Goal: Task Accomplishment & Management: Manage account settings

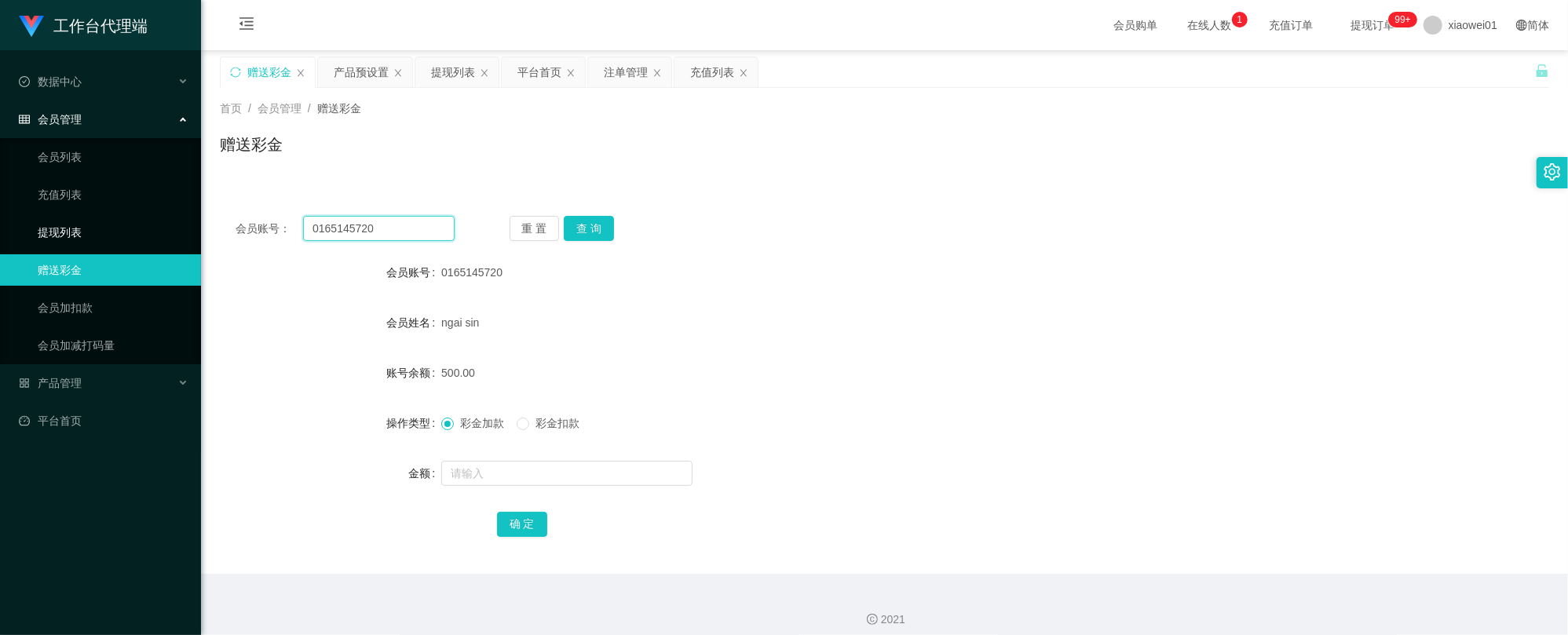
drag, startPoint x: 404, startPoint y: 234, endPoint x: 175, endPoint y: 217, distance: 229.6
click at [117, 218] on section "工作台代理端 数据中心 会员管理 会员列表 充值列表 提现列表 赠送彩金 会员加扣款 会员加减打码量 产品管理 开奖记录 注单管理 产品列表 即时注单 产品预…" at bounding box center [784, 323] width 1568 height 647
paste input "hafizi9118"
type input "hafizi9118"
click at [597, 224] on button "查 询" at bounding box center [589, 228] width 50 height 25
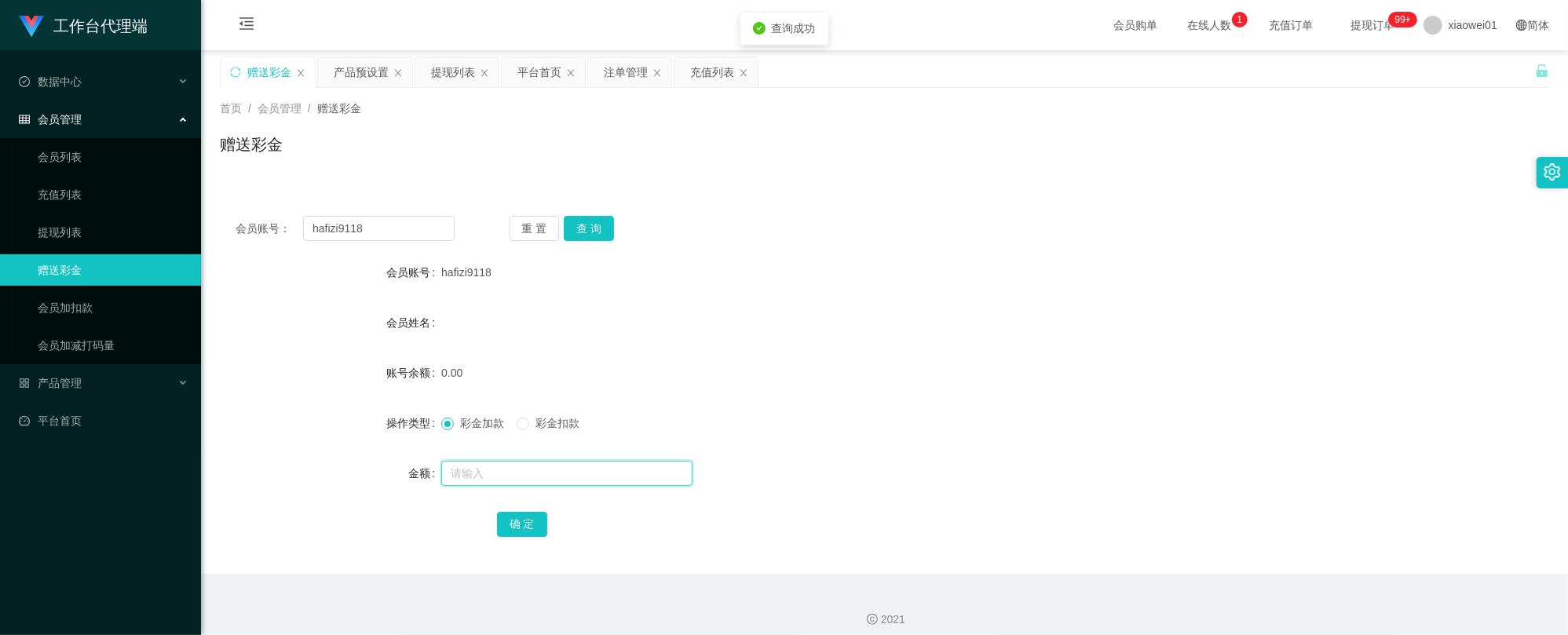
click at [519, 482] on input "text" at bounding box center [566, 473] width 251 height 25
type input "30"
click at [494, 539] on div "确 定" at bounding box center [883, 523] width 1329 height 31
click at [512, 532] on button "确 定" at bounding box center [522, 524] width 50 height 25
click at [927, 368] on div "0.00" at bounding box center [829, 372] width 775 height 31
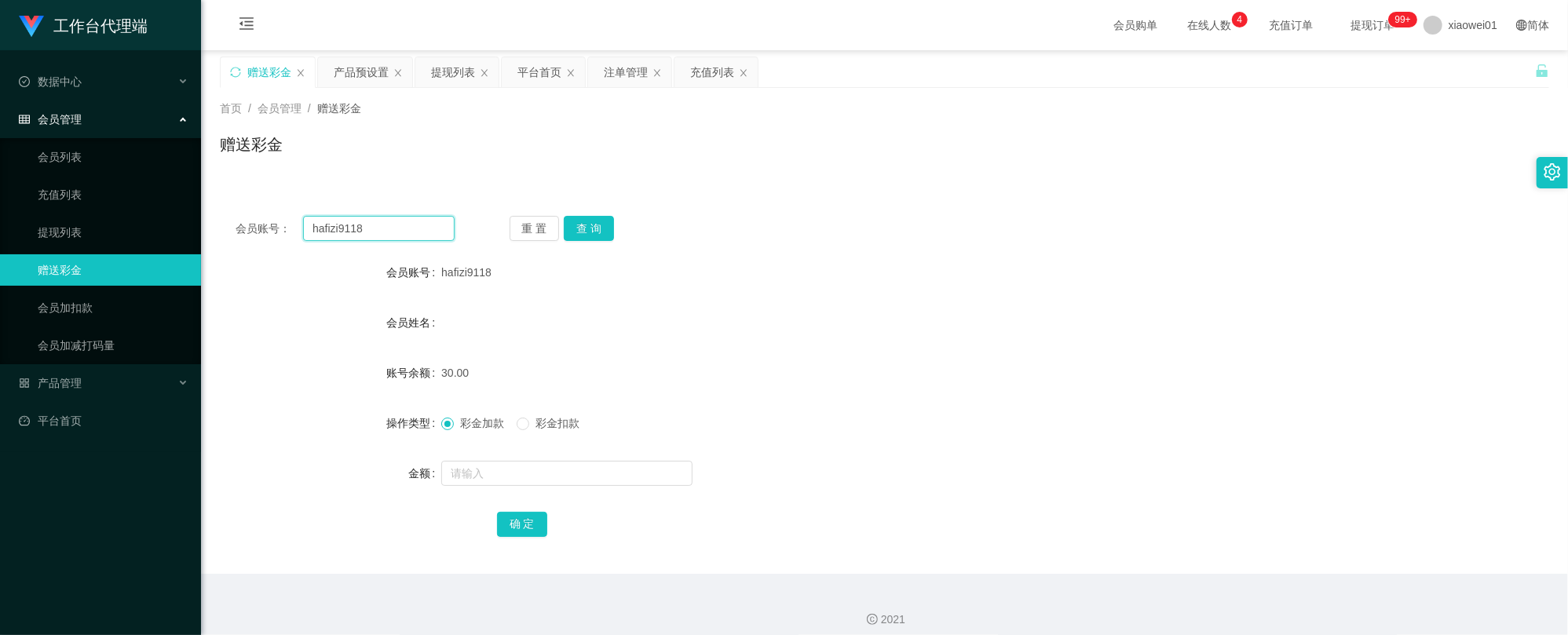
drag, startPoint x: 387, startPoint y: 226, endPoint x: 312, endPoint y: 201, distance: 79.1
click at [187, 207] on section "工作台代理端 数据中心 会员管理 会员列表 充值列表 提现列表 赠送彩金 会员加扣款 会员加减打码量 产品管理 开奖记录 注单管理 产品列表 即时注单 产品预…" at bounding box center [784, 323] width 1568 height 647
paste input "rahman8"
click at [598, 217] on button "查 询" at bounding box center [589, 228] width 50 height 25
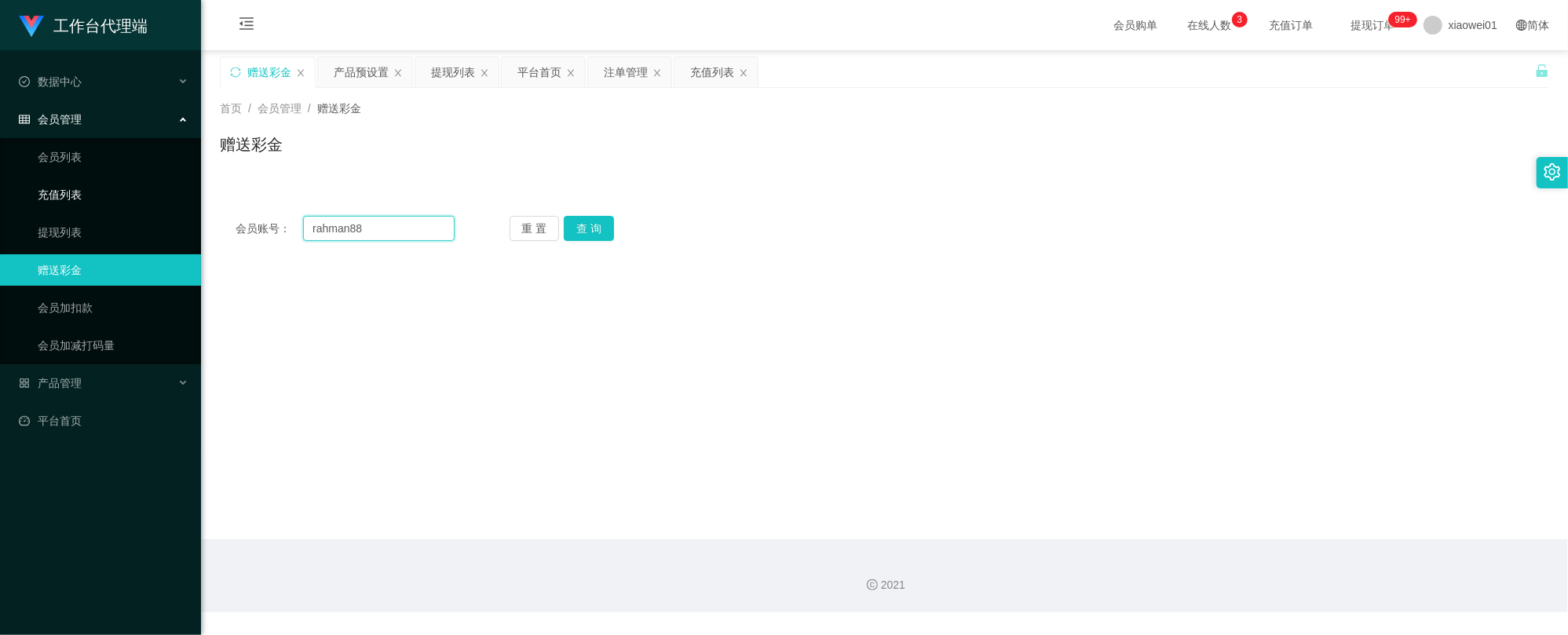
drag, startPoint x: 374, startPoint y: 227, endPoint x: 154, endPoint y: 202, distance: 221.4
click at [155, 202] on section "工作台代理端 数据中心 会员管理 会员列表 充值列表 提现列表 赠送彩金 会员加扣款 会员加减打码量 产品管理 开奖记录 注单管理 产品列表 即时注单 产品预…" at bounding box center [784, 306] width 1568 height 613
paste input "Ting5566"
type input "Ting5566"
click at [604, 218] on button "查 询" at bounding box center [589, 228] width 50 height 25
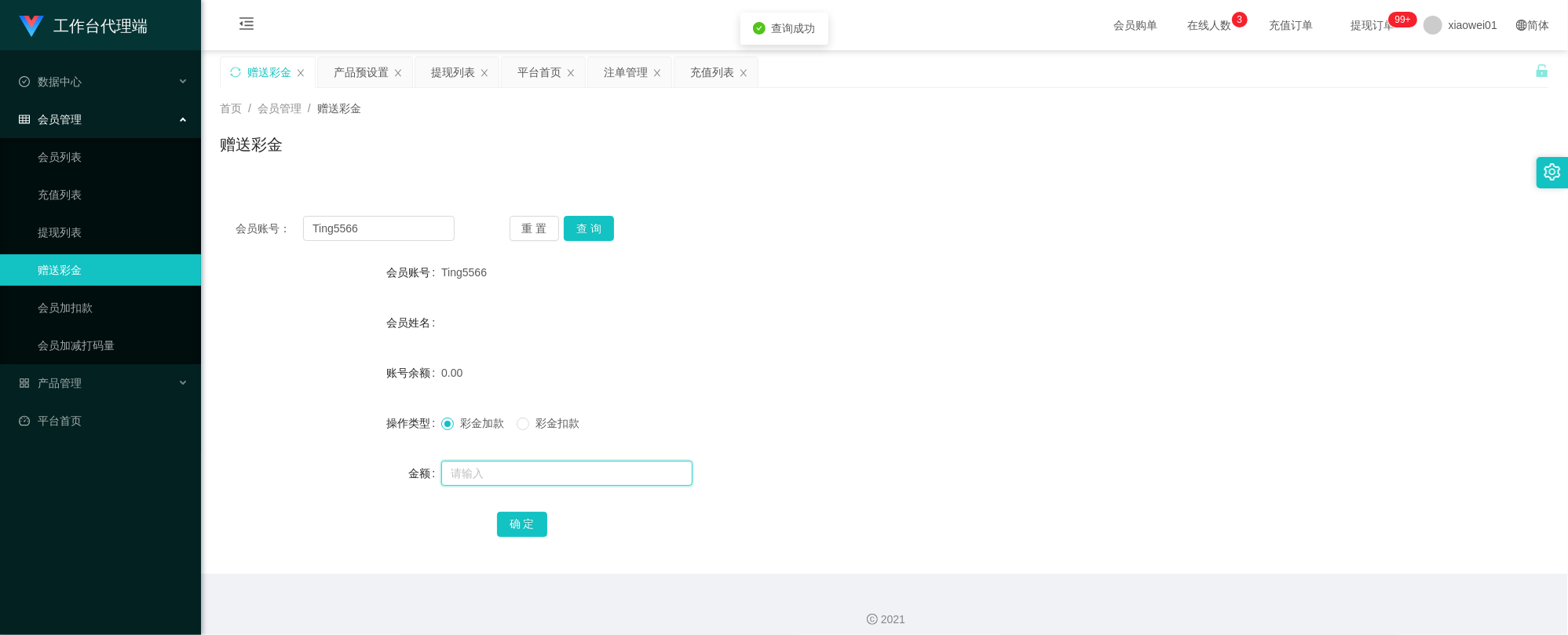
click at [538, 468] on input "text" at bounding box center [566, 473] width 251 height 25
type input "30"
click at [523, 527] on button "确 定" at bounding box center [522, 524] width 50 height 25
click at [992, 360] on div "0.00" at bounding box center [829, 372] width 775 height 31
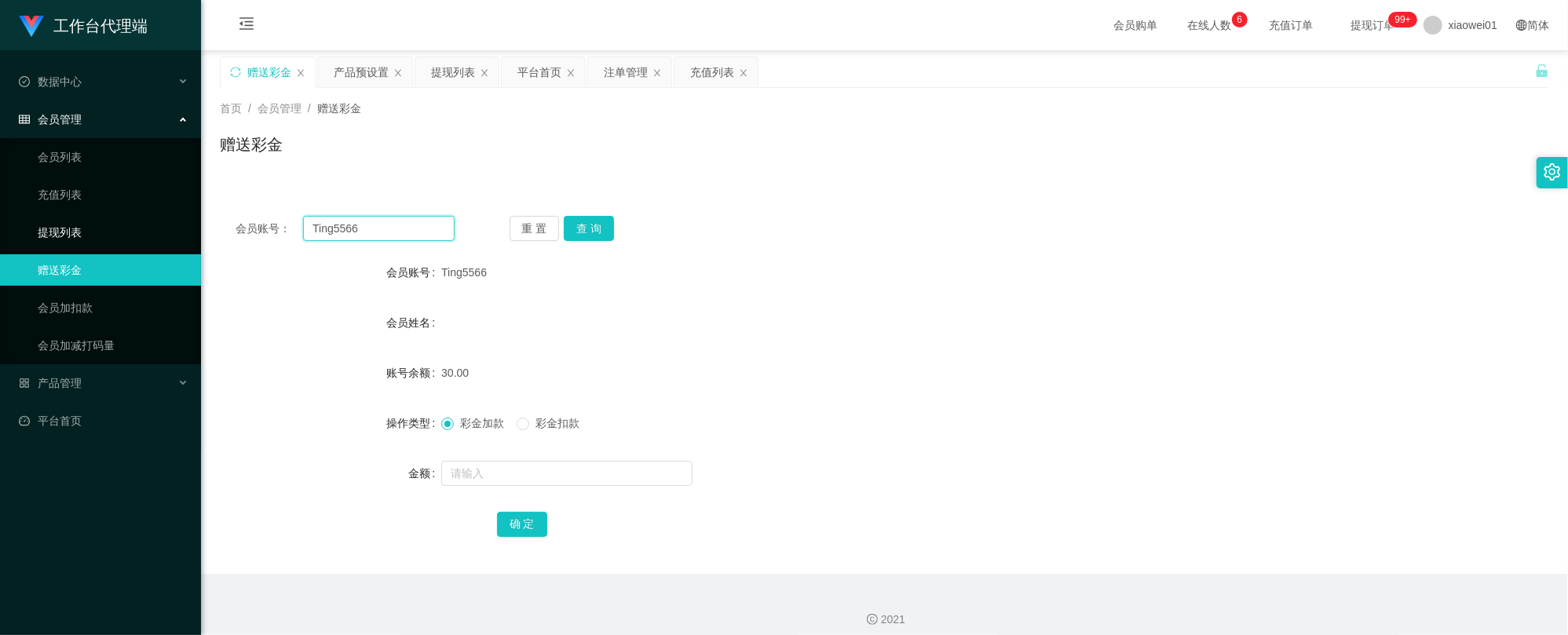
drag, startPoint x: 377, startPoint y: 219, endPoint x: 168, endPoint y: 217, distance: 209.0
click at [145, 218] on section "工作台代理端 数据中心 会员管理 会员列表 充值列表 提现列表 赠送彩金 会员加扣款 会员加减打码量 产品管理 开奖记录 注单管理 产品列表 即时注单 产品预…" at bounding box center [784, 323] width 1568 height 647
paste input "rahman88"
type input "rahman88"
click at [596, 219] on button "查 询" at bounding box center [589, 228] width 50 height 25
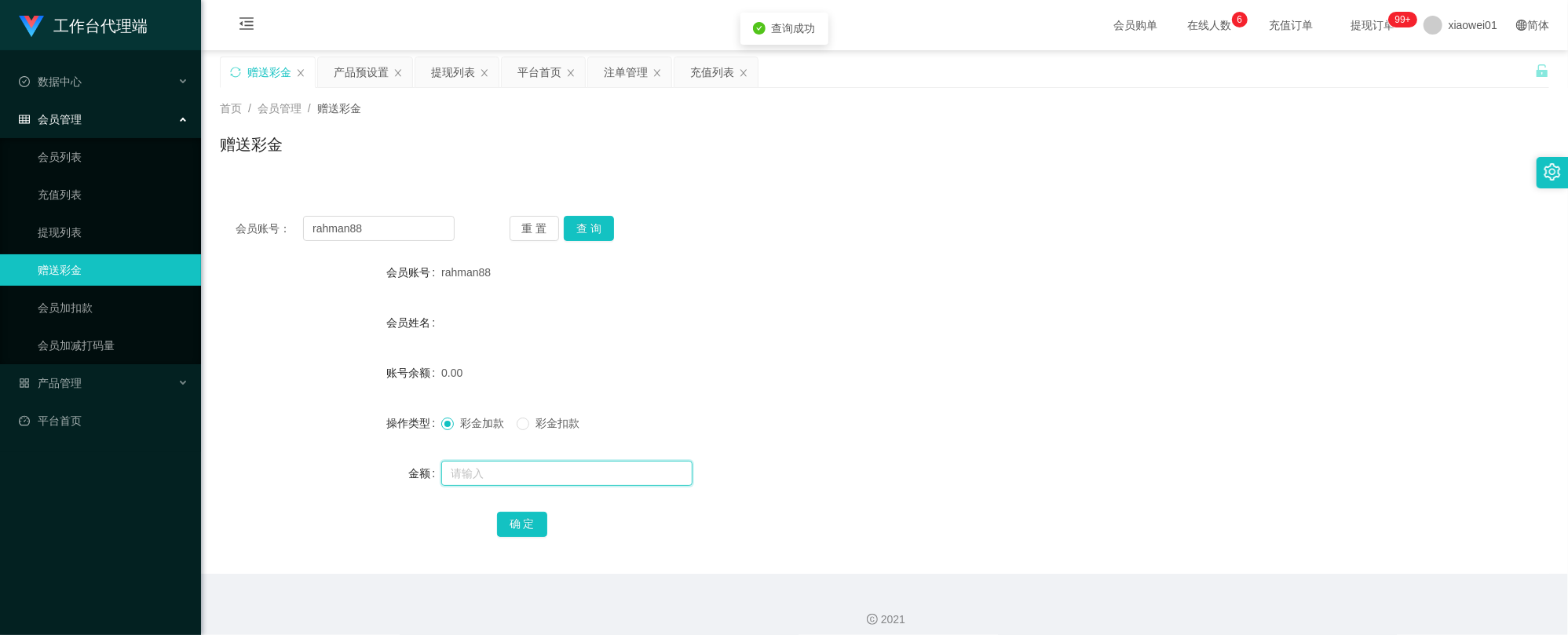
click at [578, 468] on input "text" at bounding box center [566, 473] width 251 height 25
type input "30"
click at [528, 531] on button "确 定" at bounding box center [522, 524] width 50 height 25
click at [969, 392] on form "会员账号 rahman88 会员姓名 账号余额 0.00 操作类型 彩金加款 彩金扣款 金额 确 定" at bounding box center [883, 398] width 1329 height 282
click at [372, 80] on div "产品预设置" at bounding box center [361, 72] width 55 height 30
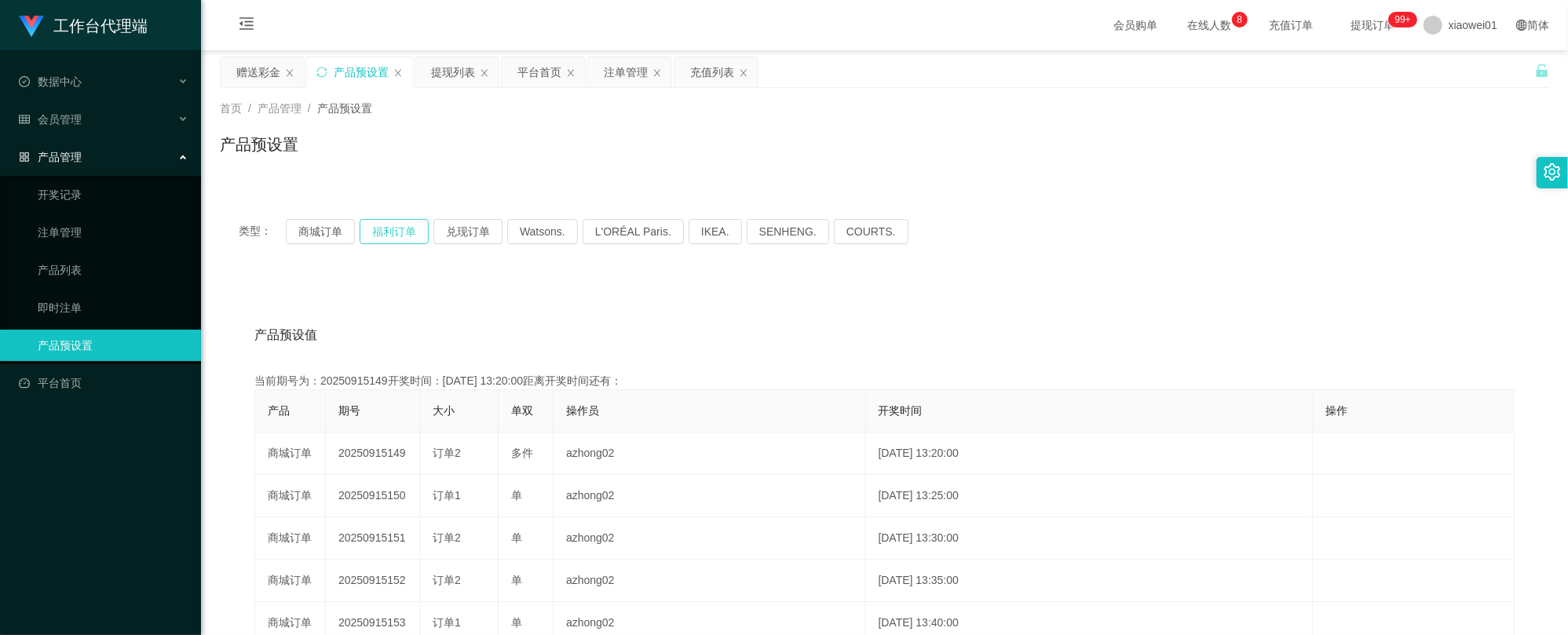
click at [373, 233] on button "福利订单" at bounding box center [394, 231] width 69 height 25
click at [325, 237] on button "商城订单" at bounding box center [320, 231] width 69 height 25
click at [335, 230] on button "商城订单" at bounding box center [320, 231] width 69 height 25
click at [626, 71] on div "注单管理" at bounding box center [625, 72] width 44 height 30
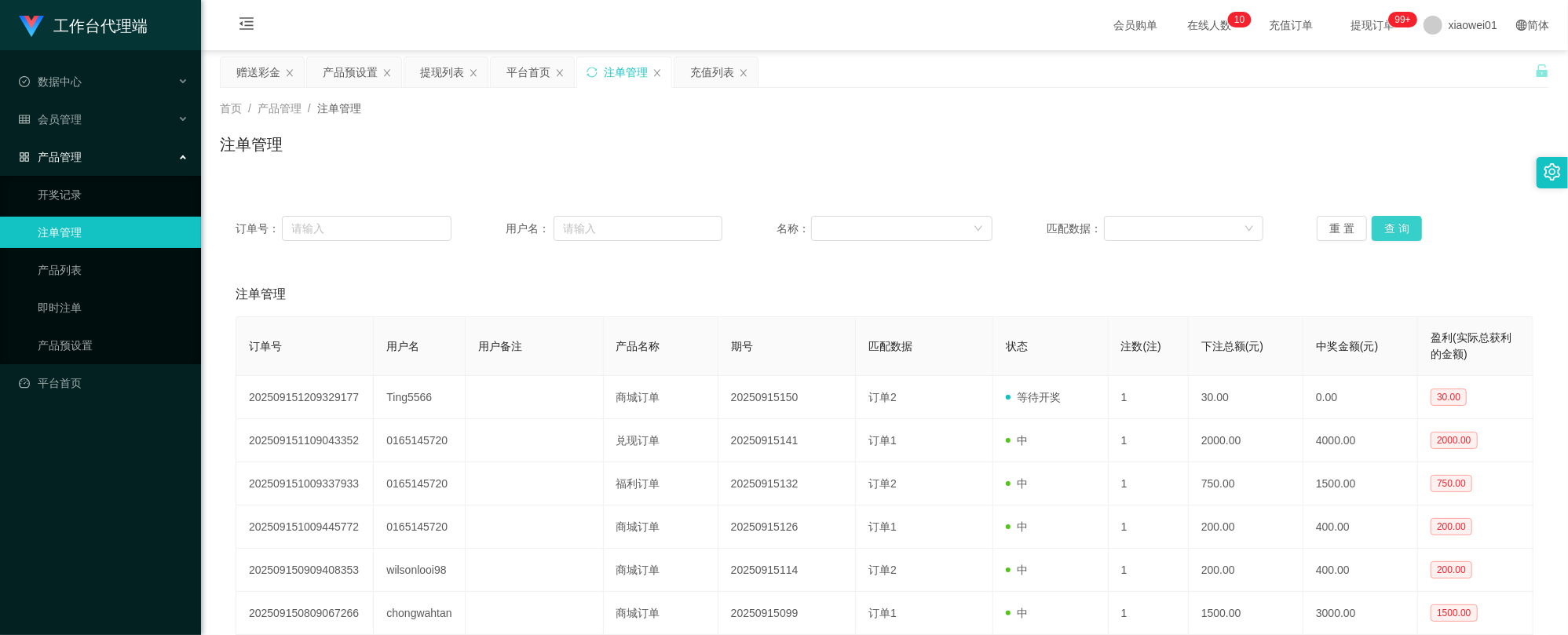
click at [1413, 226] on button "查 询" at bounding box center [1397, 228] width 50 height 25
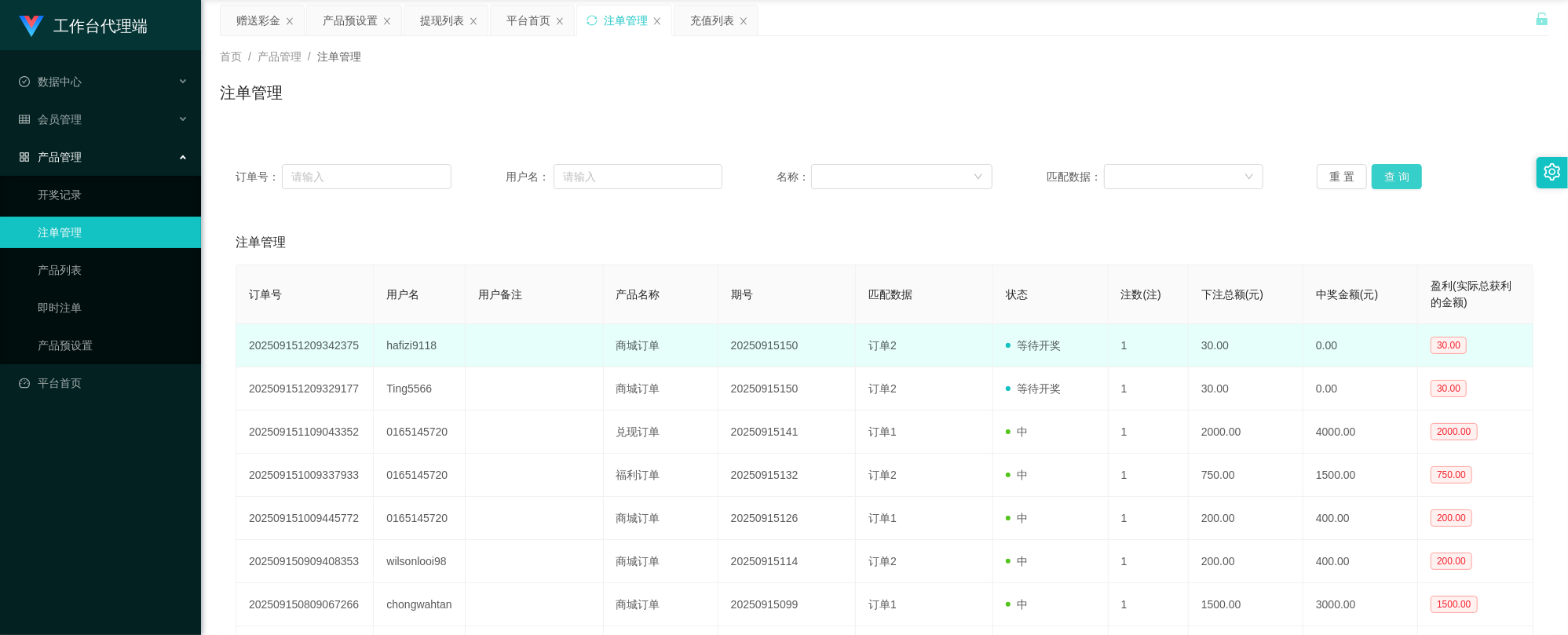
scroll to position [104, 0]
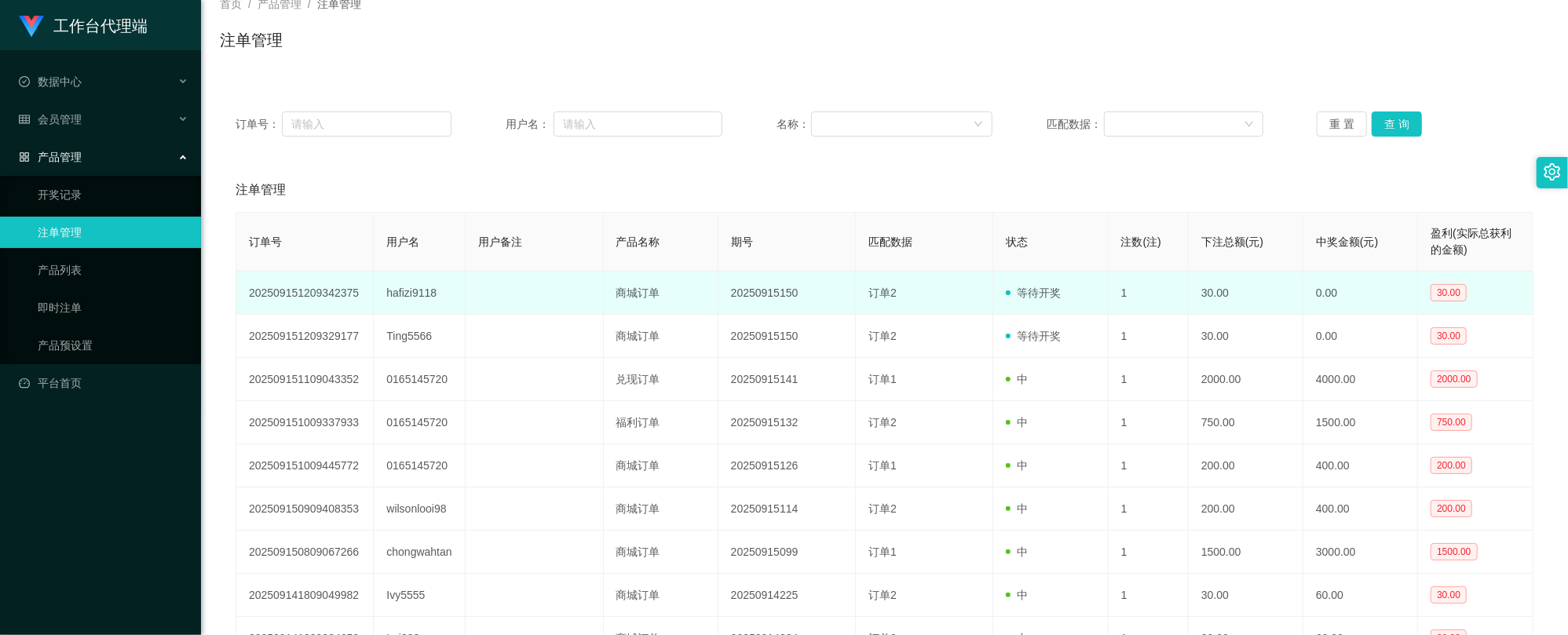
click at [404, 283] on td "hafizi9118" at bounding box center [419, 293] width 92 height 43
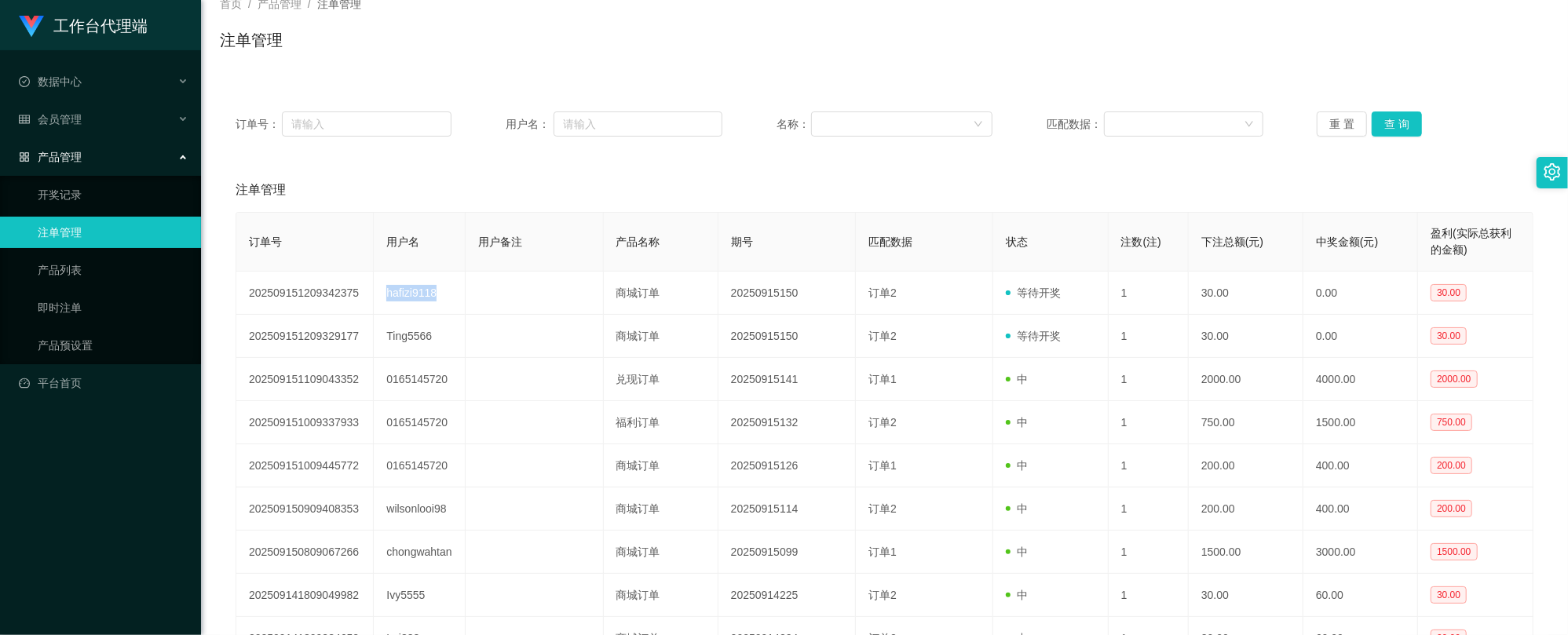
copy td "hafizi9118"
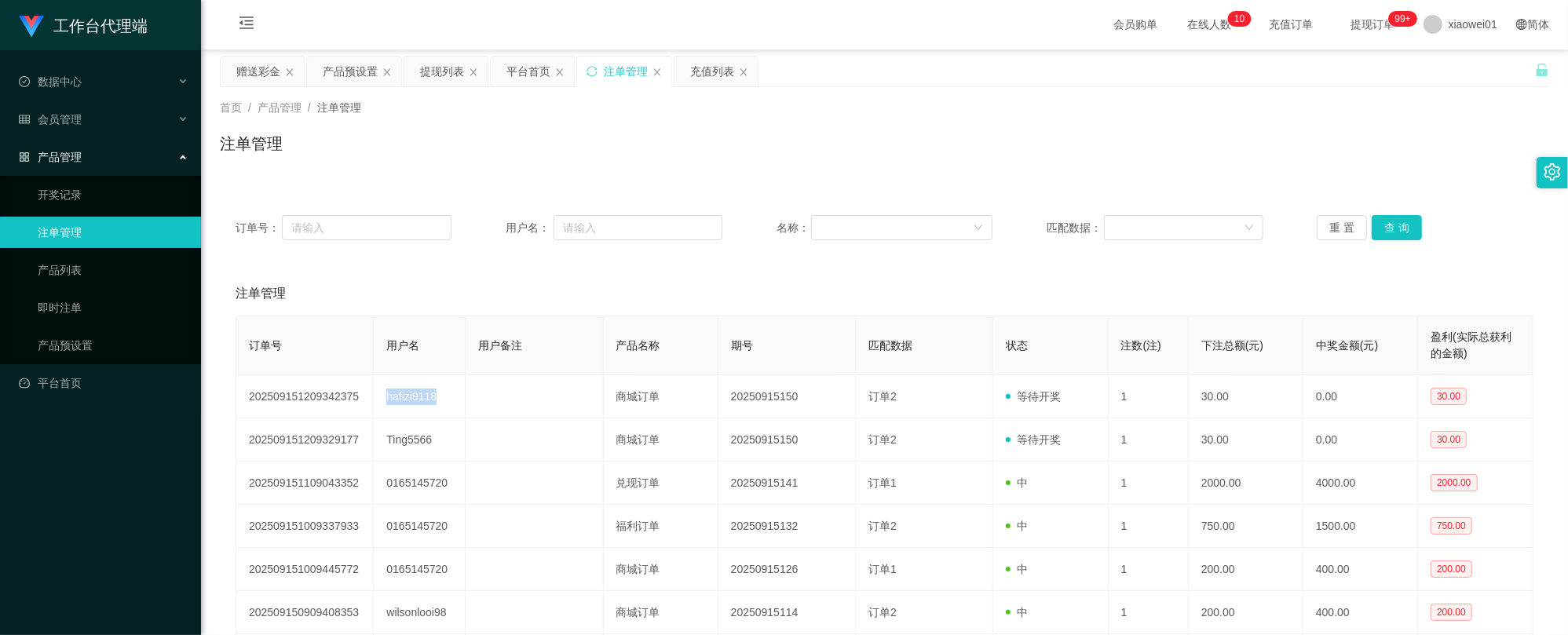
scroll to position [0, 0]
click at [257, 69] on div "赠送彩金" at bounding box center [258, 72] width 44 height 30
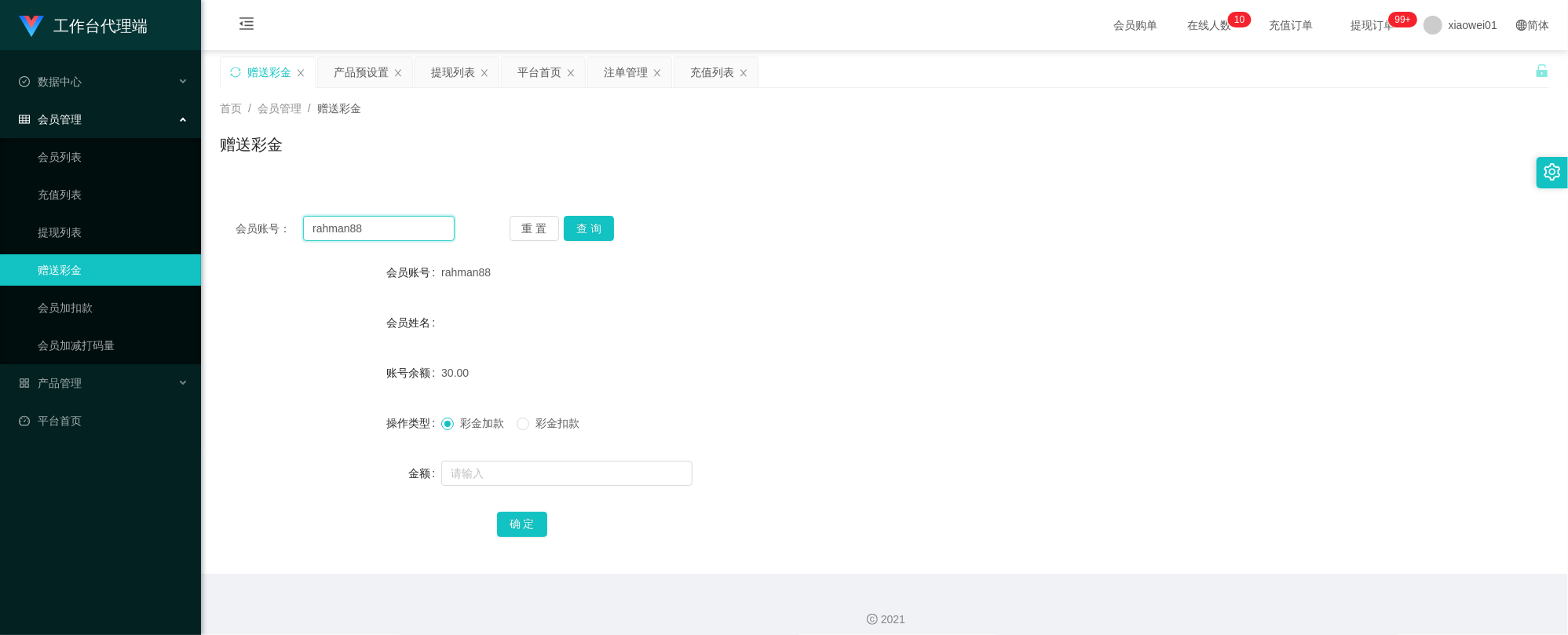
drag, startPoint x: 385, startPoint y: 226, endPoint x: 225, endPoint y: 220, distance: 160.1
click at [209, 226] on main "关闭左侧 关闭右侧 关闭其它 刷新页面 赠送彩金 产品预设置 提现列表 平台首页 注单管理 充值列表 首页 / 会员管理 / 赠送彩金 / 赠送彩金 会员账号…" at bounding box center [883, 312] width 1366 height 523
paste input "hafizi911"
type input "hafizi9118"
click at [603, 236] on button "查 询" at bounding box center [589, 228] width 50 height 25
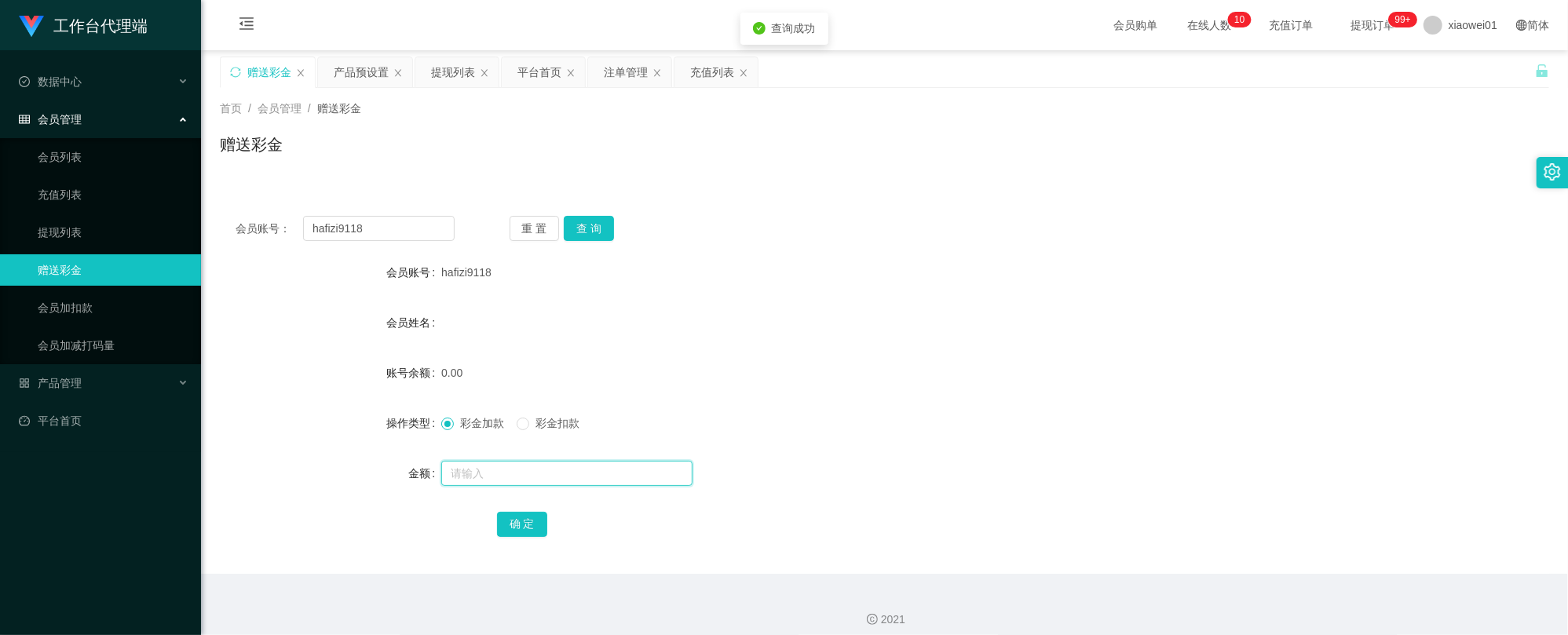
click at [569, 476] on input "text" at bounding box center [566, 473] width 251 height 25
type input "60"
click at [510, 527] on button "确 定" at bounding box center [522, 524] width 50 height 25
click at [702, 72] on div "充值列表" at bounding box center [712, 72] width 44 height 30
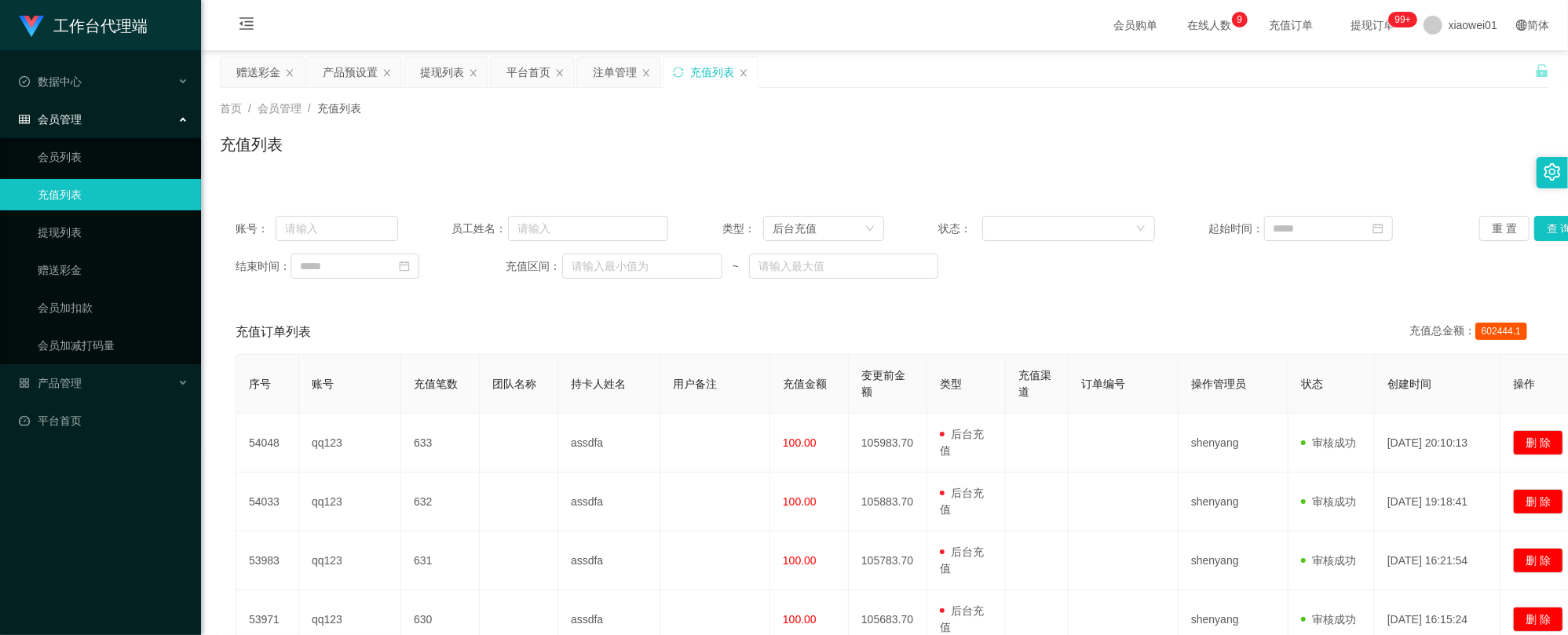
click at [748, 74] on icon "图标: close" at bounding box center [743, 73] width 9 height 9
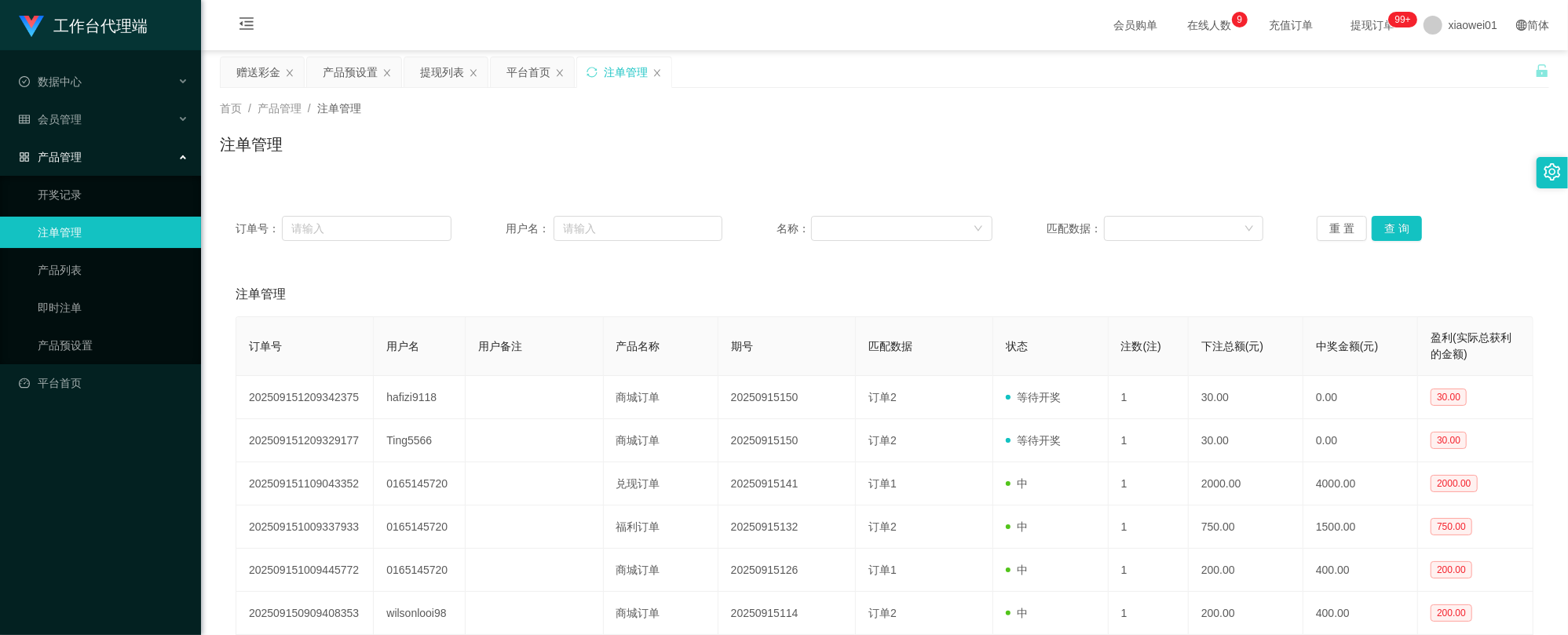
click at [619, 78] on div "注单管理" at bounding box center [625, 72] width 44 height 30
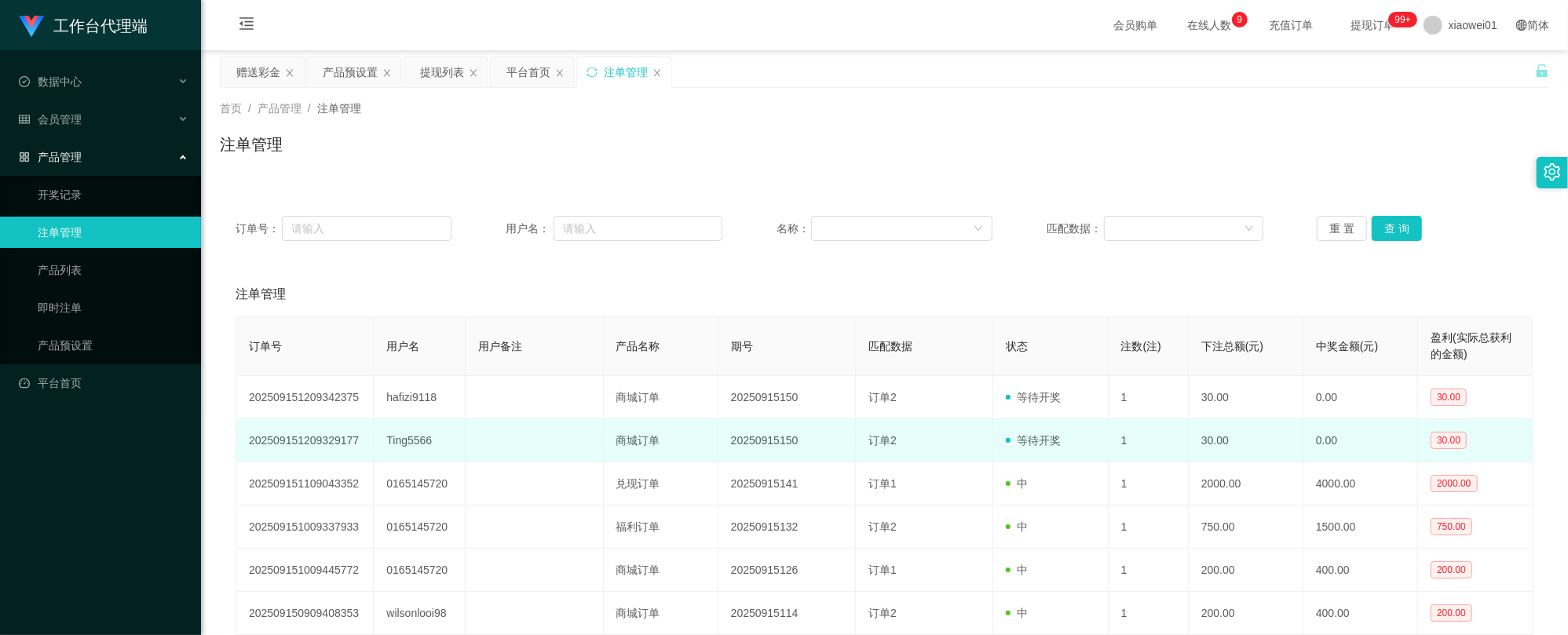
click at [407, 447] on td "Ting5566" at bounding box center [419, 441] width 92 height 43
copy td "Ting5566"
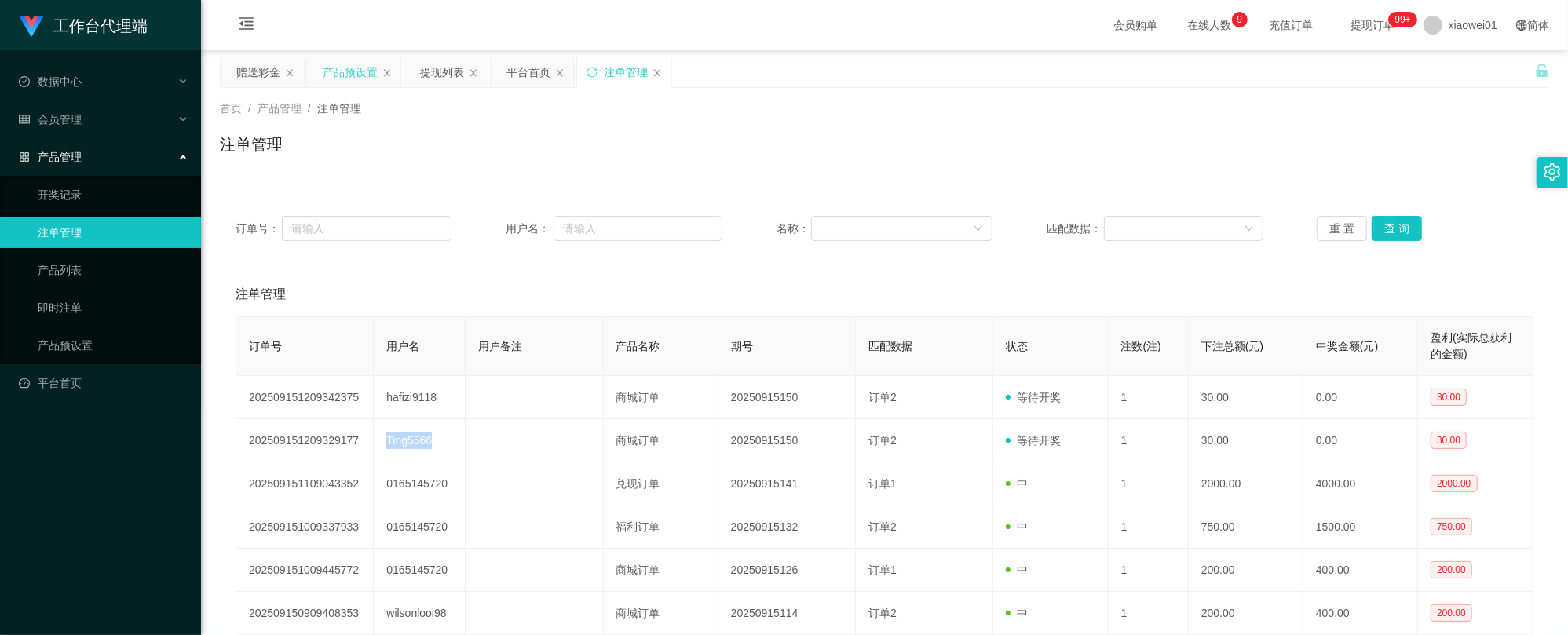
click at [354, 63] on div "产品预设置" at bounding box center [350, 72] width 55 height 30
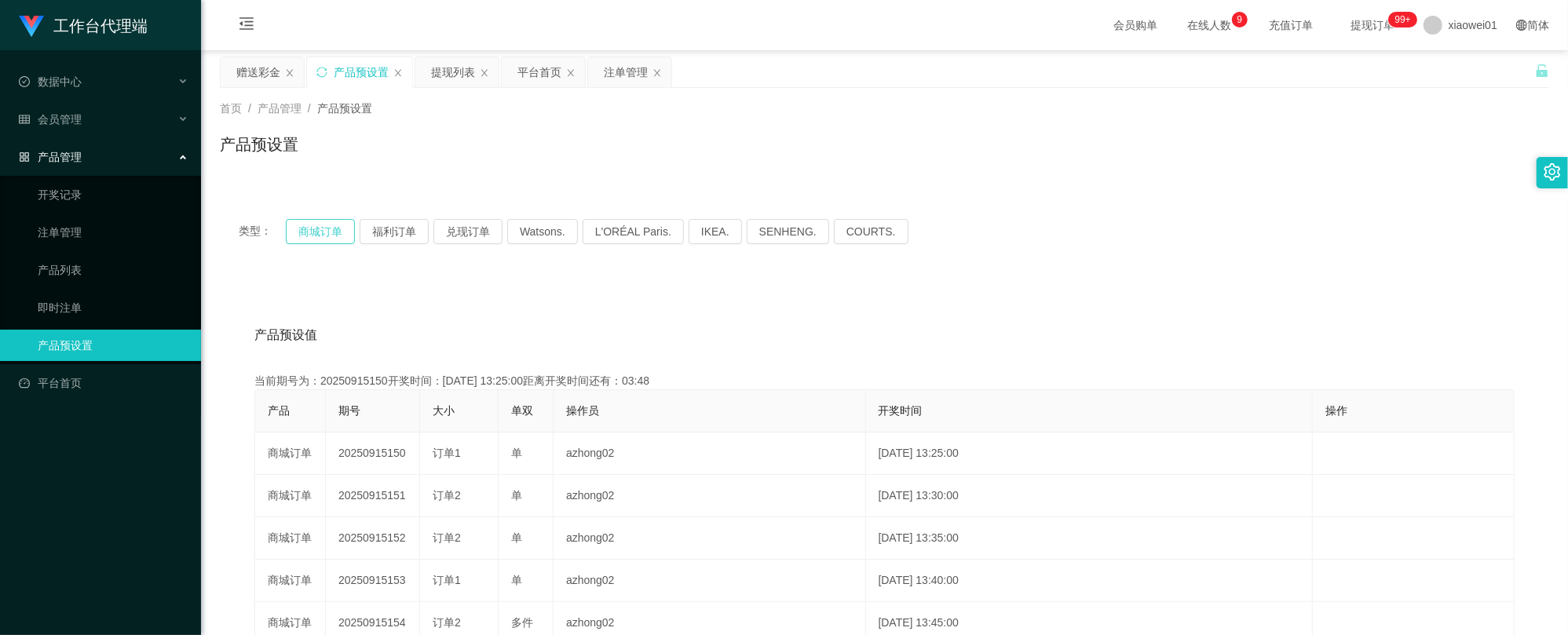
click at [315, 239] on button "商城订单" at bounding box center [320, 231] width 69 height 25
click at [258, 72] on div "赠送彩金" at bounding box center [258, 72] width 44 height 30
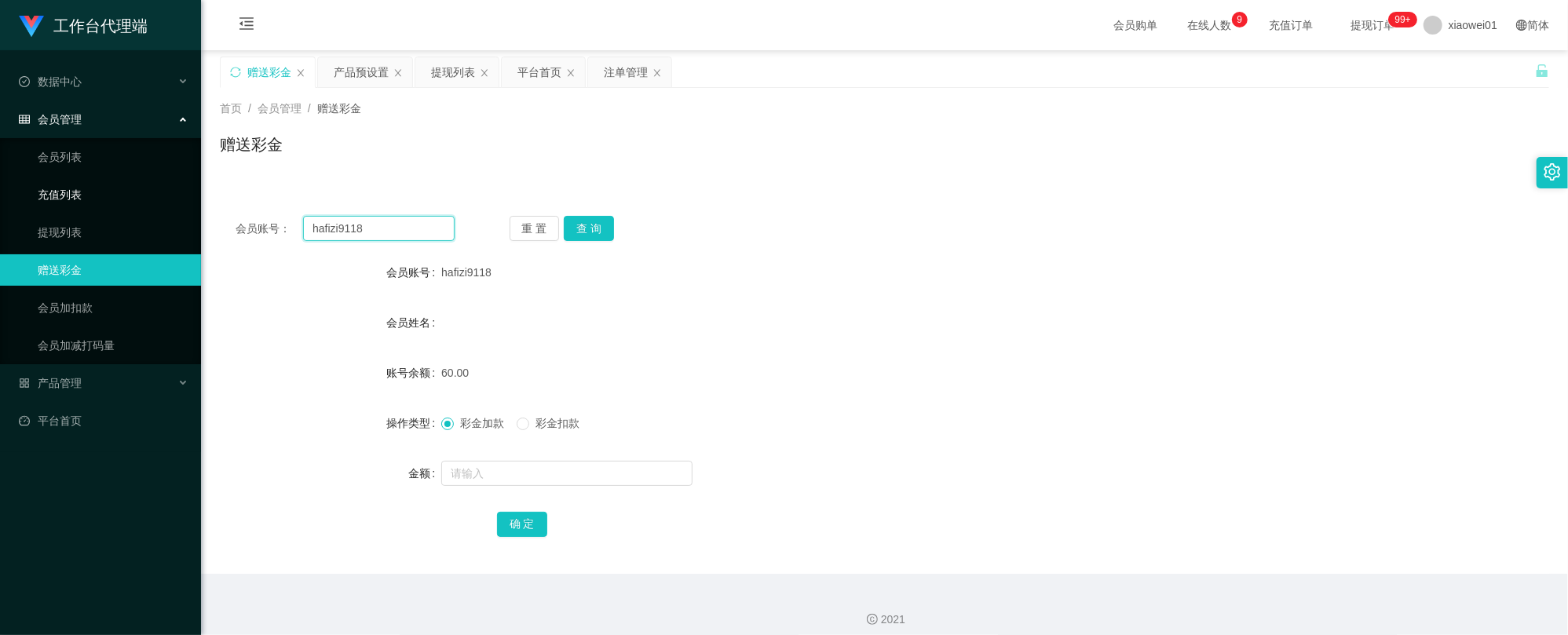
drag, startPoint x: 372, startPoint y: 230, endPoint x: 101, endPoint y: 183, distance: 275.0
click at [102, 183] on section "工作台代理端 数据中心 会员管理 会员列表 充值列表 提现列表 赠送彩金 会员加扣款 会员加减打码量 产品管理 开奖记录 注单管理 产品列表 即时注单 产品预…" at bounding box center [784, 323] width 1568 height 647
paste input "Ting5566"
type input "Ting5566"
click at [588, 231] on button "查 询" at bounding box center [589, 228] width 50 height 25
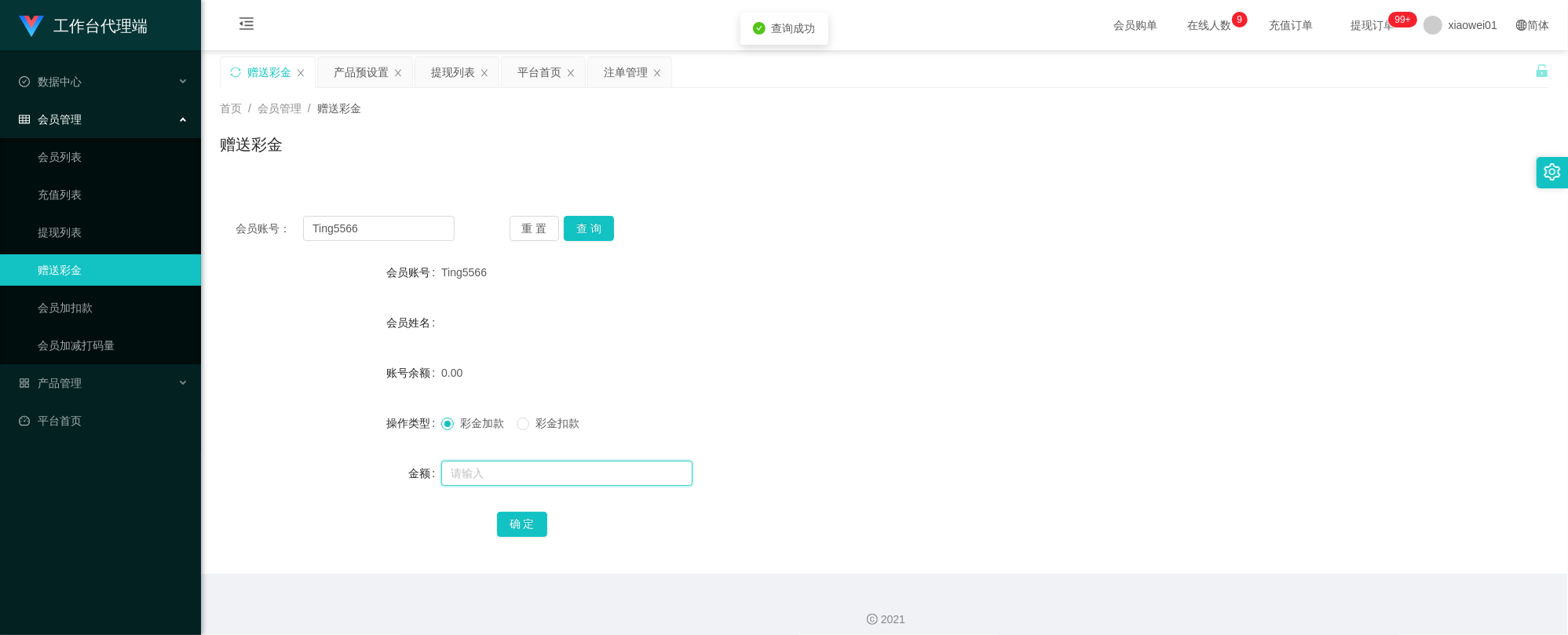
click at [534, 481] on input "text" at bounding box center [566, 473] width 251 height 25
type input "60"
click at [522, 541] on div "会员账号： Ting5566 重 置 查 询 会员账号 Ting5566 会员姓名 账号余额 0.00 操作类型 彩金加款 彩金扣款 金额 60 确 定" at bounding box center [883, 387] width 1329 height 373
click at [523, 538] on div "确 定" at bounding box center [884, 523] width 775 height 31
click at [525, 529] on button "确 定" at bounding box center [522, 524] width 50 height 25
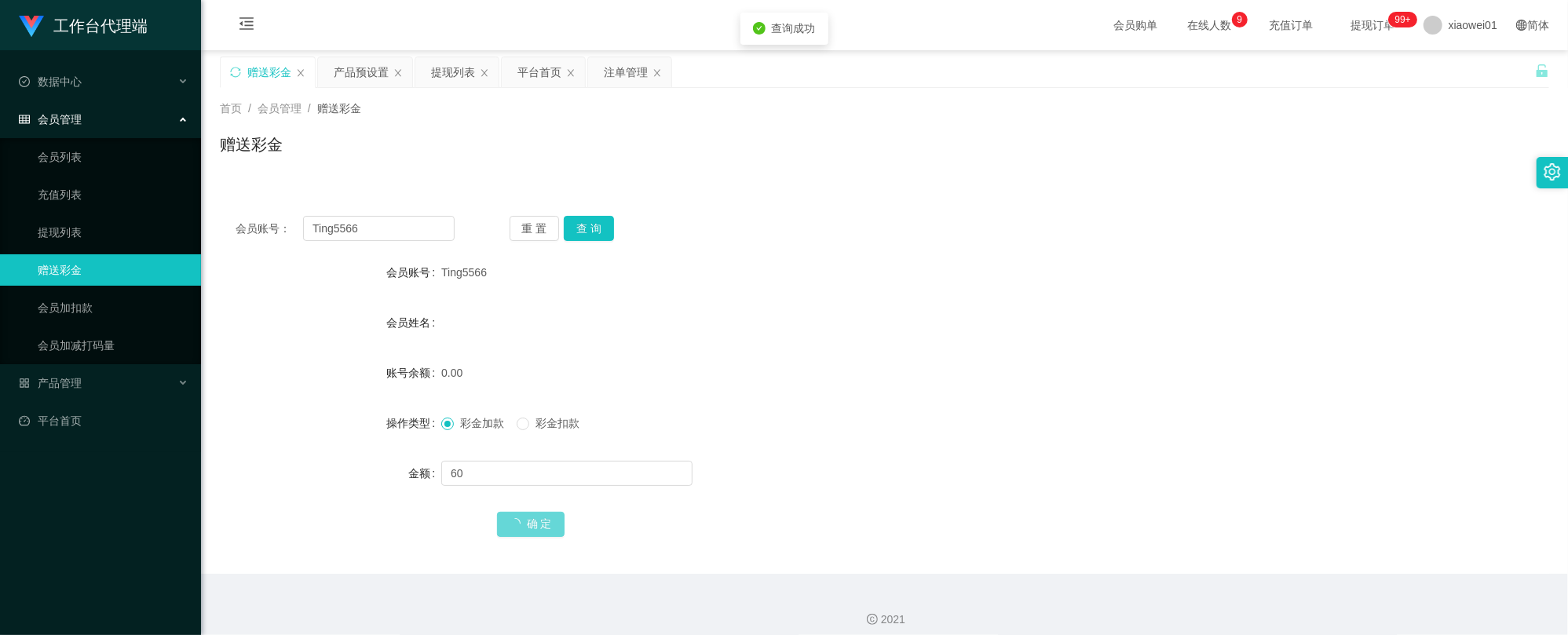
click at [877, 336] on div "会员姓名" at bounding box center [883, 322] width 1329 height 31
click at [619, 76] on div "注单管理" at bounding box center [625, 72] width 44 height 30
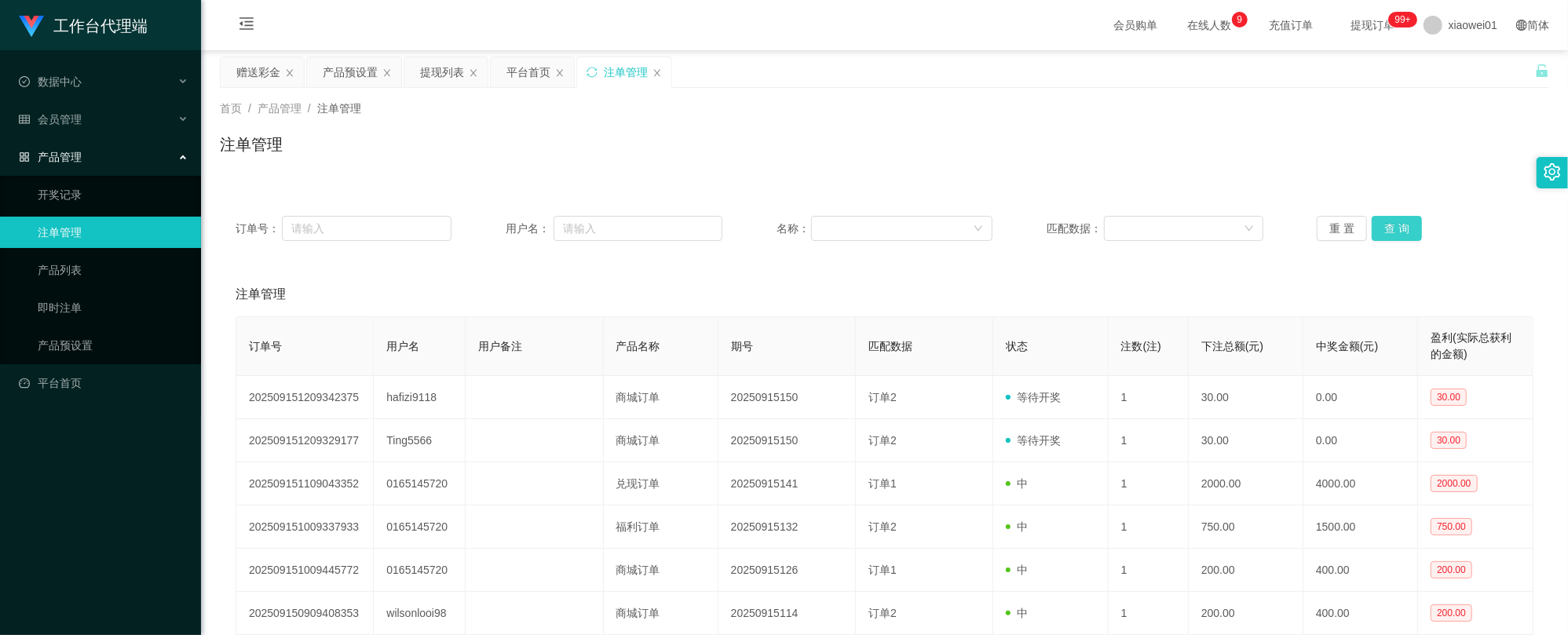
click at [1375, 226] on button "查 询" at bounding box center [1397, 228] width 50 height 25
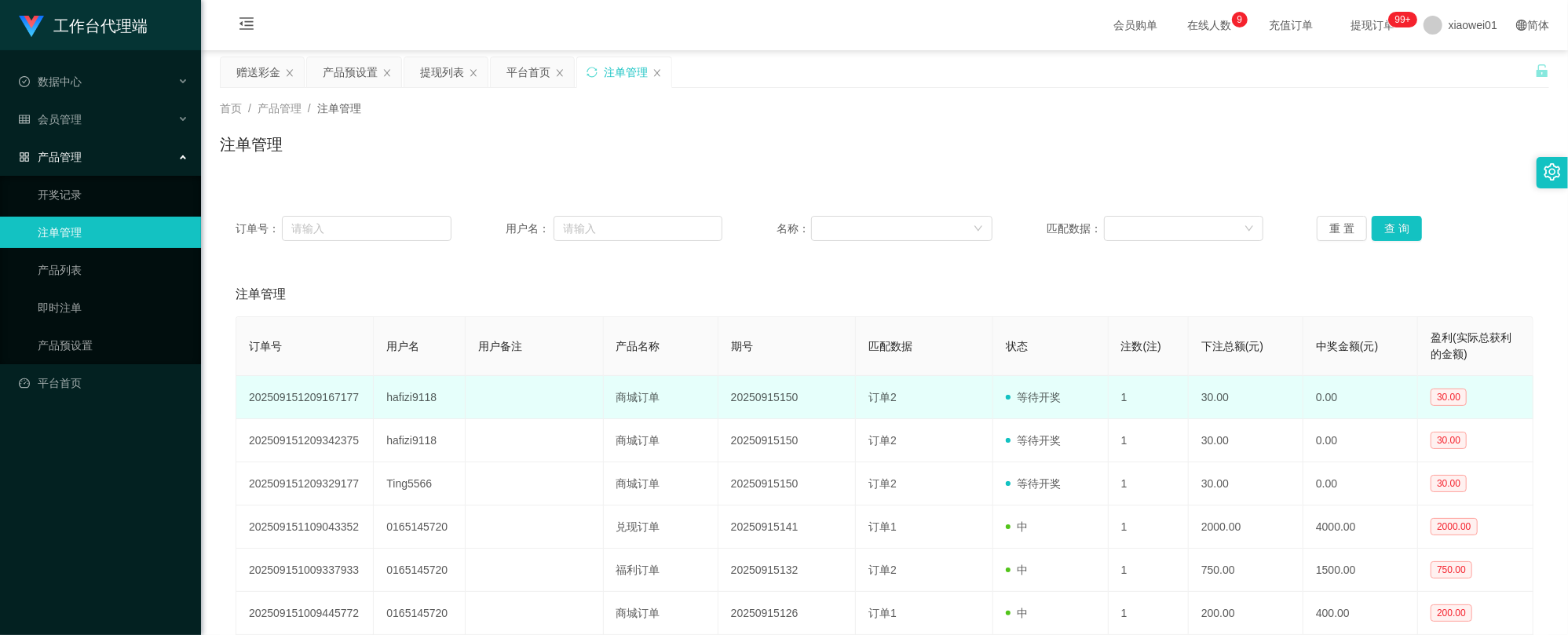
click at [411, 404] on td "hafizi9118" at bounding box center [419, 398] width 92 height 43
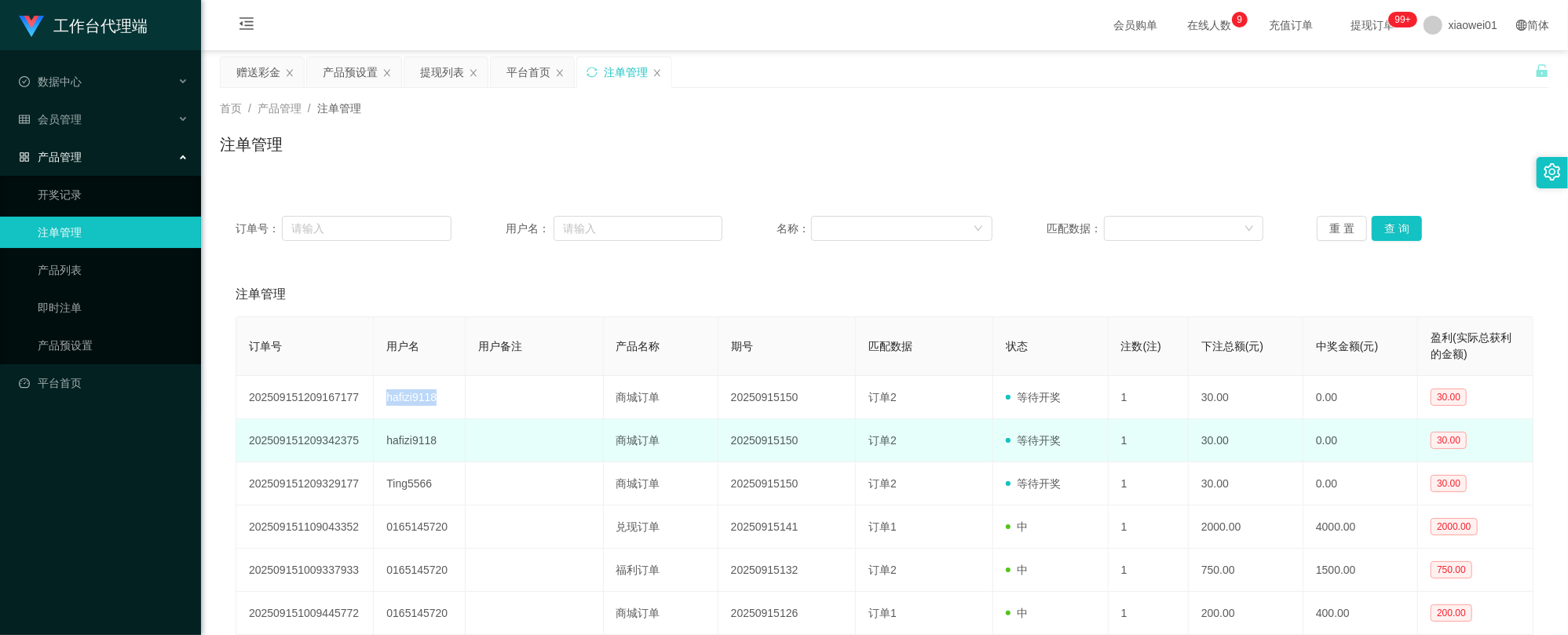
copy td "hafizi9118"
click at [651, 424] on td "商城订单" at bounding box center [660, 441] width 114 height 43
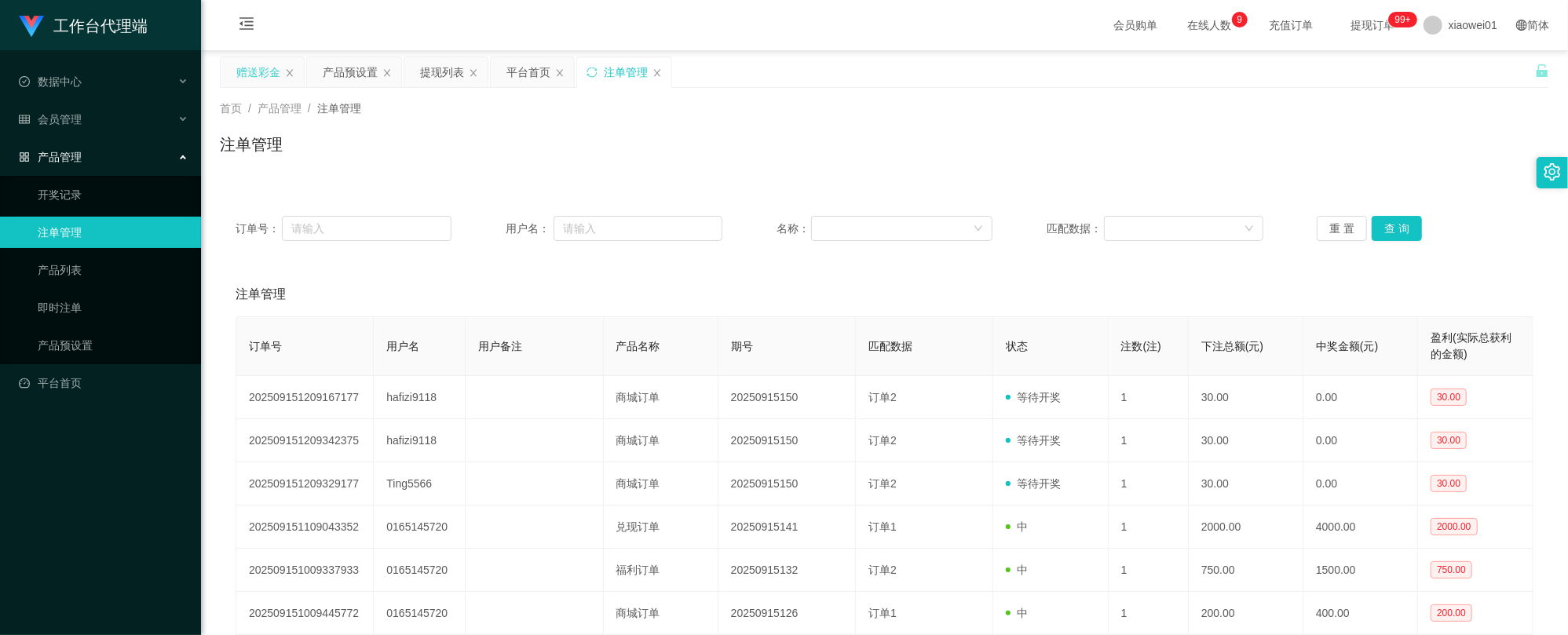
click at [270, 67] on div "赠送彩金" at bounding box center [258, 72] width 44 height 30
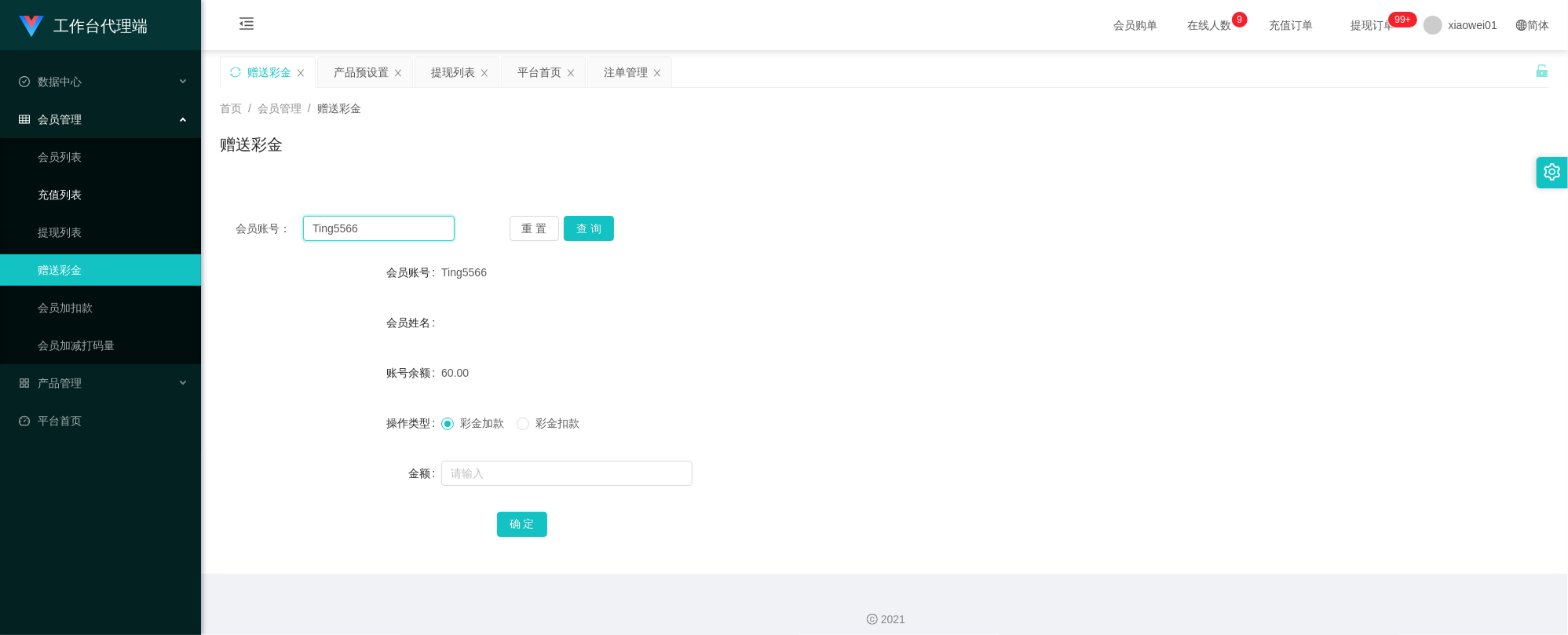
drag, startPoint x: 402, startPoint y: 231, endPoint x: 198, endPoint y: 201, distance: 206.2
click at [199, 201] on section "工作台代理端 数据中心 会员管理 会员列表 充值列表 提现列表 赠送彩金 会员加扣款 会员加减打码量 产品管理 开奖记录 注单管理 产品列表 即时注单 产品预…" at bounding box center [784, 323] width 1568 height 647
paste input "hafizi9118"
type input "hafizi9118"
click at [607, 227] on button "查 询" at bounding box center [589, 228] width 50 height 25
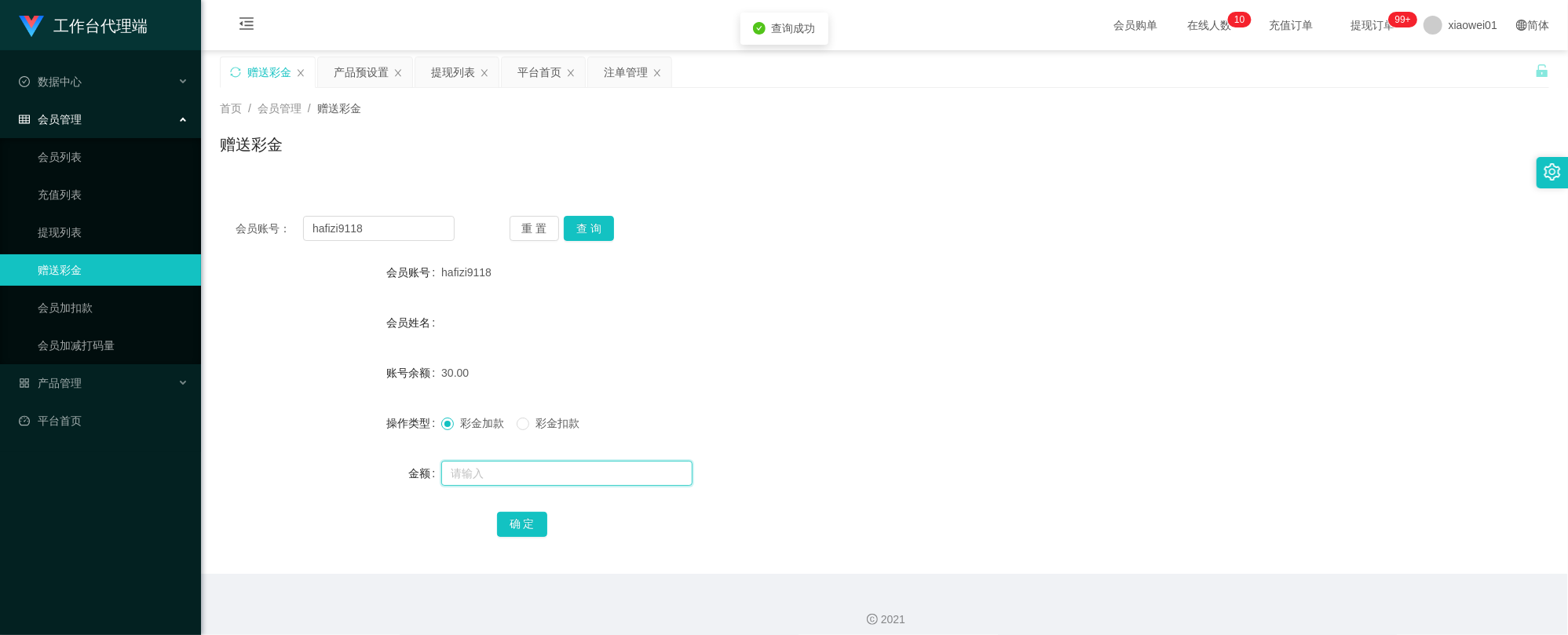
click at [516, 475] on input "text" at bounding box center [566, 473] width 251 height 25
type input "30"
drag, startPoint x: 493, startPoint y: 541, endPoint x: 501, endPoint y: 537, distance: 8.9
click at [493, 541] on div "会员账号： hafizi9118 重 置 查 询 会员账号 hafizi9118 会员姓名 账号余额 30.00 操作类型 彩金加款 彩金扣款 金额 30 确…" at bounding box center [883, 387] width 1329 height 373
click at [512, 528] on button "确 定" at bounding box center [522, 524] width 50 height 25
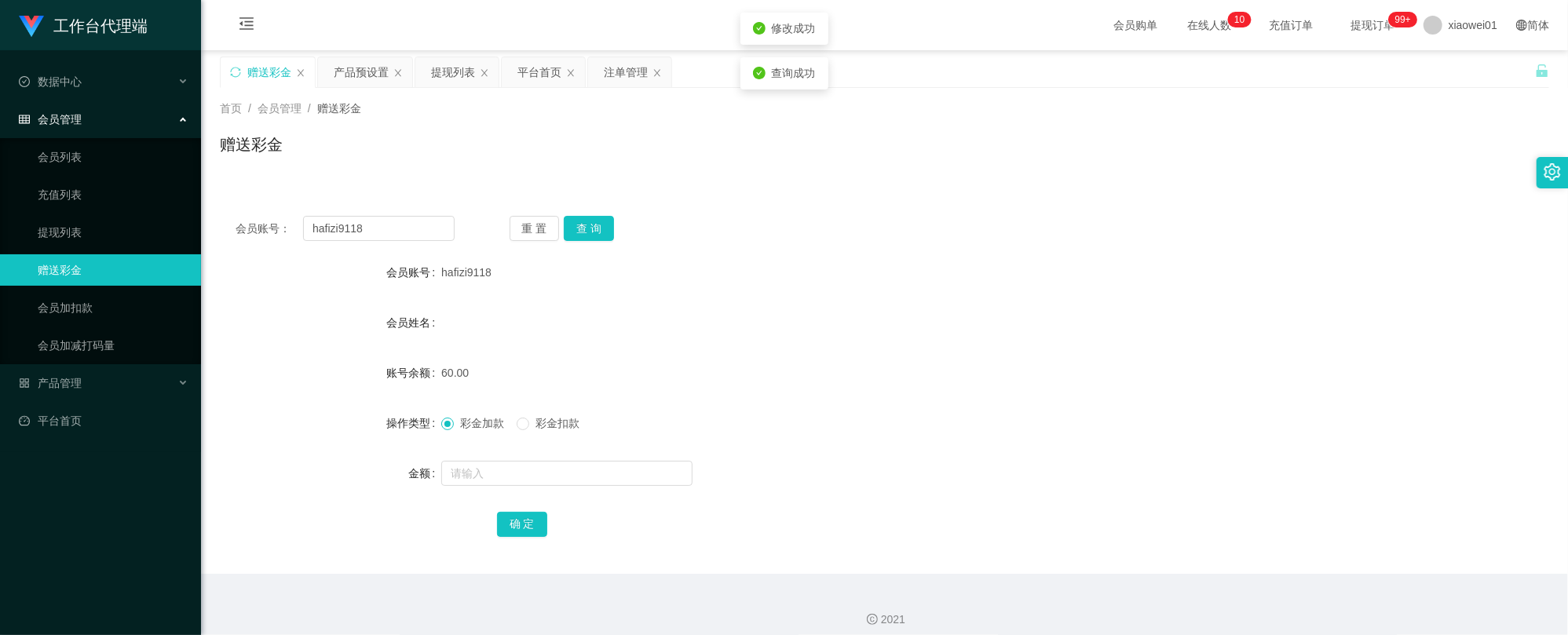
click at [1021, 428] on div "彩金加款 彩金扣款" at bounding box center [829, 423] width 775 height 31
click at [503, 58] on div "平台首页" at bounding box center [543, 72] width 84 height 30
click at [614, 79] on div "注单管理" at bounding box center [625, 72] width 44 height 30
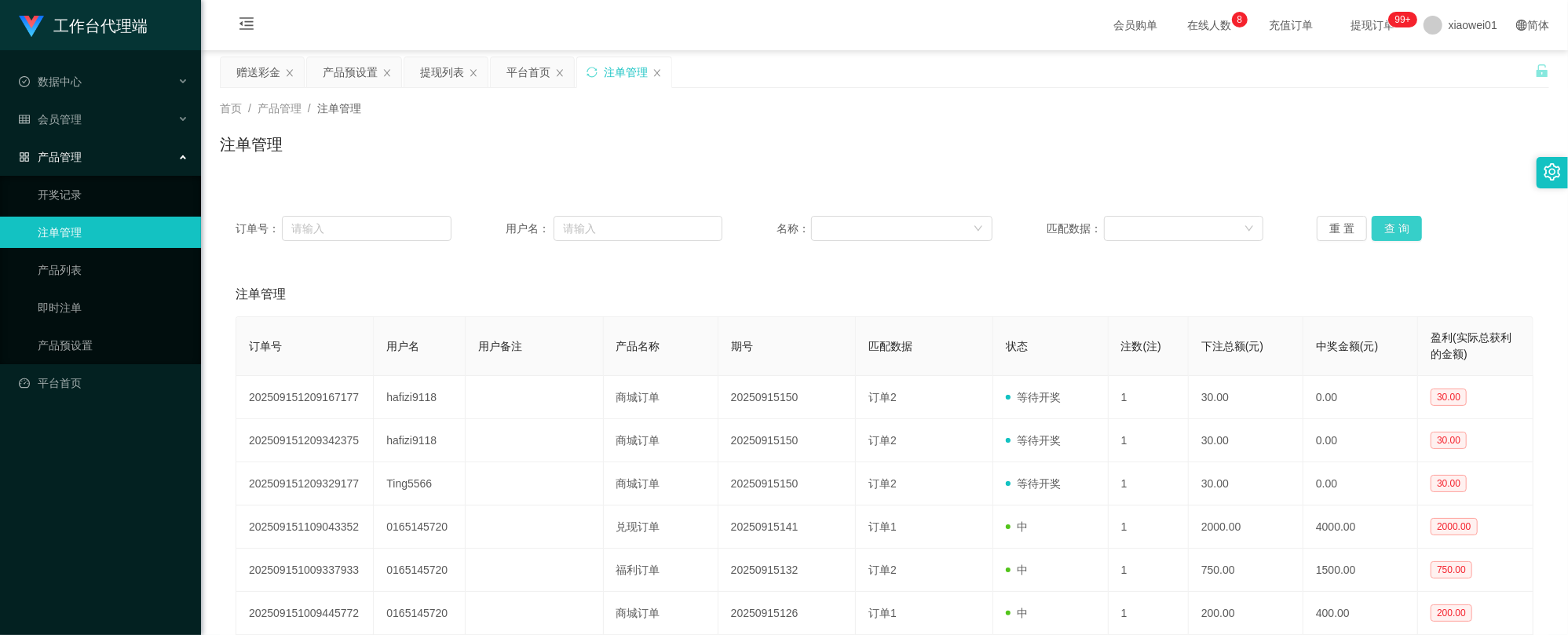
click at [1403, 226] on button "查 询" at bounding box center [1397, 228] width 50 height 25
click at [1396, 226] on button "查 询" at bounding box center [1397, 228] width 50 height 25
click at [434, 85] on div "提现列表" at bounding box center [442, 72] width 44 height 30
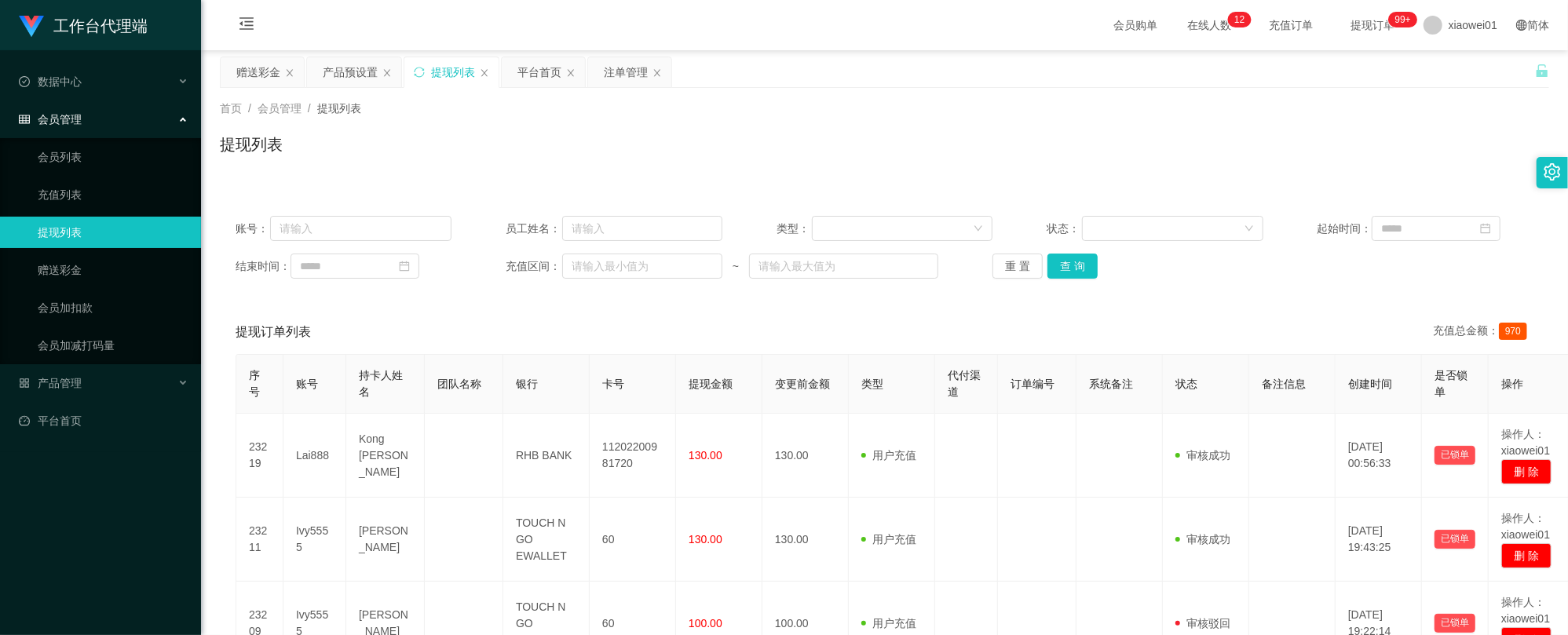
click at [1096, 255] on div "重 置 查 询" at bounding box center [1100, 266] width 216 height 25
click at [1071, 262] on button "查 询" at bounding box center [1072, 266] width 50 height 25
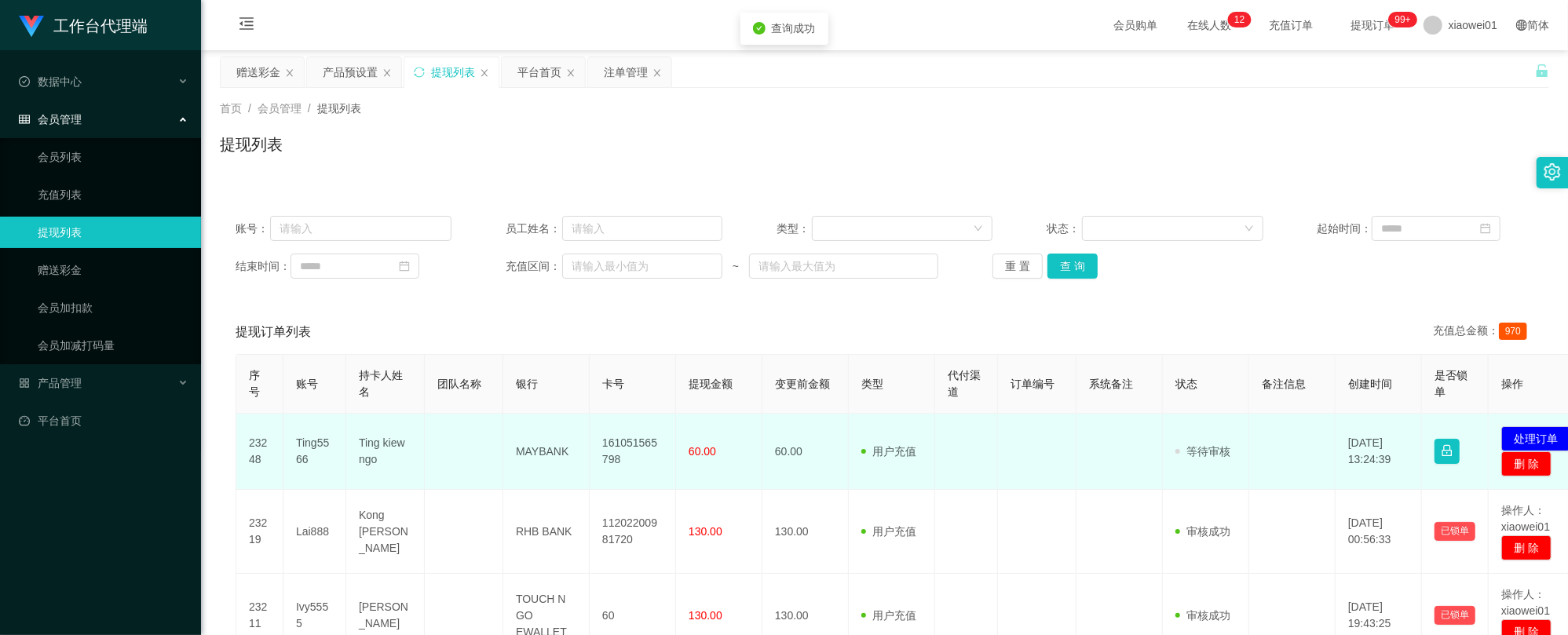
click at [632, 441] on td "161051565798" at bounding box center [632, 452] width 86 height 76
copy td "161051565798"
click at [1533, 428] on button "处理订单" at bounding box center [1536, 439] width 69 height 25
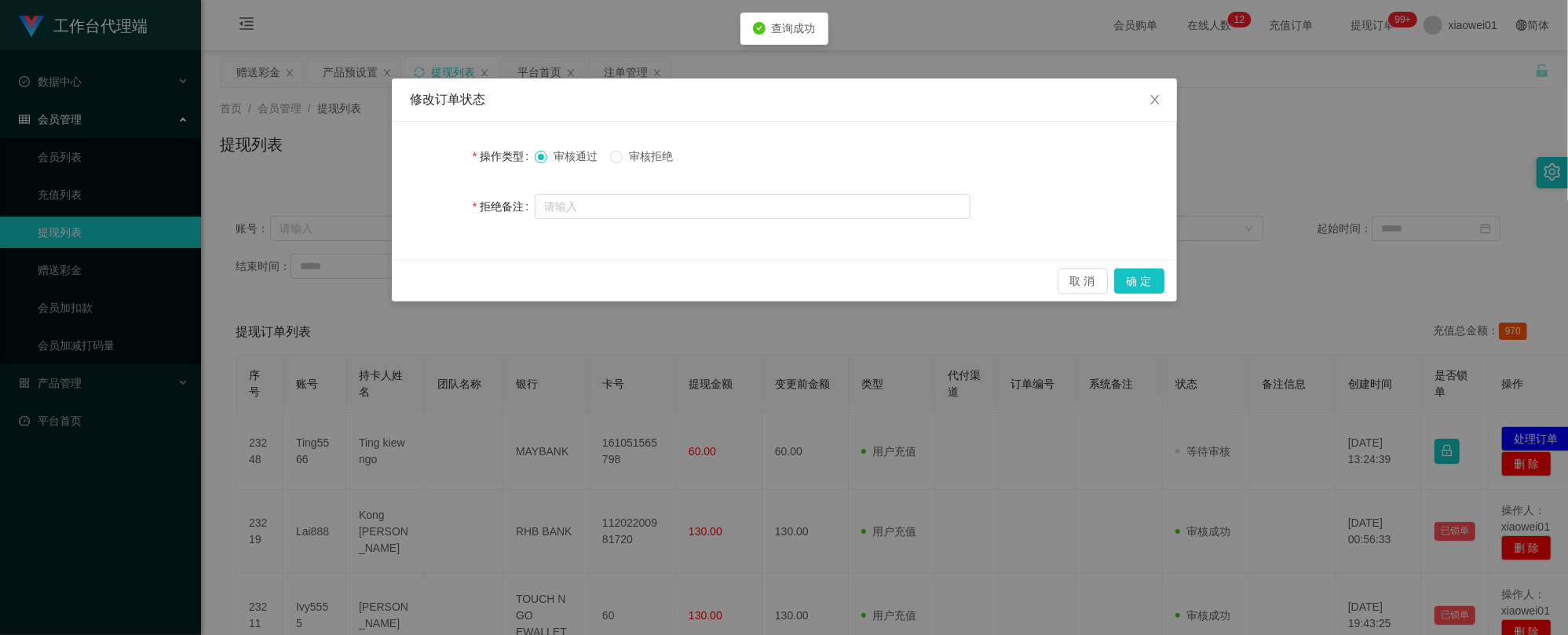
click at [1135, 267] on div "取 消 确 定" at bounding box center [784, 281] width 785 height 41
click at [1140, 274] on button "确 定" at bounding box center [1139, 281] width 50 height 25
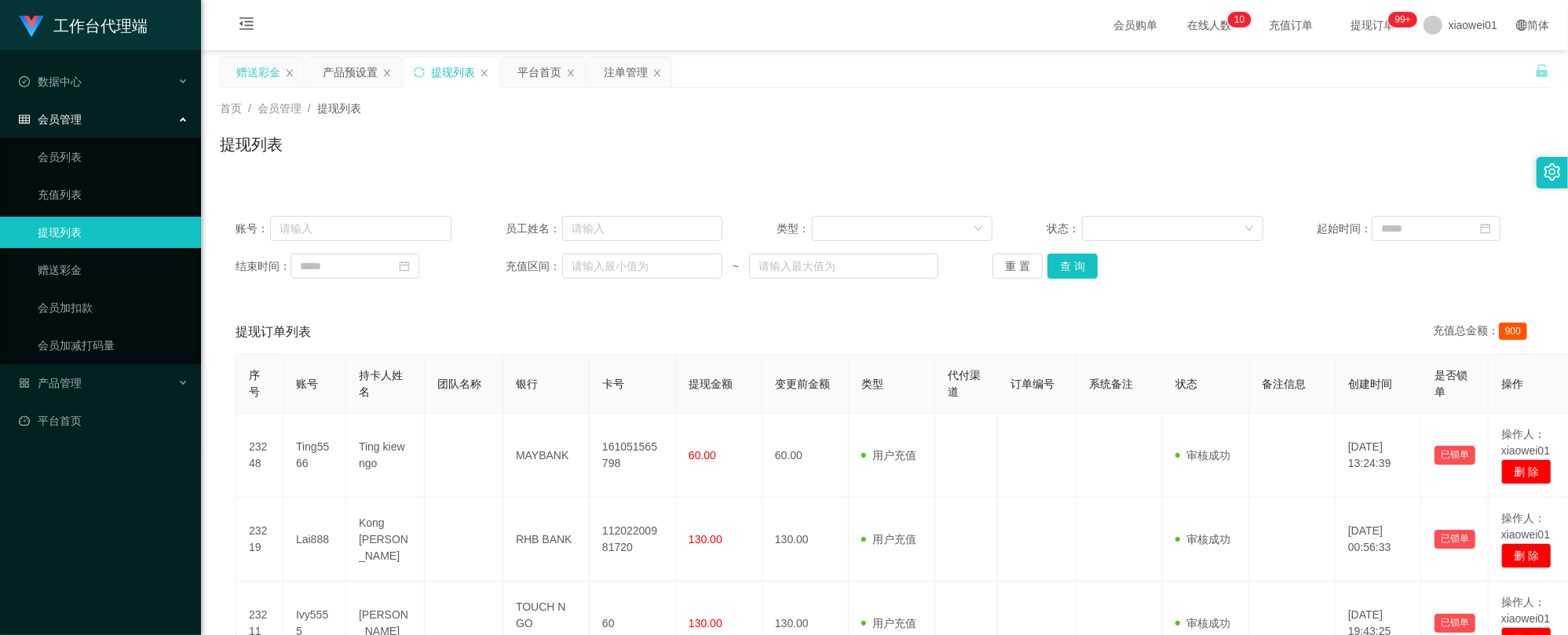
click at [264, 66] on div "赠送彩金" at bounding box center [258, 72] width 44 height 30
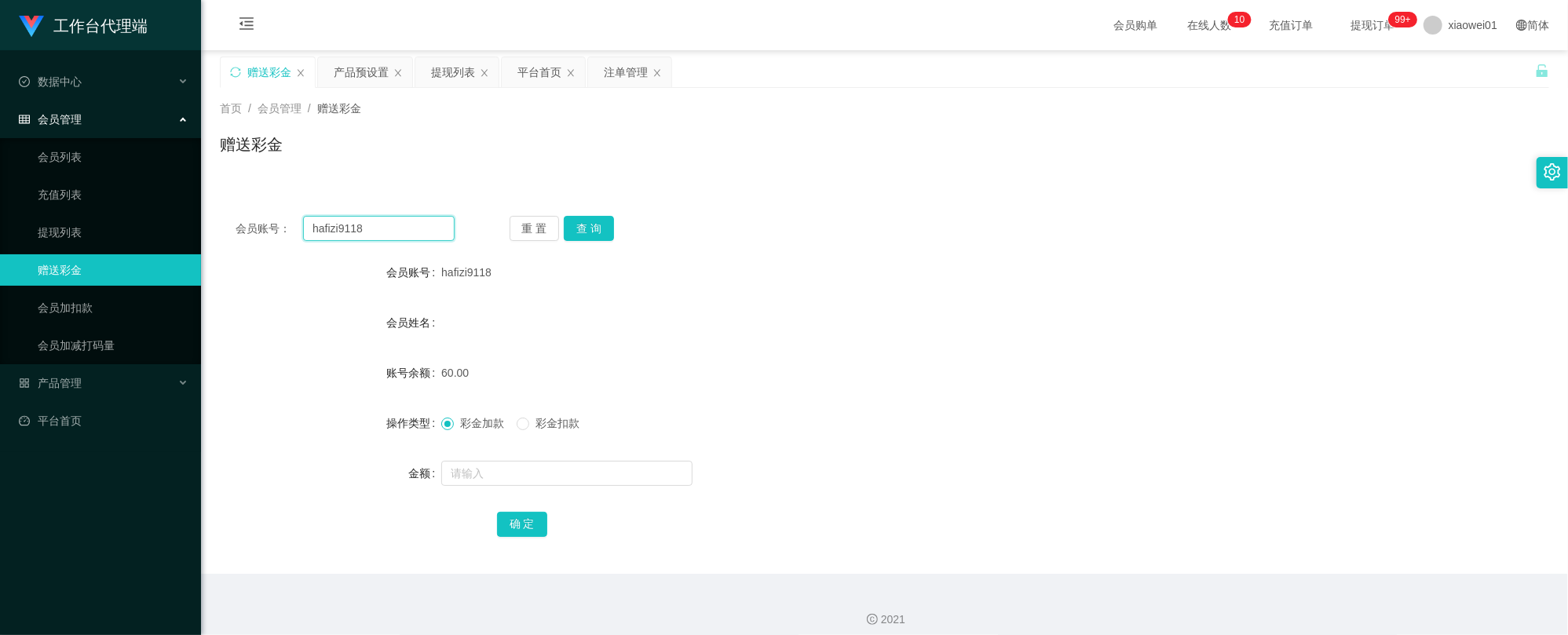
drag, startPoint x: 394, startPoint y: 229, endPoint x: 169, endPoint y: 207, distance: 226.1
click at [170, 207] on section "工作台代理端 数据中心 会员管理 会员列表 充值列表 提现列表 赠送彩金 会员加扣款 会员加减打码量 产品管理 开奖记录 注单管理 产品列表 即时注单 产品预…" at bounding box center [784, 323] width 1568 height 647
paste input "9.14小林02 rahman8"
click at [581, 221] on button "查 询" at bounding box center [589, 228] width 50 height 25
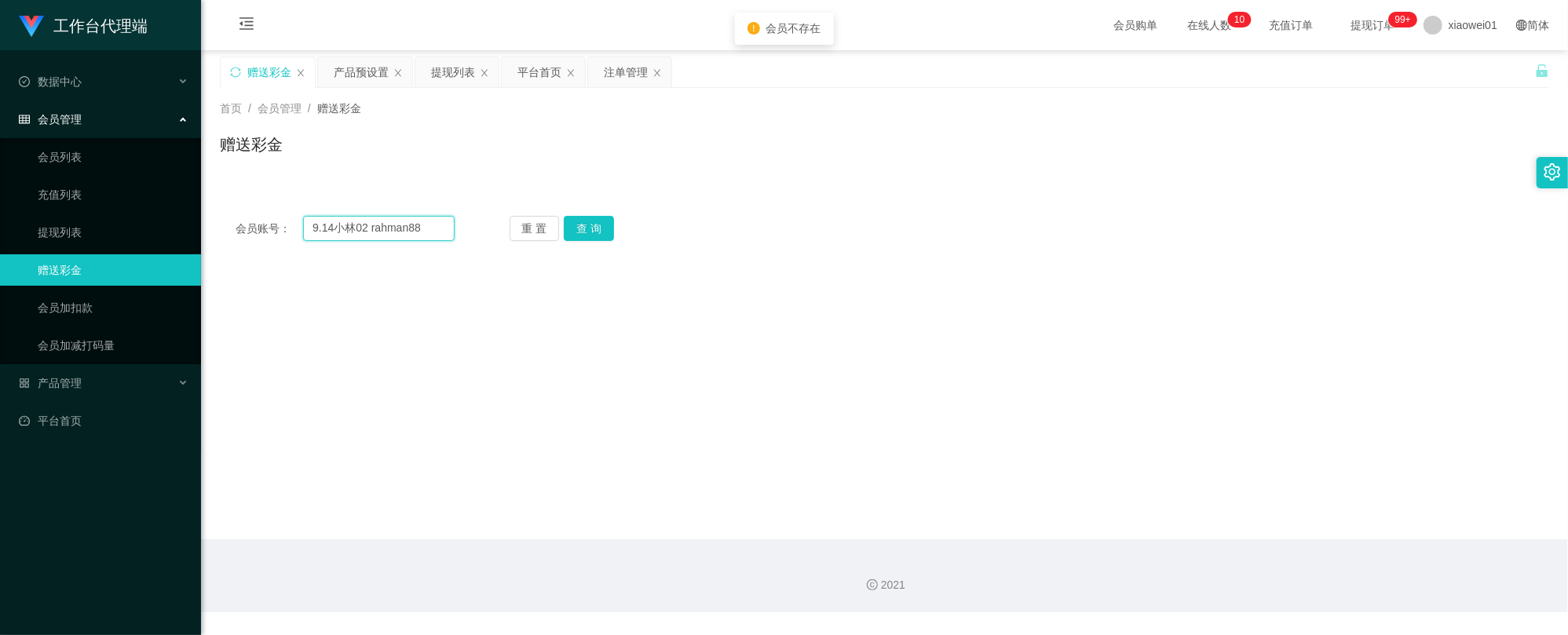
click at [371, 229] on input "9.14小林02 rahman88" at bounding box center [379, 228] width 151 height 25
drag, startPoint x: 368, startPoint y: 228, endPoint x: 116, endPoint y: 201, distance: 253.4
click at [118, 201] on section "工作台代理端 数据中心 会员管理 会员列表 充值列表 提现列表 赠送彩金 会员加扣款 会员加减打码量 产品管理 开奖记录 注单管理 产品列表 即时注单 产品预…" at bounding box center [784, 306] width 1568 height 613
type input "rahman88"
drag, startPoint x: 550, startPoint y: 220, endPoint x: 569, endPoint y: 219, distance: 19.0
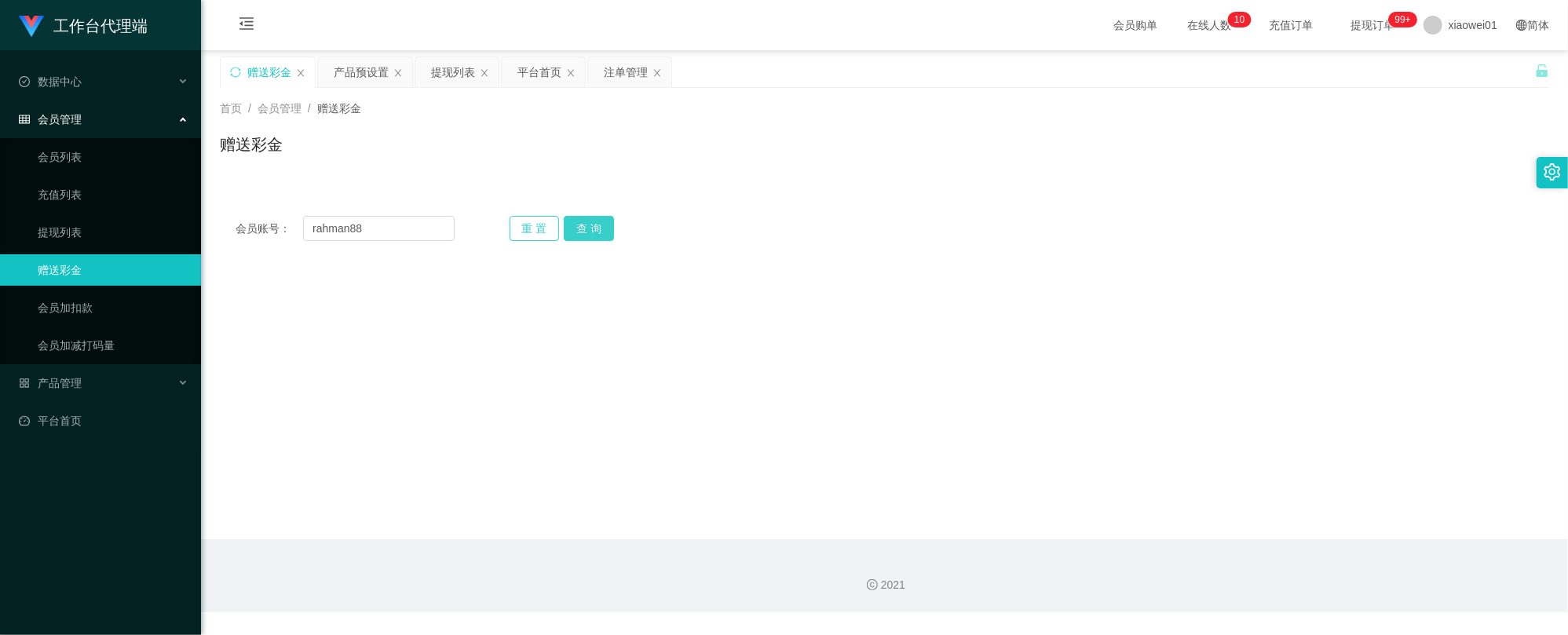
click at [556, 220] on button "重 置" at bounding box center [534, 228] width 50 height 25
click at [584, 219] on button "查 询" at bounding box center [589, 228] width 50 height 25
click at [421, 221] on input "text" at bounding box center [379, 228] width 151 height 25
click at [478, 192] on div "会员账号： 重 置 查 询 会员账号 hafizi9118 会员姓名 账号余额 60.00 操作类型 彩金加款 彩金扣款 金额 确 定" at bounding box center [883, 219] width 1329 height 76
click at [360, 242] on div "会员账号： 重 置 查 询 会员账号 hafizi9118 会员姓名 账号余额 60.00 操作类型 彩金加款 彩金扣款 金额 确 定" at bounding box center [883, 228] width 1329 height 57
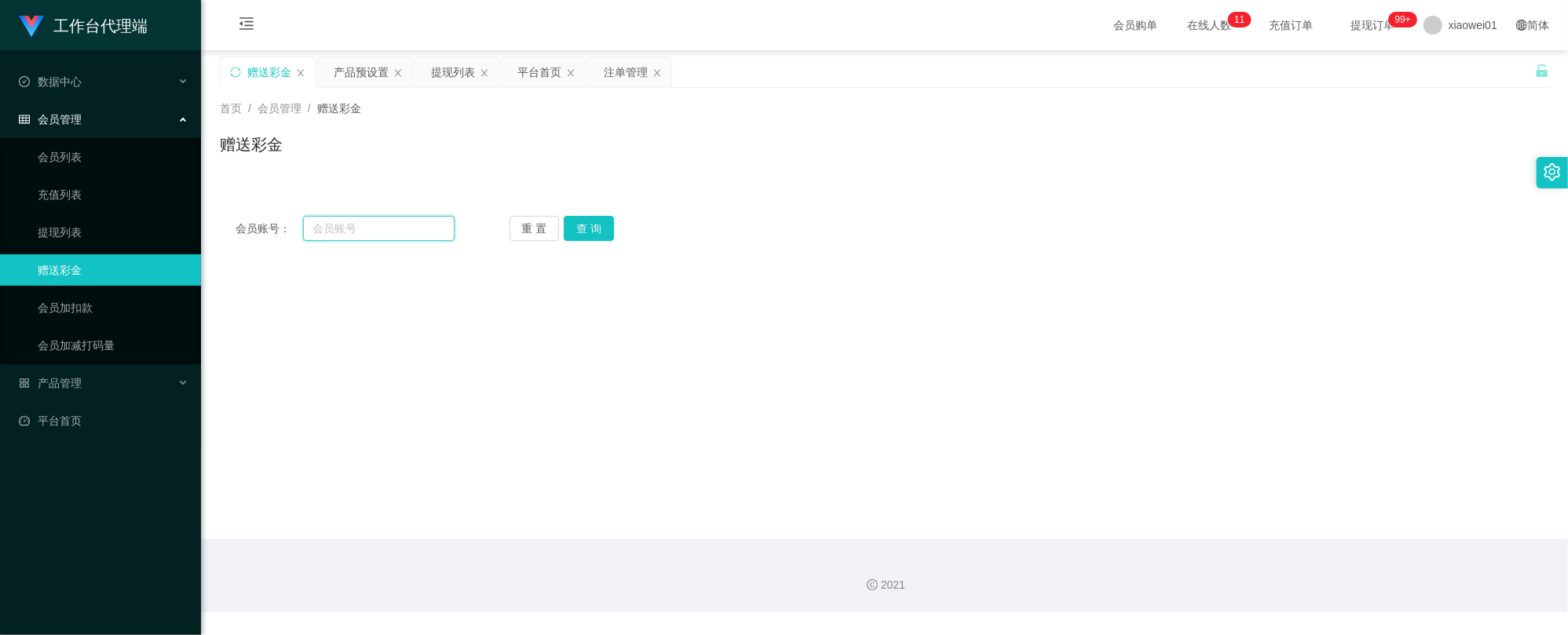
paste input "rahman88"
type input "rahman88"
click at [600, 231] on button "查 询" at bounding box center [589, 228] width 50 height 25
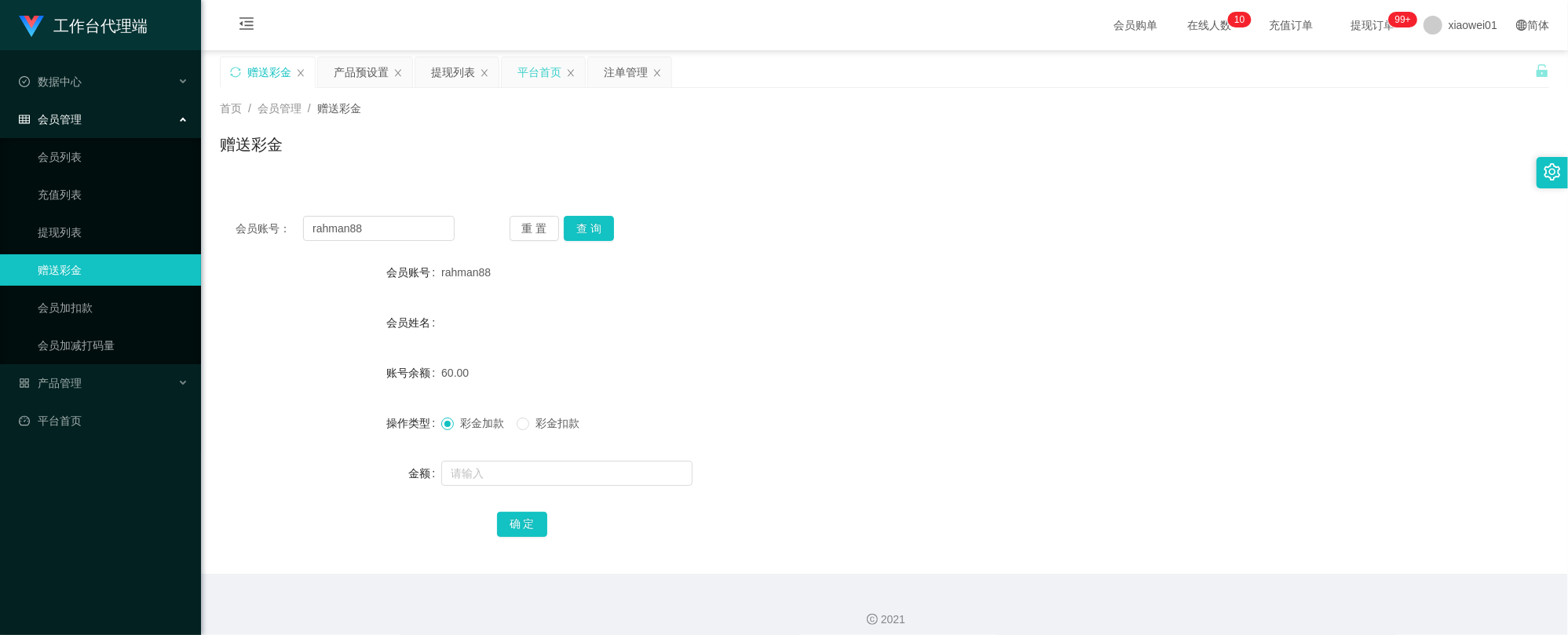
click at [539, 72] on div "平台首页" at bounding box center [539, 72] width 44 height 30
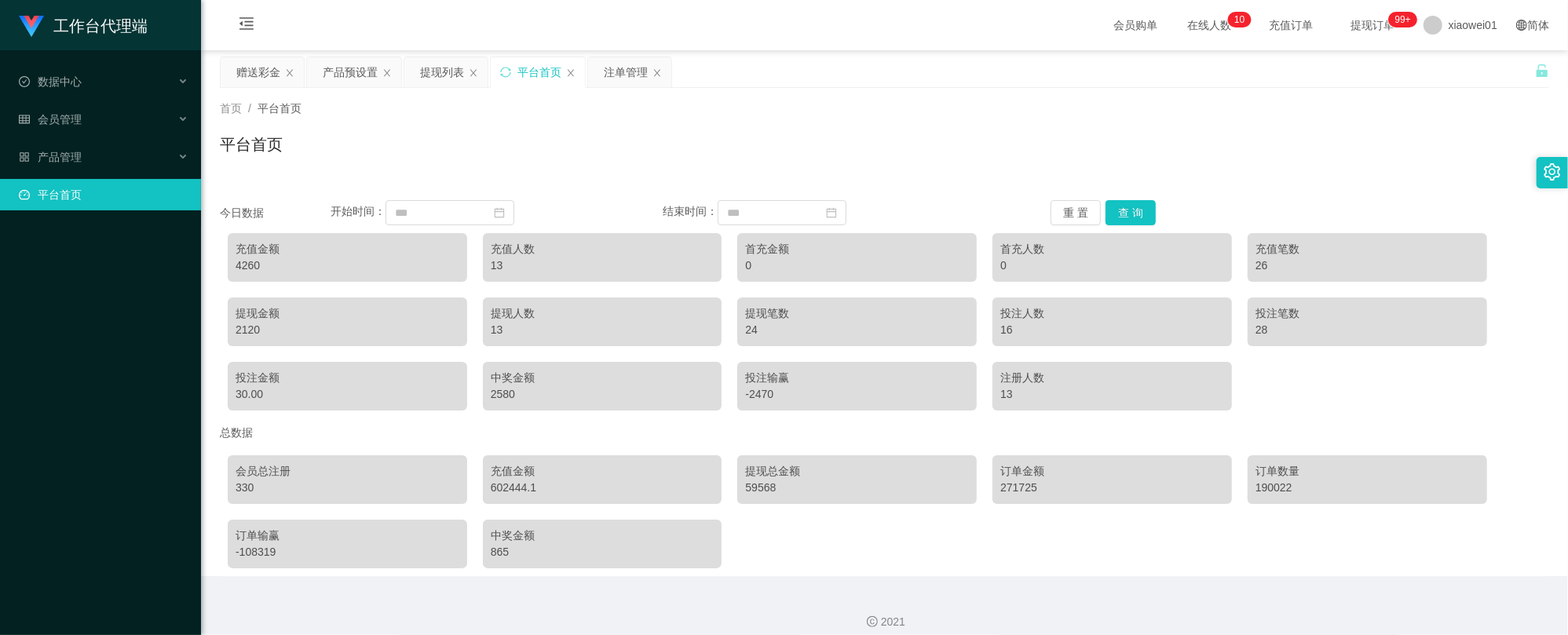
click at [1123, 196] on div "今日数据 开始时间： 结束时间： 重 置 查 询 充值金额 4260 充值人数 13 首充金额 0 首充人数 0 充值笔数 26 提现金额 2120 提现人数…" at bounding box center [883, 379] width 1329 height 395
click at [1131, 206] on button "查 询" at bounding box center [1131, 213] width 50 height 25
click at [428, 65] on div "提现列表" at bounding box center [442, 72] width 44 height 30
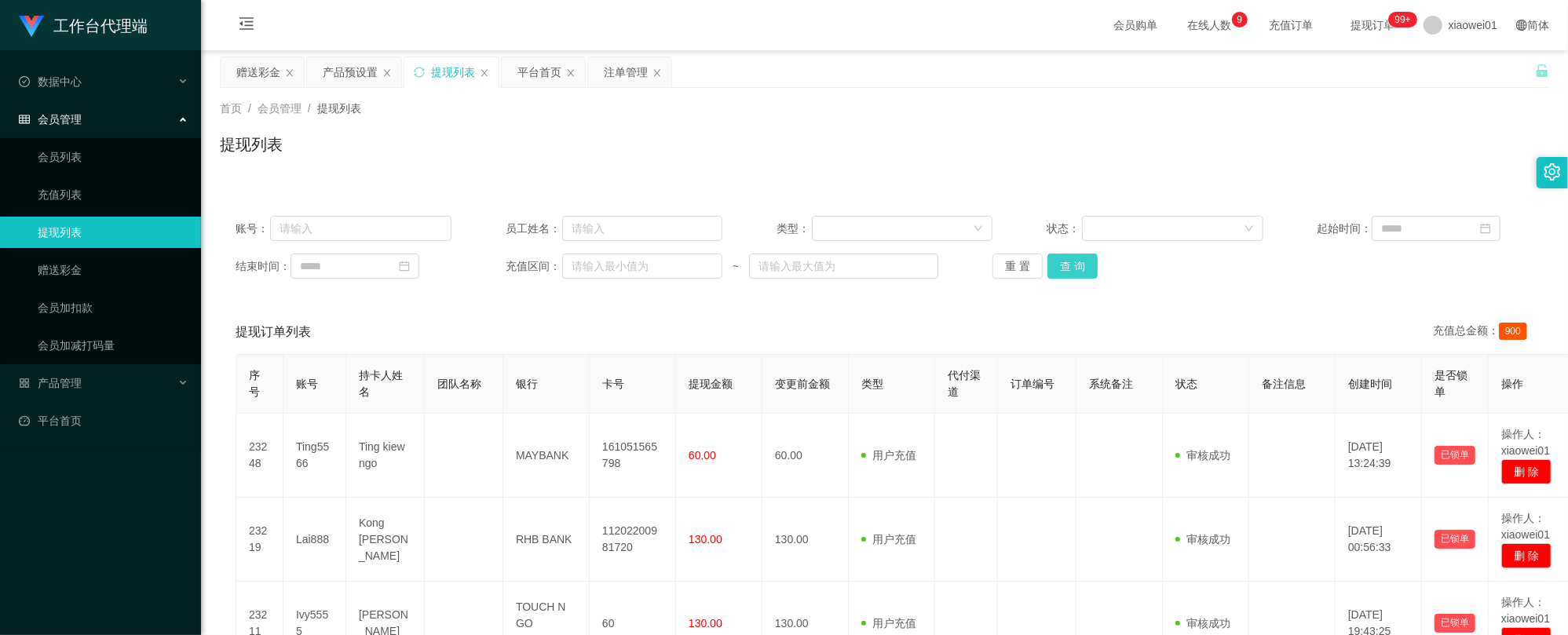
click at [1079, 264] on button "查 询" at bounding box center [1072, 266] width 50 height 25
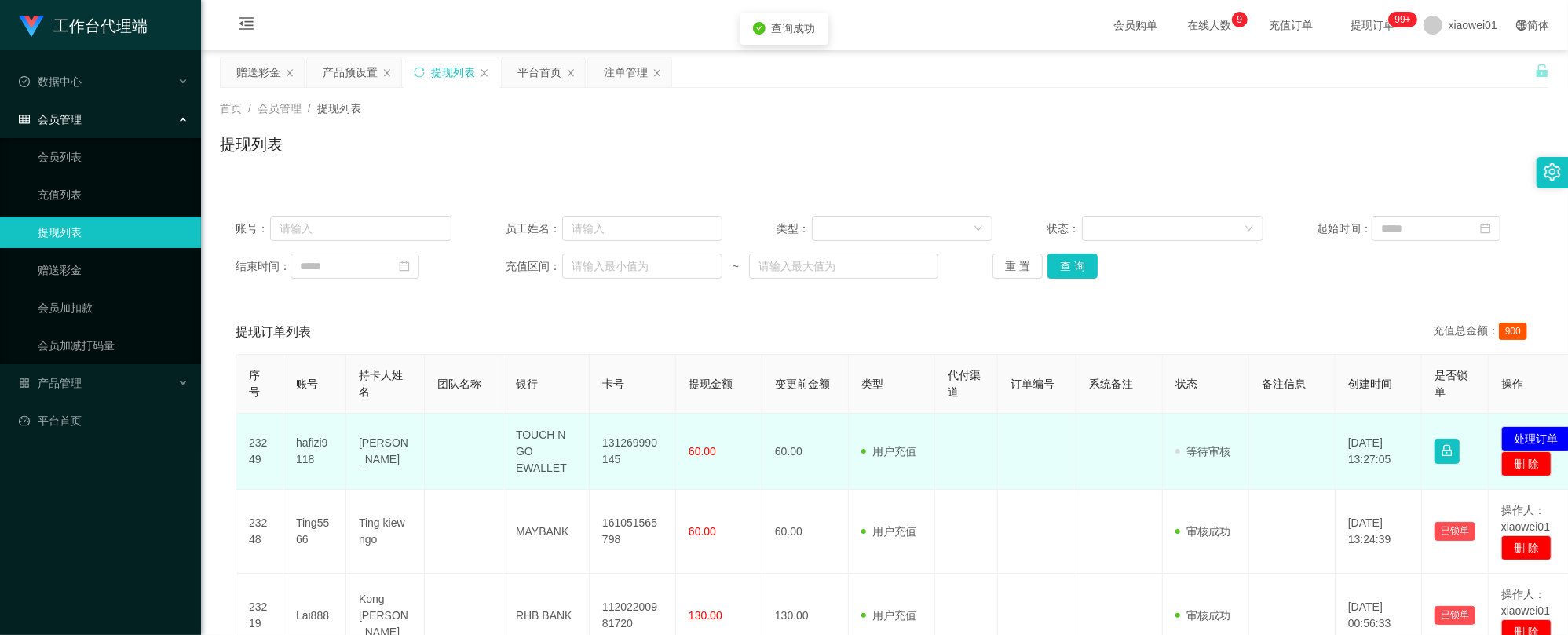
click at [649, 441] on td "131269990145" at bounding box center [632, 452] width 86 height 76
copy td "131269990145"
click at [1533, 438] on button "处理订单" at bounding box center [1536, 439] width 69 height 25
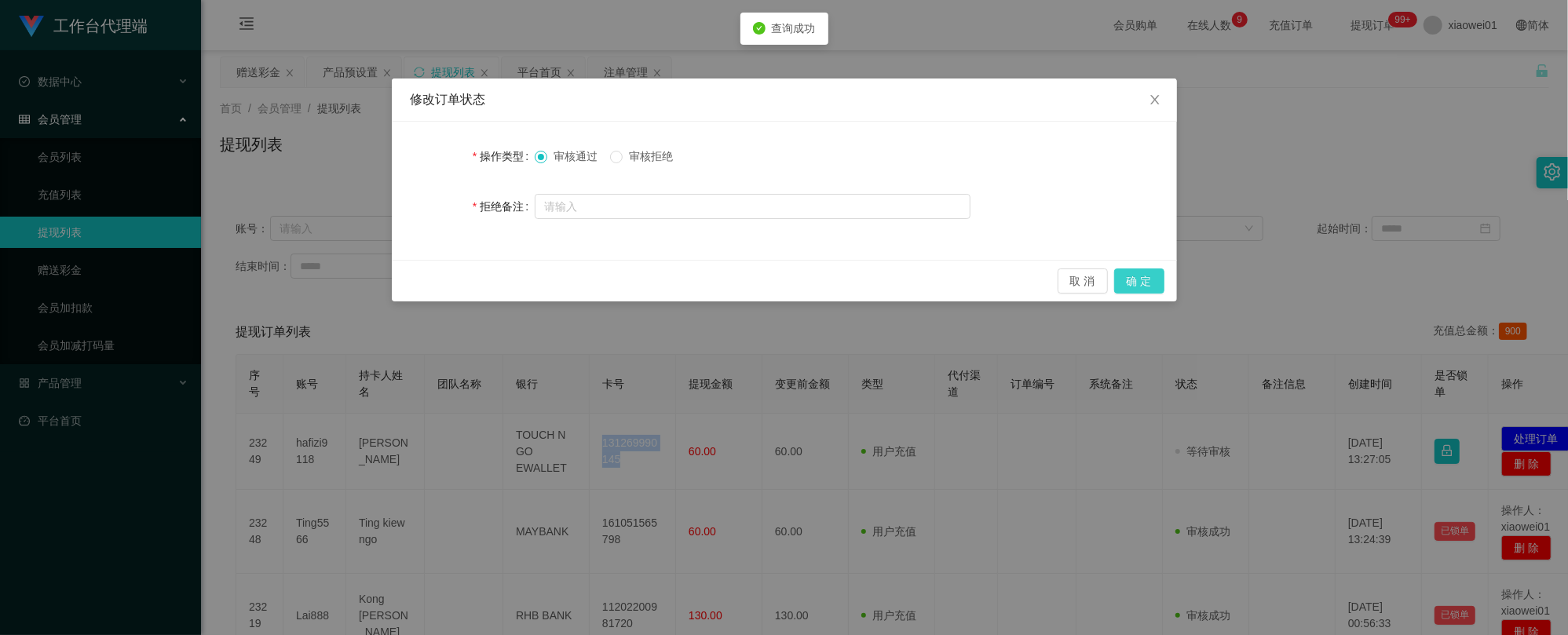
click at [1152, 277] on button "确 定" at bounding box center [1139, 281] width 50 height 25
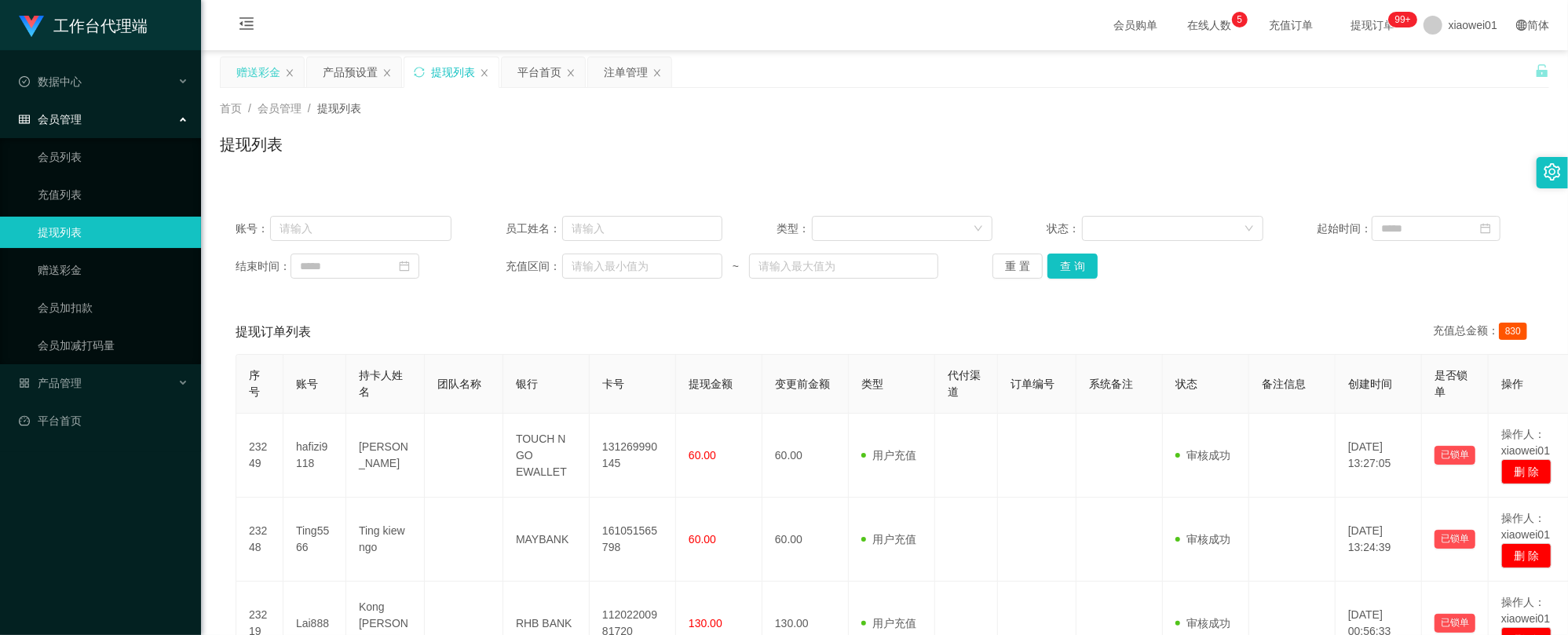
click at [246, 57] on div "赠送彩金" at bounding box center [262, 72] width 85 height 31
click at [261, 64] on div "赠送彩金" at bounding box center [258, 72] width 44 height 30
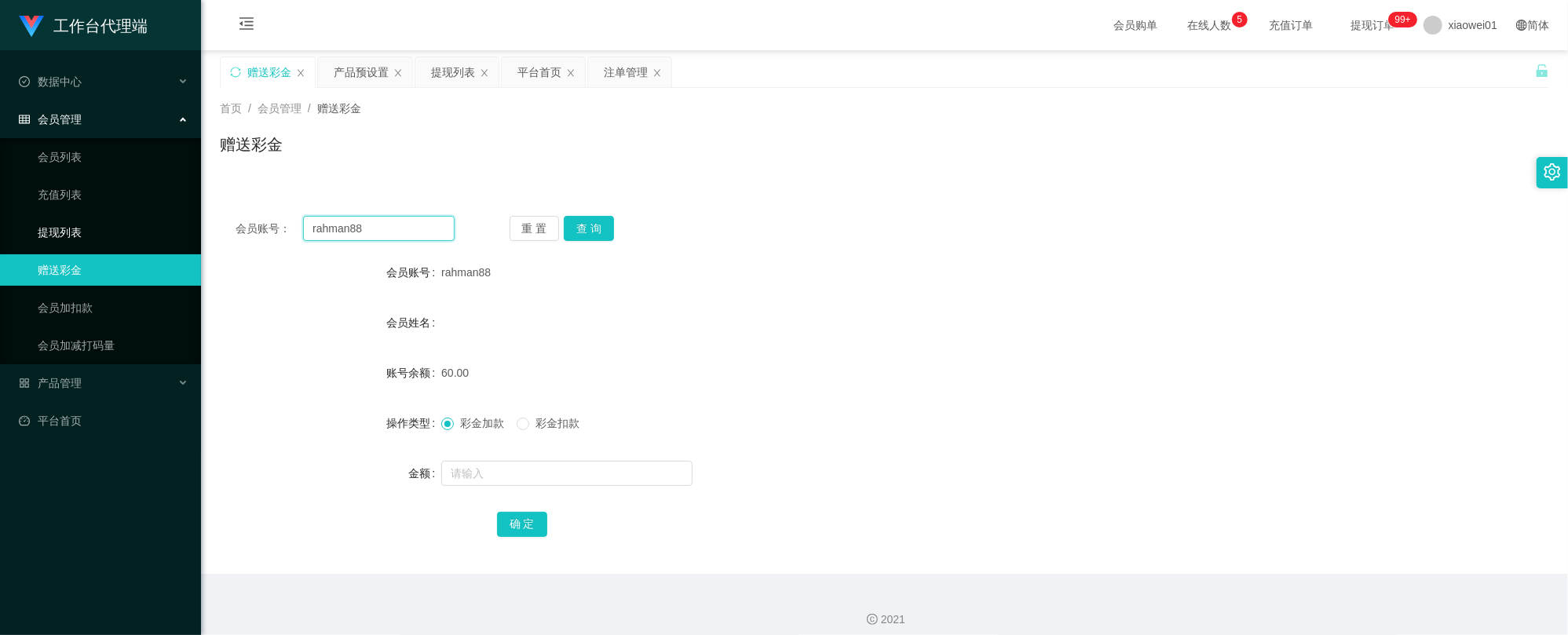
drag, startPoint x: 385, startPoint y: 231, endPoint x: 154, endPoint y: 219, distance: 231.3
click at [152, 220] on section "工作台代理端 数据中心 会员管理 会员列表 充值列表 提现列表 赠送彩金 会员加扣款 会员加减打码量 产品管理 开奖记录 注单管理 产品列表 即时注单 产品预…" at bounding box center [784, 323] width 1568 height 647
paste input "pcs81032"
type input "pcs810328"
click at [585, 219] on button "查 询" at bounding box center [589, 228] width 50 height 25
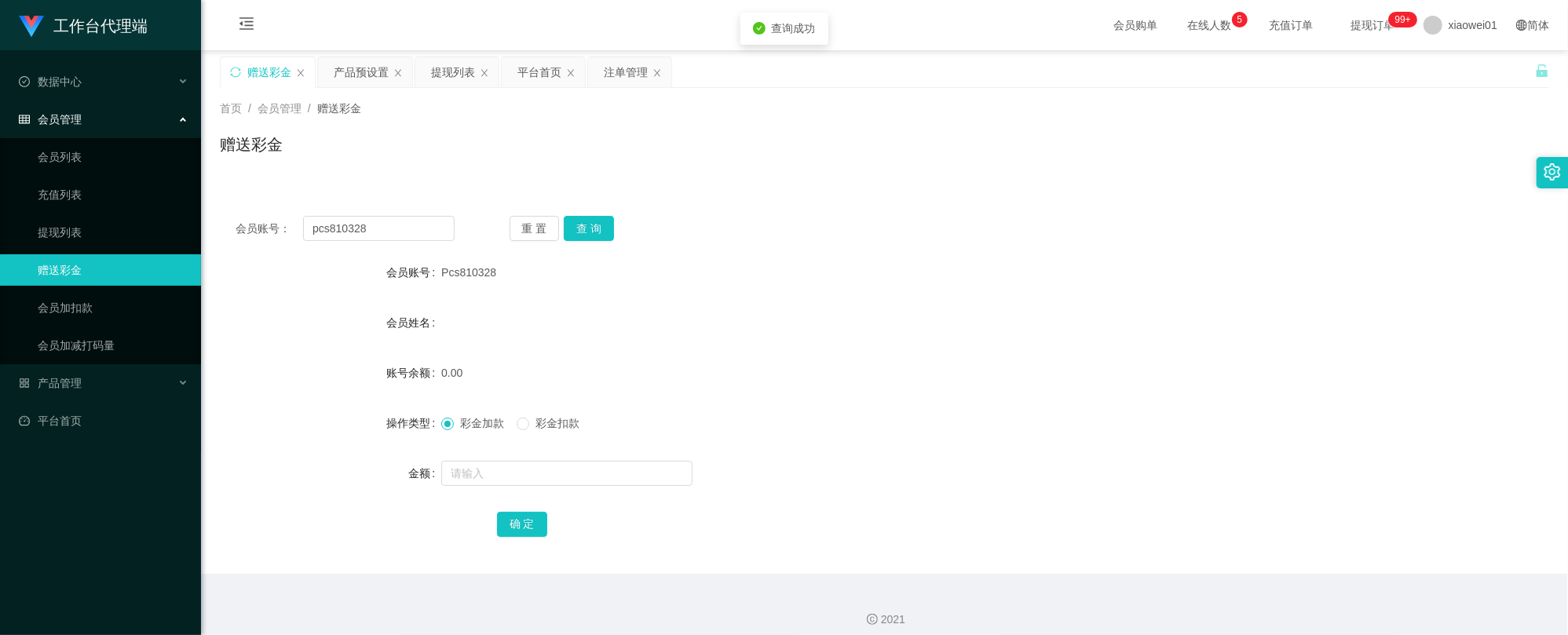
click at [515, 455] on form "会员账号 Pcs810328 会员姓名 账号余额 0.00 操作类型 彩金加款 彩金扣款 金额 确 定" at bounding box center [883, 398] width 1329 height 282
click at [533, 465] on input "text" at bounding box center [566, 473] width 251 height 25
click at [543, 484] on input "text" at bounding box center [566, 473] width 251 height 25
type input "30"
drag, startPoint x: 494, startPoint y: 514, endPoint x: 512, endPoint y: 518, distance: 18.4
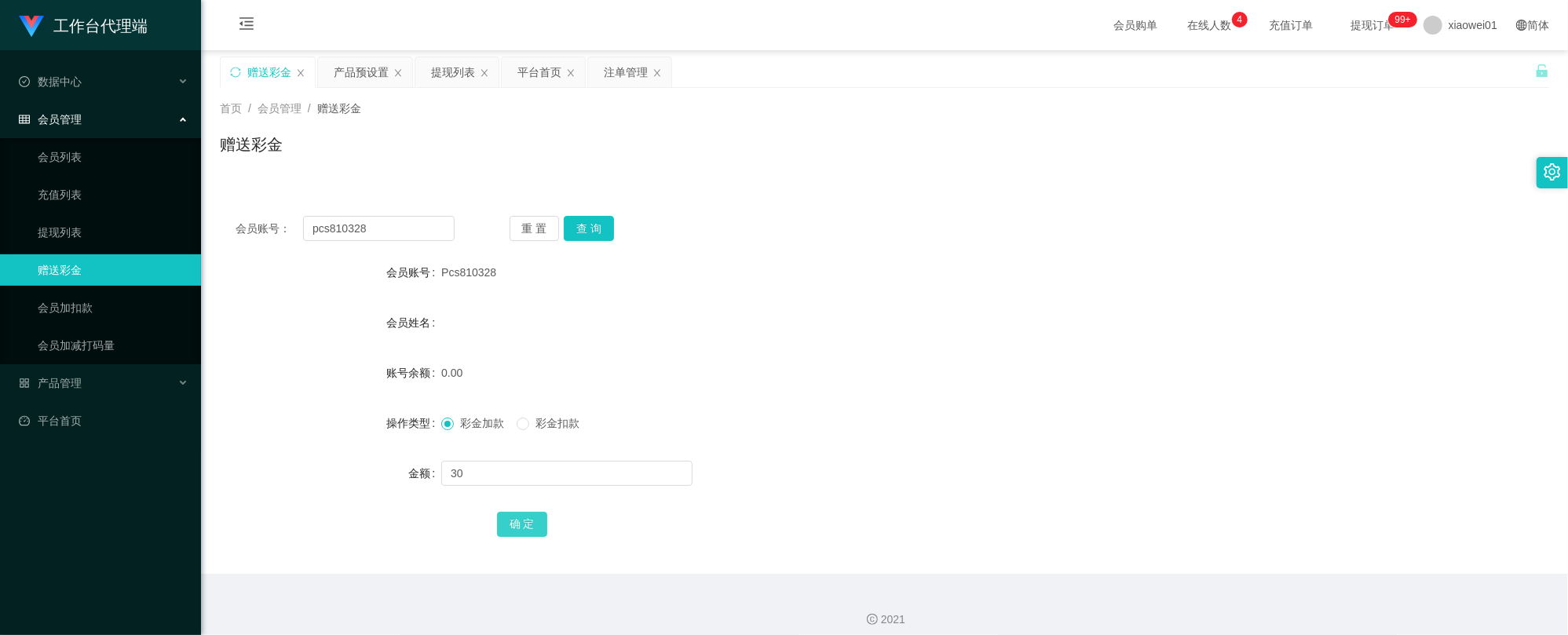
click at [497, 514] on button "确 定" at bounding box center [522, 524] width 50 height 25
click at [514, 518] on span "确 定" at bounding box center [522, 523] width 50 height 13
click at [918, 345] on form "会员账号 Pcs810328 会员姓名 账号余额 30.00 操作类型 彩金加款 彩金扣款 金额 确 定" at bounding box center [883, 398] width 1329 height 282
click at [361, 67] on div "产品预设置" at bounding box center [361, 72] width 55 height 30
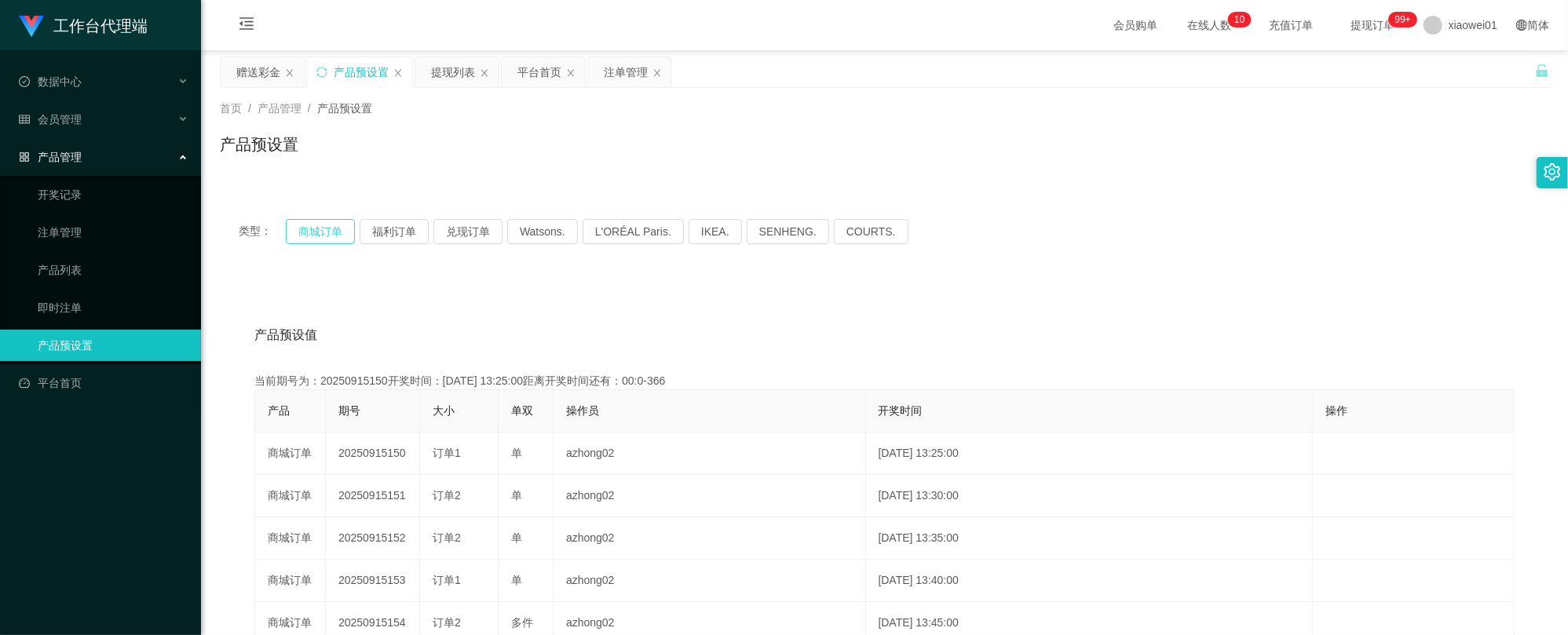
click at [301, 234] on button "商城订单" at bounding box center [320, 231] width 69 height 25
click at [262, 67] on div "赠送彩金" at bounding box center [258, 72] width 44 height 30
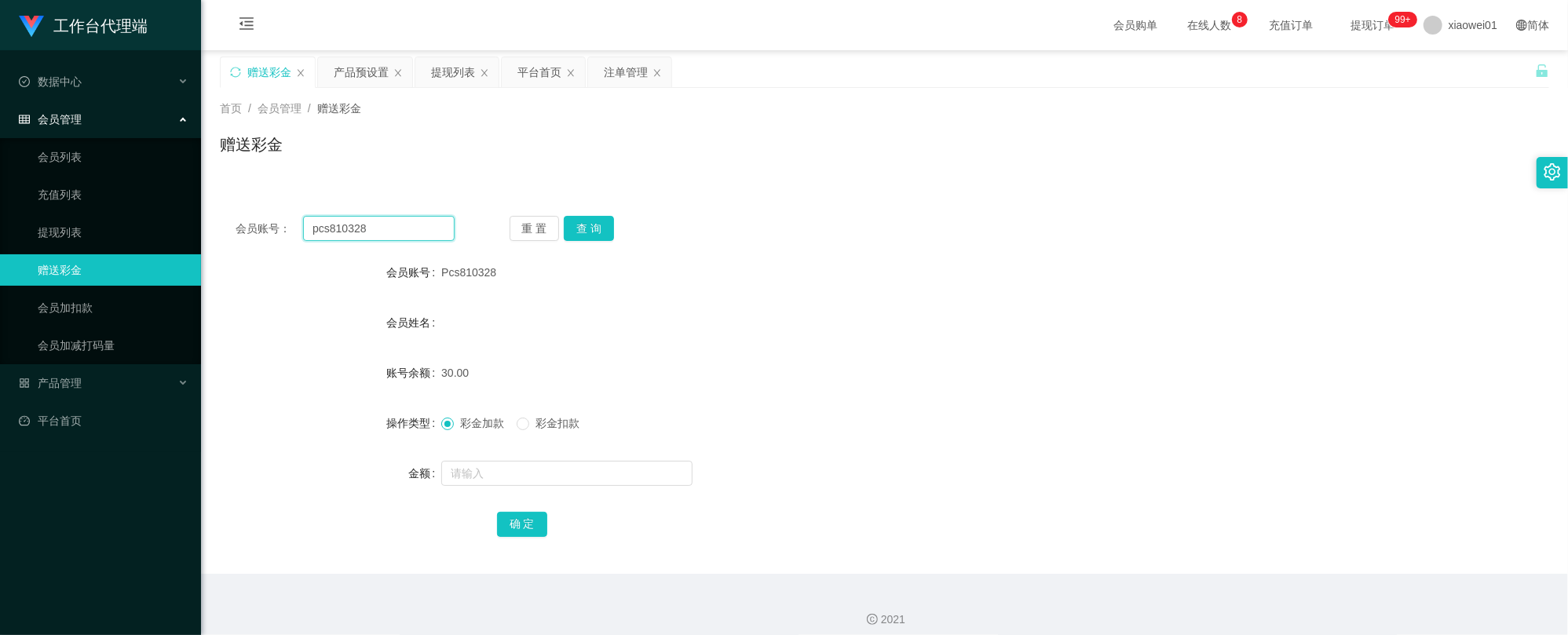
drag, startPoint x: 390, startPoint y: 223, endPoint x: 299, endPoint y: 229, distance: 91.2
click at [145, 224] on section "工作台代理端 数据中心 会员管理 会员列表 充值列表 提现列表 赠送彩金 会员加扣款 会员加减打码量 产品管理 开奖记录 注单管理 产品列表 即时注单 产品预…" at bounding box center [784, 323] width 1568 height 647
paste input "chiynn"
type input "chiynn"
click at [595, 217] on button "查 询" at bounding box center [589, 228] width 50 height 25
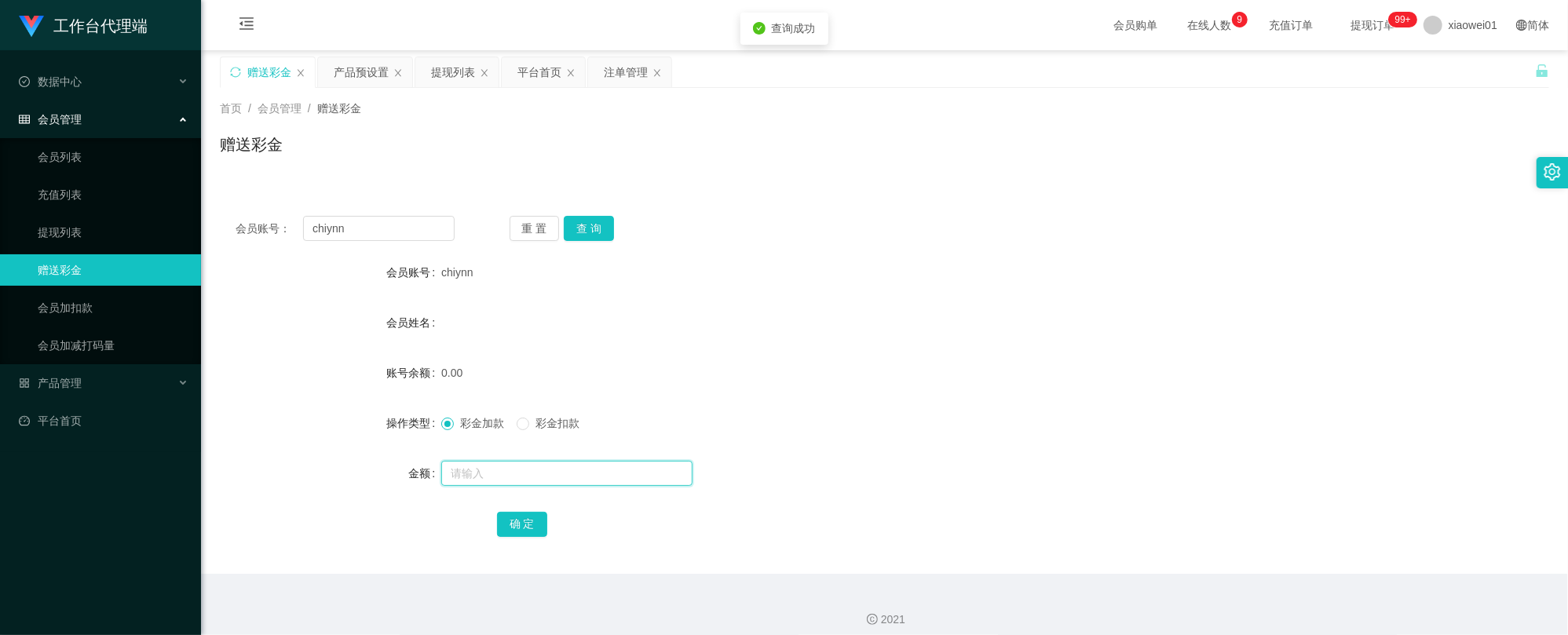
click at [534, 471] on input "text" at bounding box center [566, 473] width 251 height 25
type input "30"
drag, startPoint x: 525, startPoint y: 518, endPoint x: 534, endPoint y: 518, distance: 9.0
click at [525, 518] on button "确 定" at bounding box center [522, 524] width 50 height 25
click at [950, 373] on div "0.00" at bounding box center [829, 372] width 775 height 31
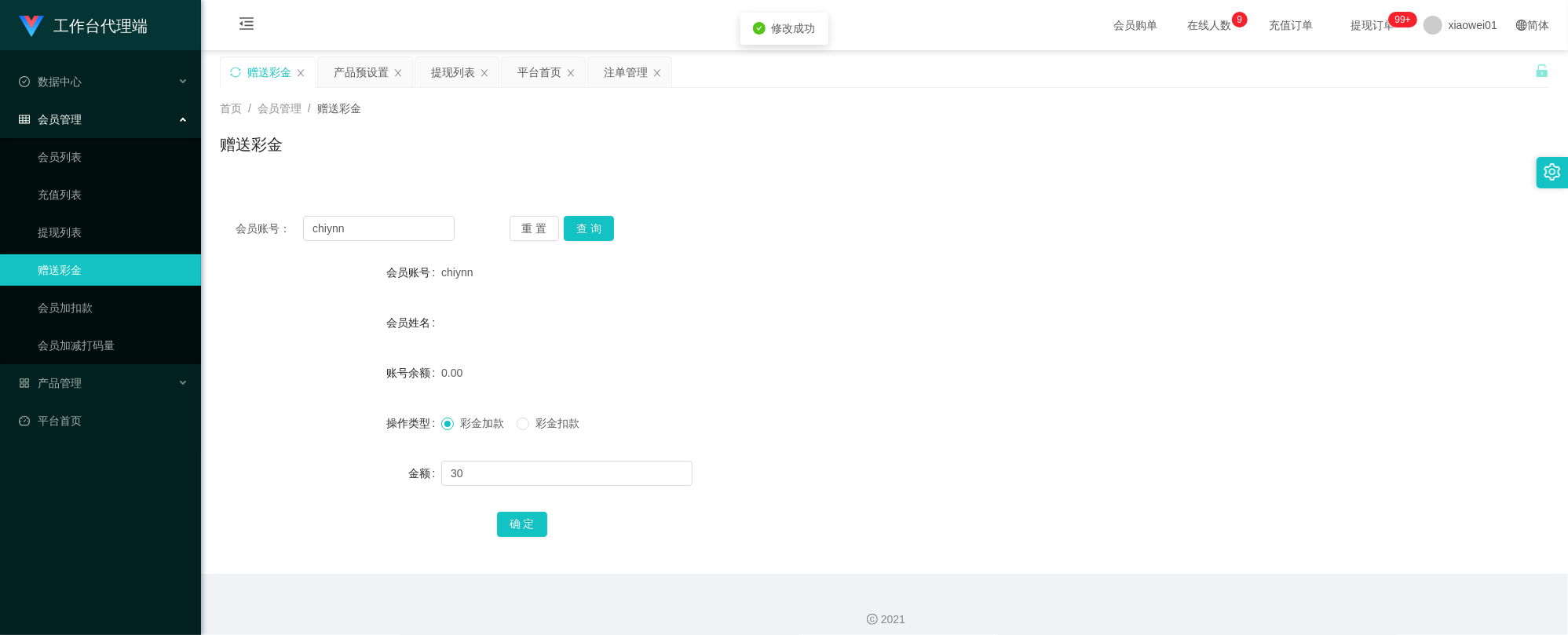
click at [707, 318] on div "会员姓名" at bounding box center [883, 322] width 1329 height 31
click at [600, 233] on button "查 询" at bounding box center [589, 228] width 50 height 25
click at [541, 76] on div "平台首页" at bounding box center [539, 72] width 44 height 30
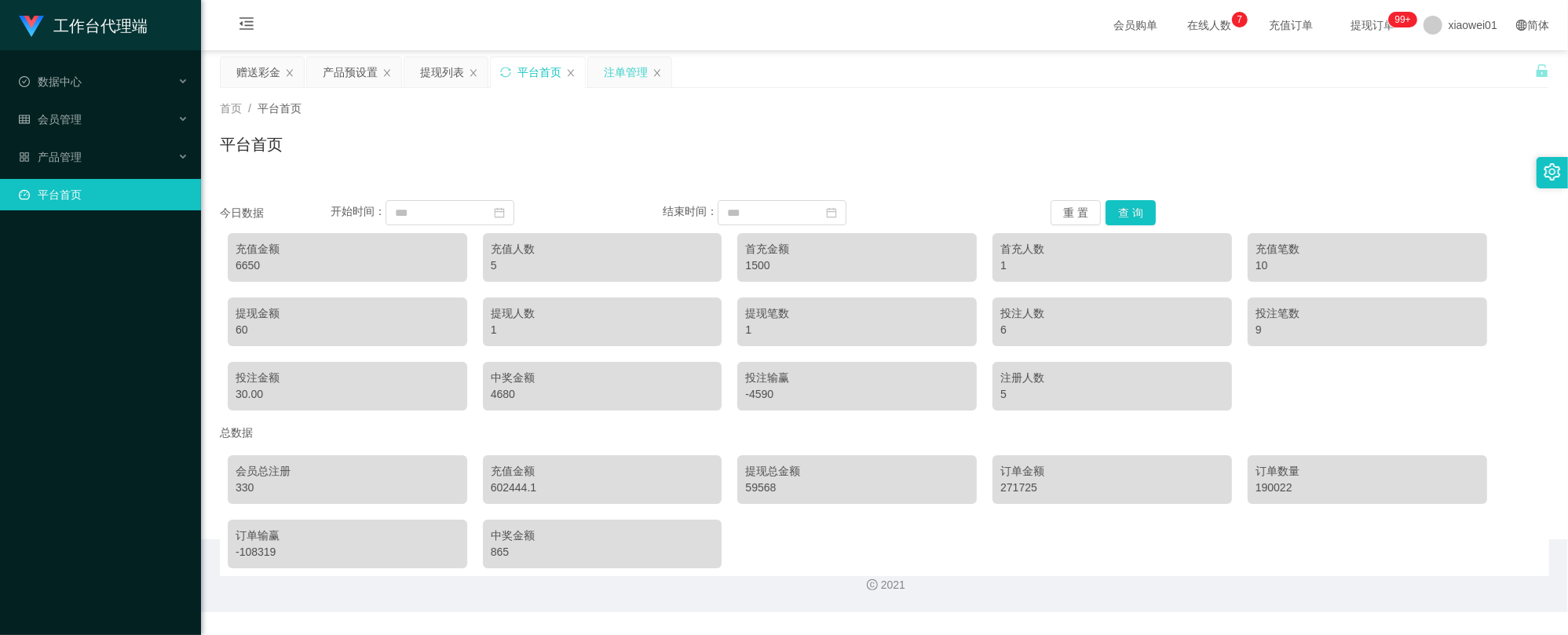
click at [636, 84] on div "注单管理" at bounding box center [625, 72] width 44 height 30
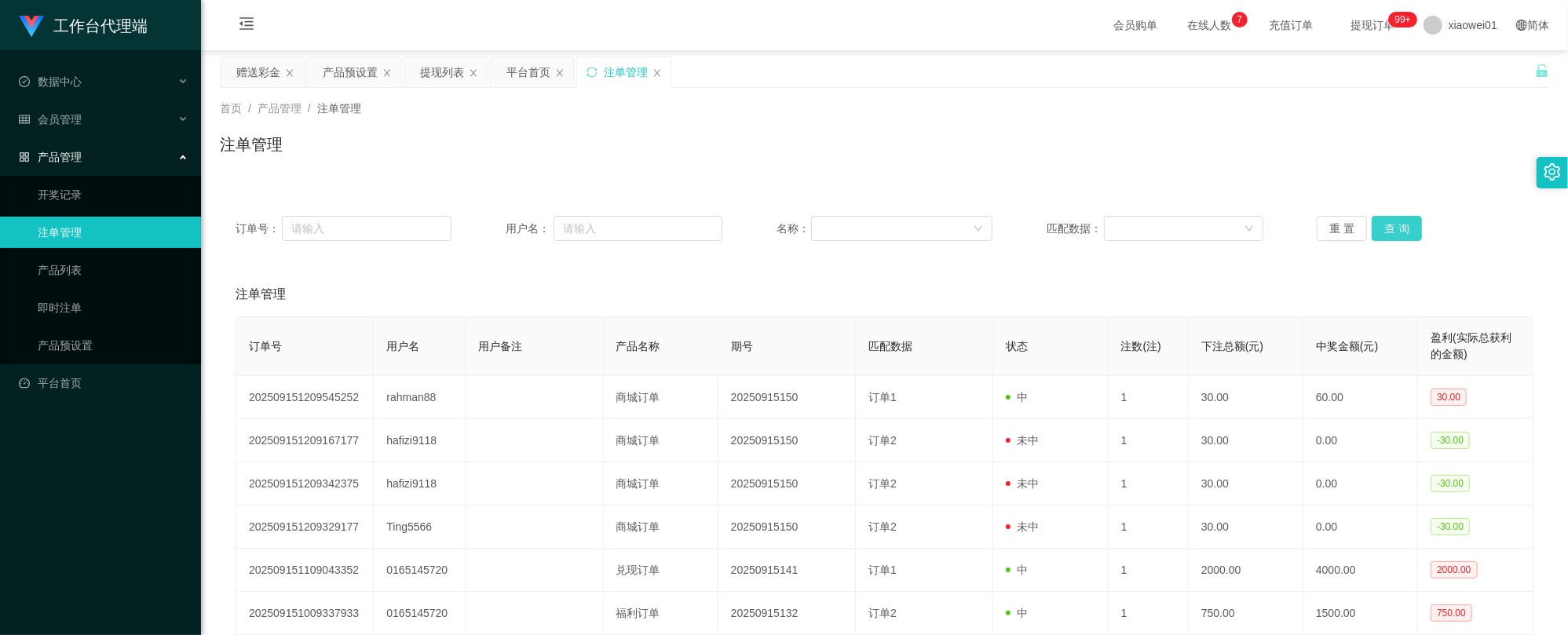
click at [1386, 220] on button "查 询" at bounding box center [1397, 228] width 50 height 25
click at [1388, 219] on button "查 询" at bounding box center [1397, 228] width 50 height 25
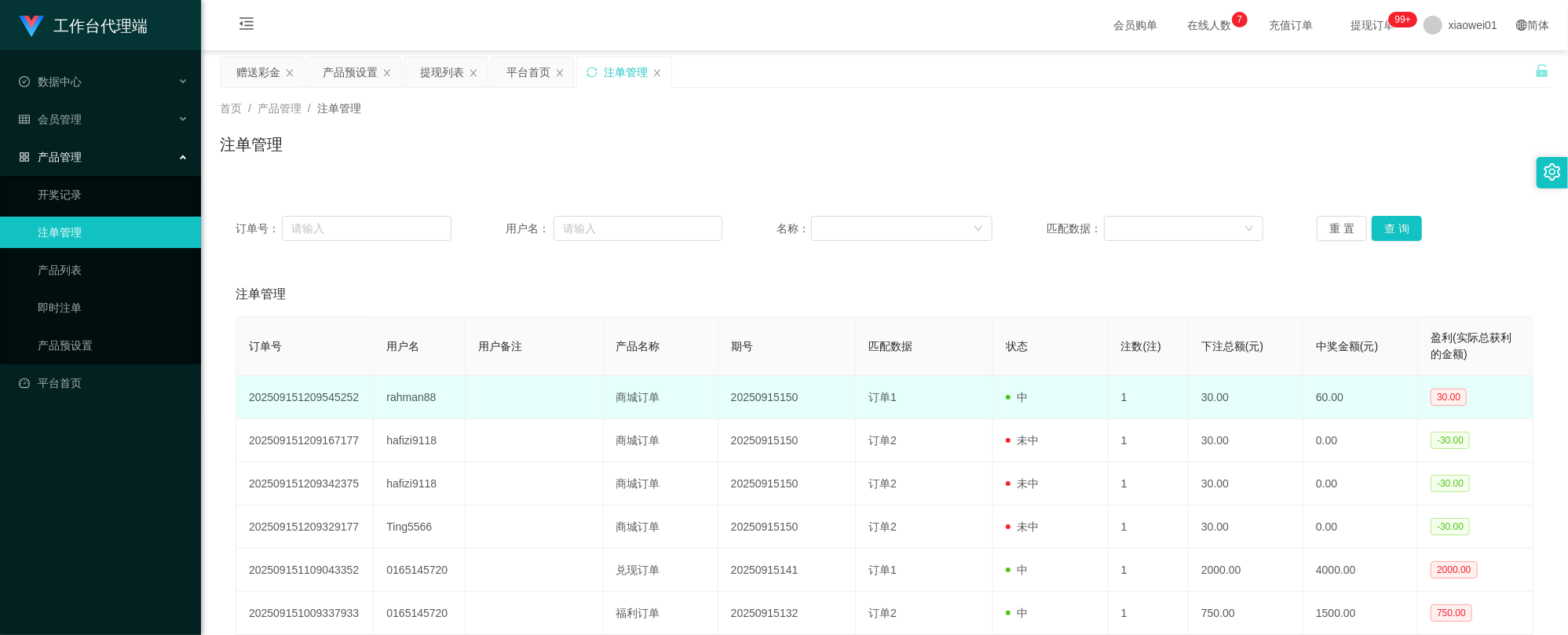
click at [387, 399] on td "rahman88" at bounding box center [419, 398] width 92 height 43
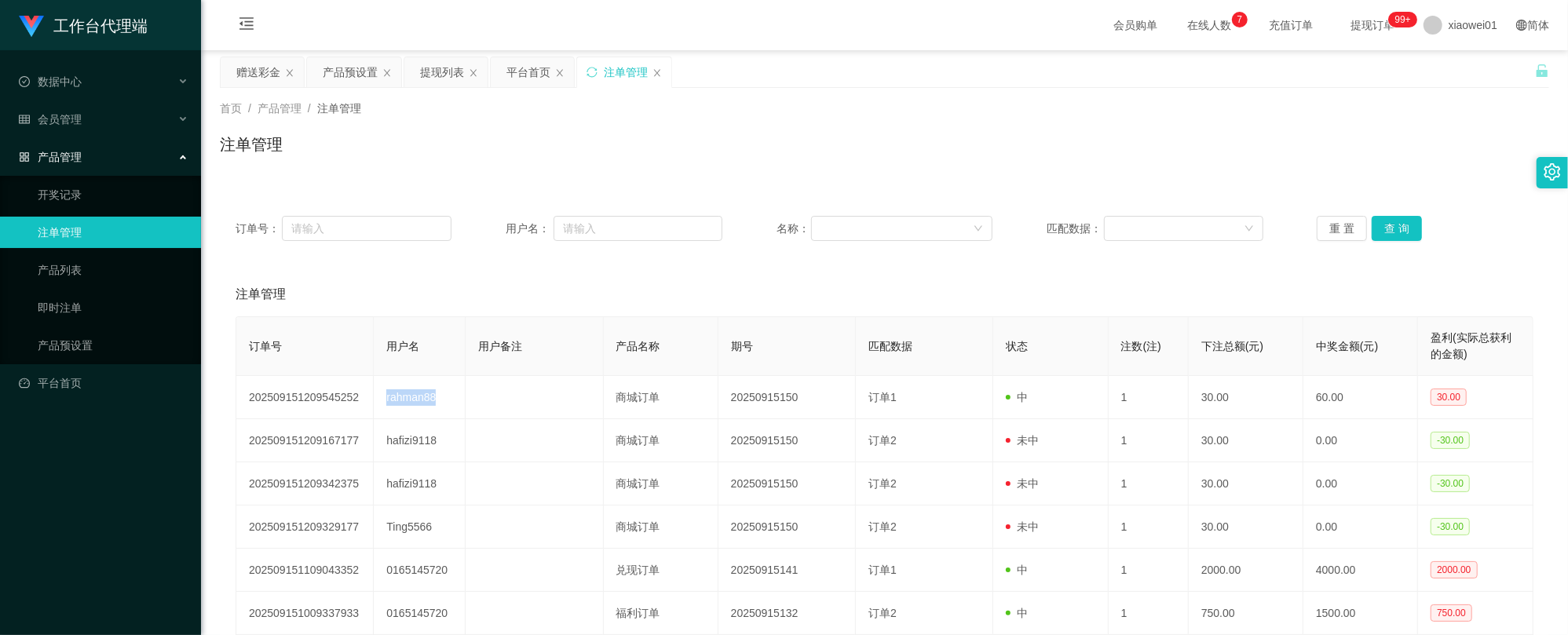
copy td "rahman88"
click at [250, 76] on div "赠送彩金" at bounding box center [258, 72] width 44 height 30
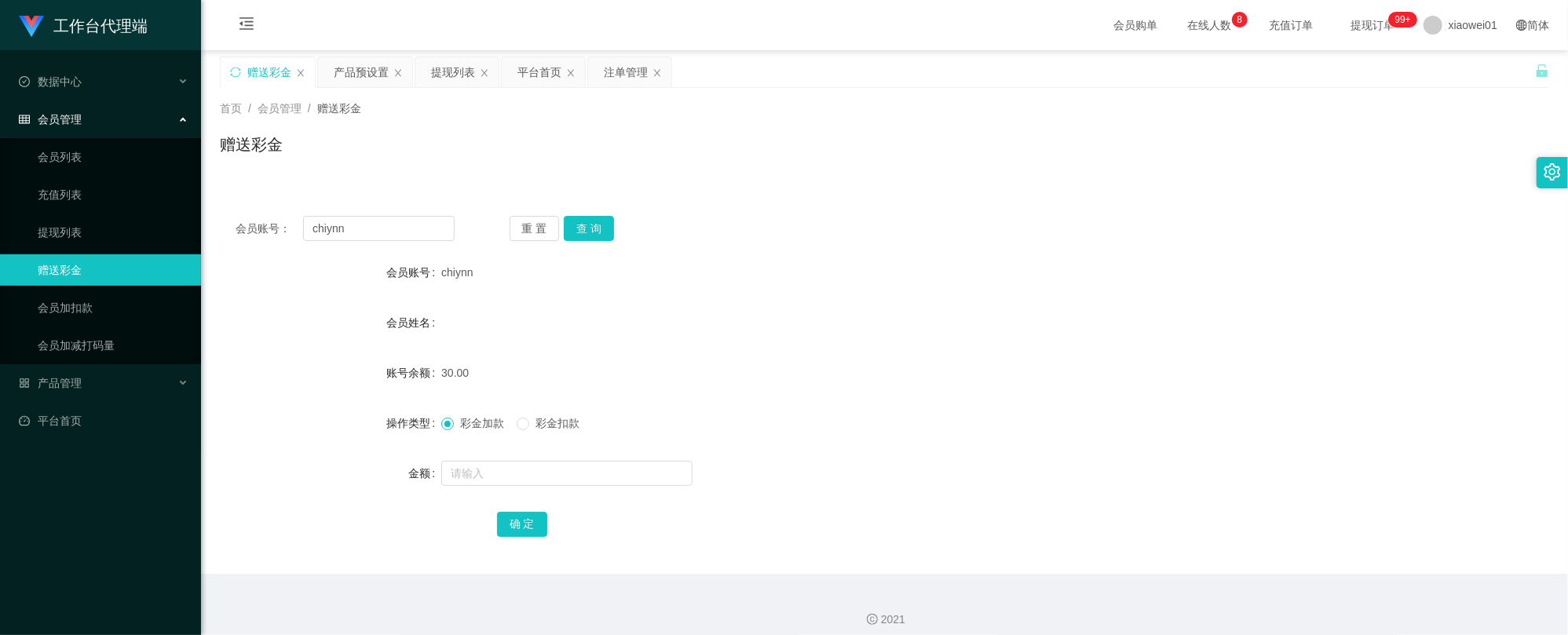
click at [848, 261] on div "chiynn" at bounding box center [829, 272] width 775 height 31
drag, startPoint x: 422, startPoint y: 230, endPoint x: 120, endPoint y: 206, distance: 303.0
click at [132, 206] on section "工作台代理端 数据中心 会员管理 会员列表 充值列表 提现列表 赠送彩金 会员加扣款 会员加减打码量 产品管理 开奖记录 注单管理 产品列表 即时注单 产品预…" at bounding box center [784, 323] width 1568 height 647
paste input "rahman88"
type input "rahman88"
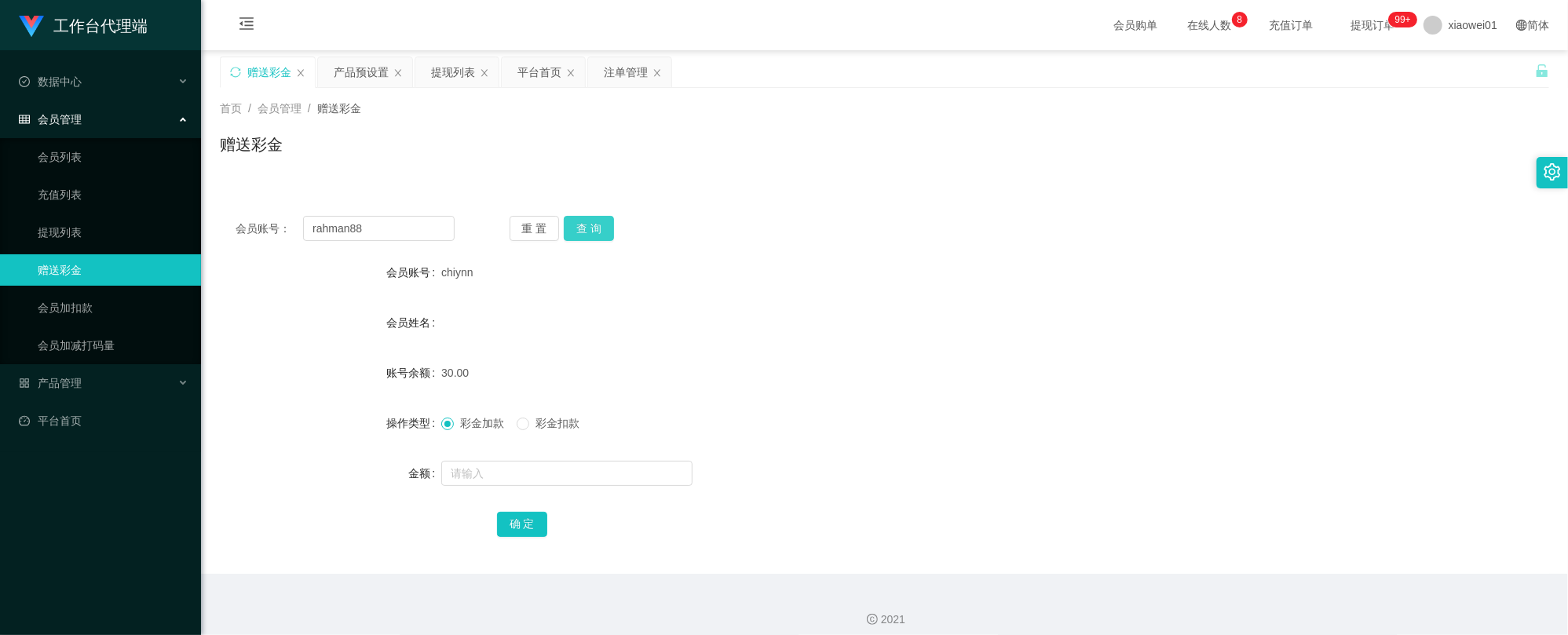
click at [590, 234] on button "查 询" at bounding box center [589, 228] width 50 height 25
drag, startPoint x: 1047, startPoint y: 274, endPoint x: 1250, endPoint y: 183, distance: 222.5
click at [1050, 274] on div "rahman88" at bounding box center [829, 272] width 775 height 31
click at [626, 76] on div "注单管理" at bounding box center [625, 72] width 44 height 30
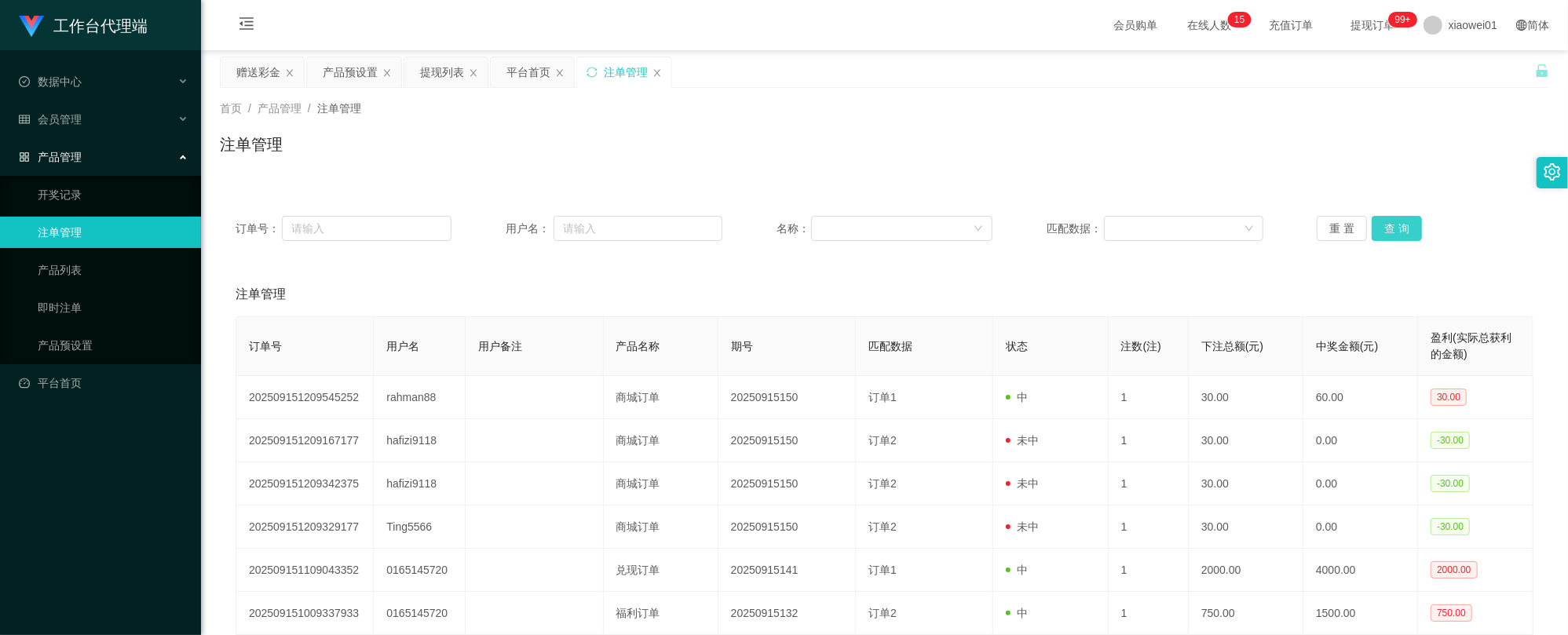
click at [1402, 227] on button "查 询" at bounding box center [1397, 228] width 50 height 25
click at [362, 72] on div "产品预设置" at bounding box center [350, 72] width 55 height 30
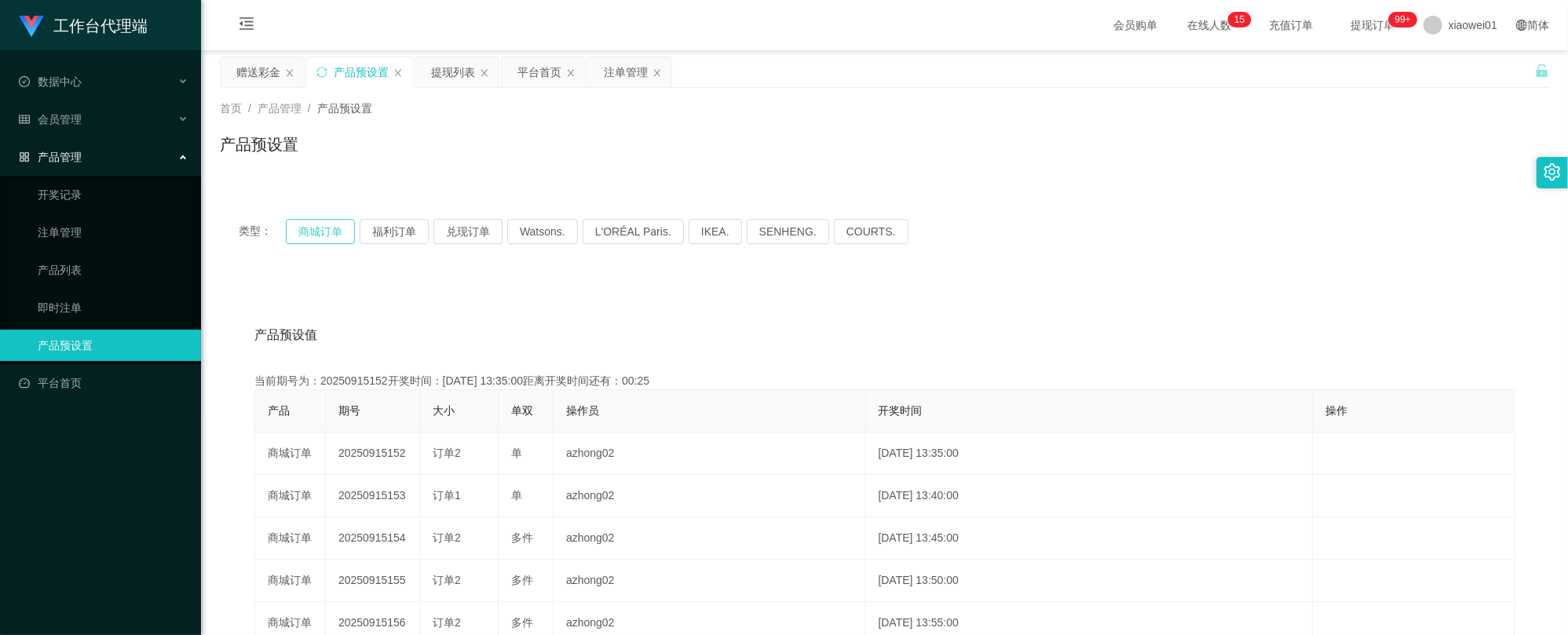
click at [342, 227] on button "商城订单" at bounding box center [320, 231] width 69 height 25
click at [425, 71] on div "提现列表" at bounding box center [457, 72] width 84 height 30
click at [457, 74] on div "提现列表" at bounding box center [452, 72] width 44 height 30
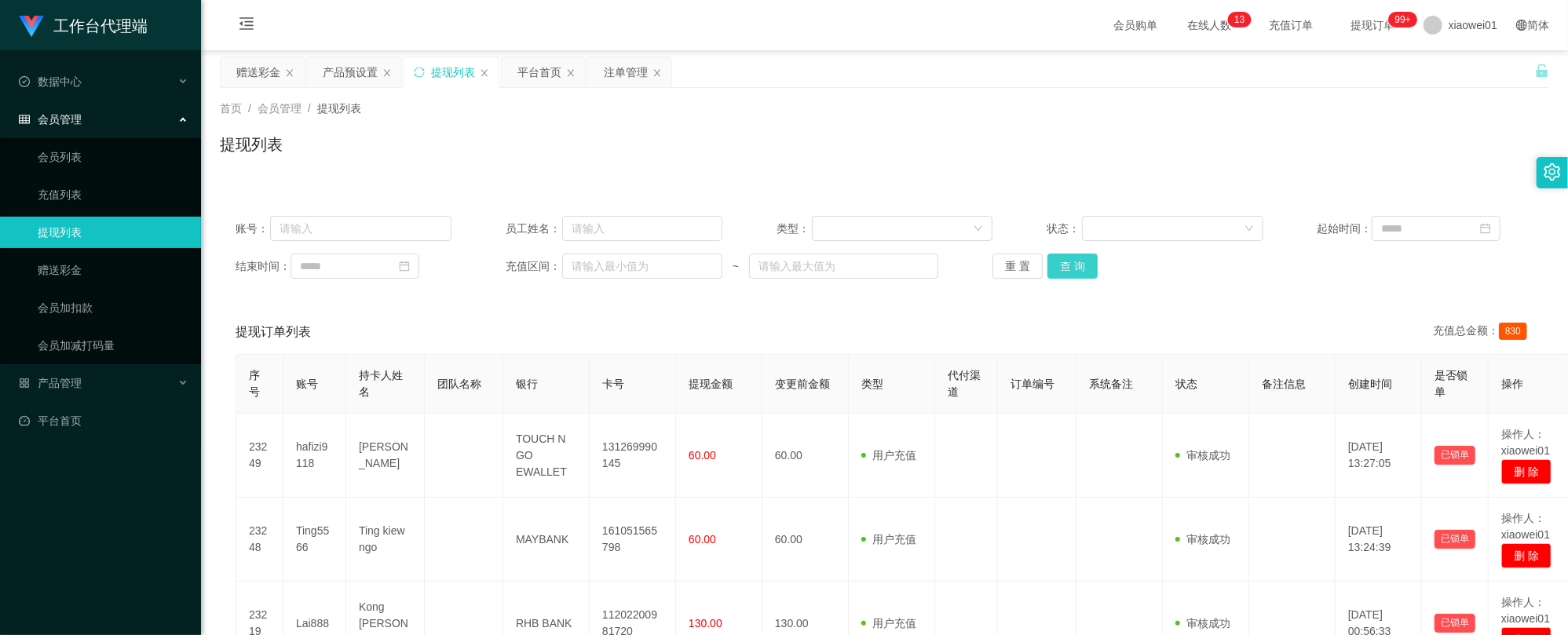
click at [1074, 264] on button "查 询" at bounding box center [1072, 266] width 50 height 25
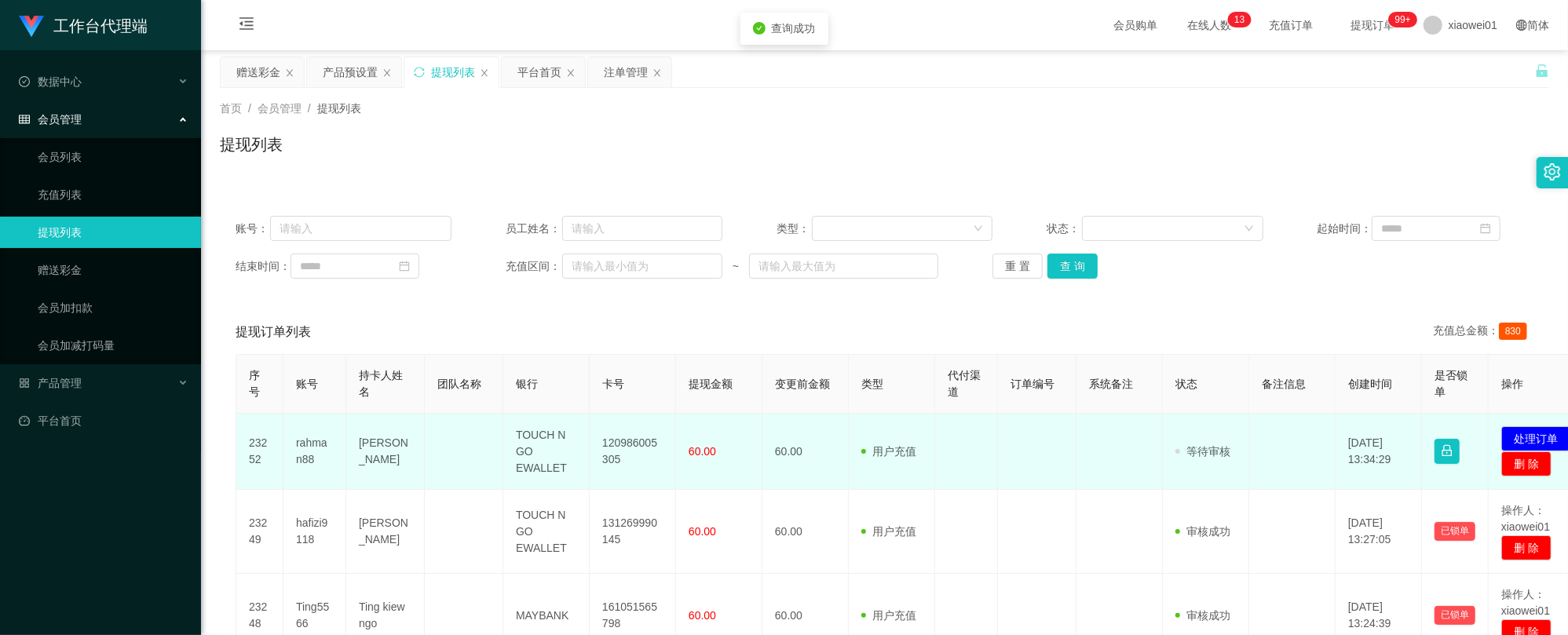
click at [632, 443] on td "120986005305" at bounding box center [632, 452] width 86 height 76
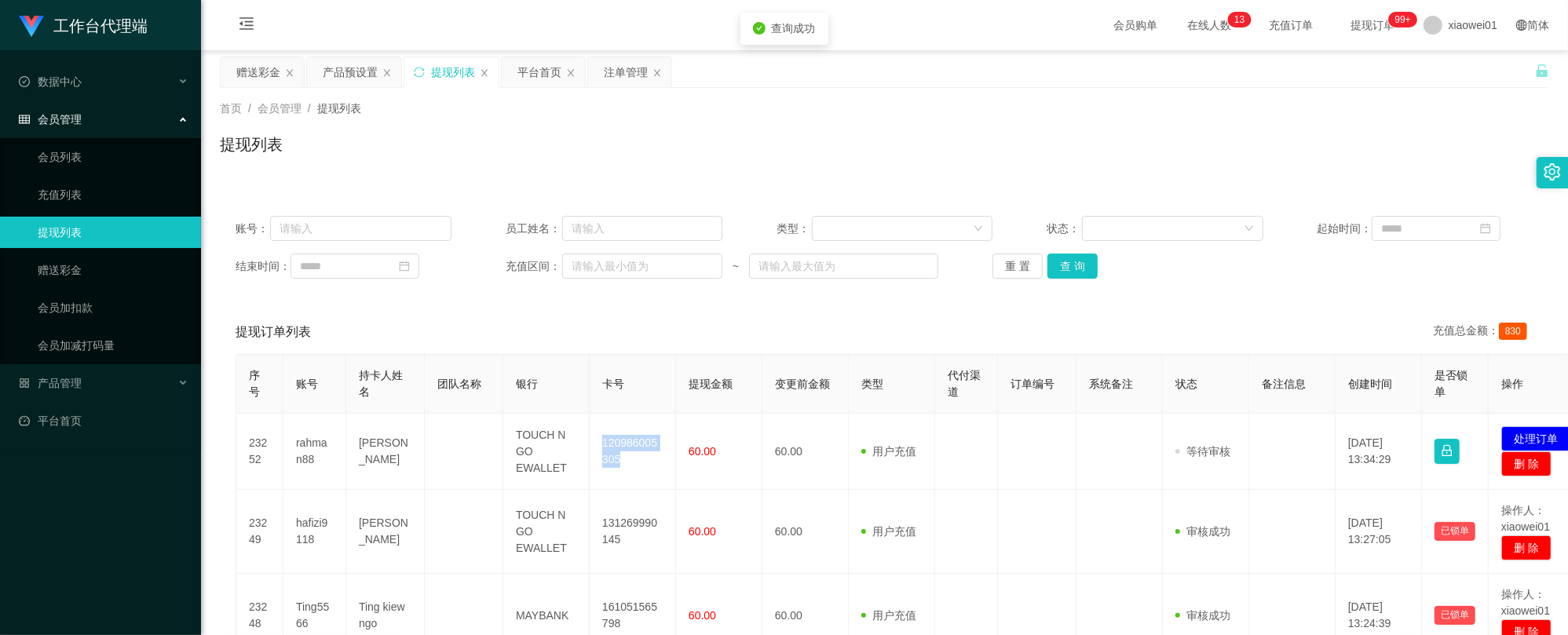
copy td "120986005305"
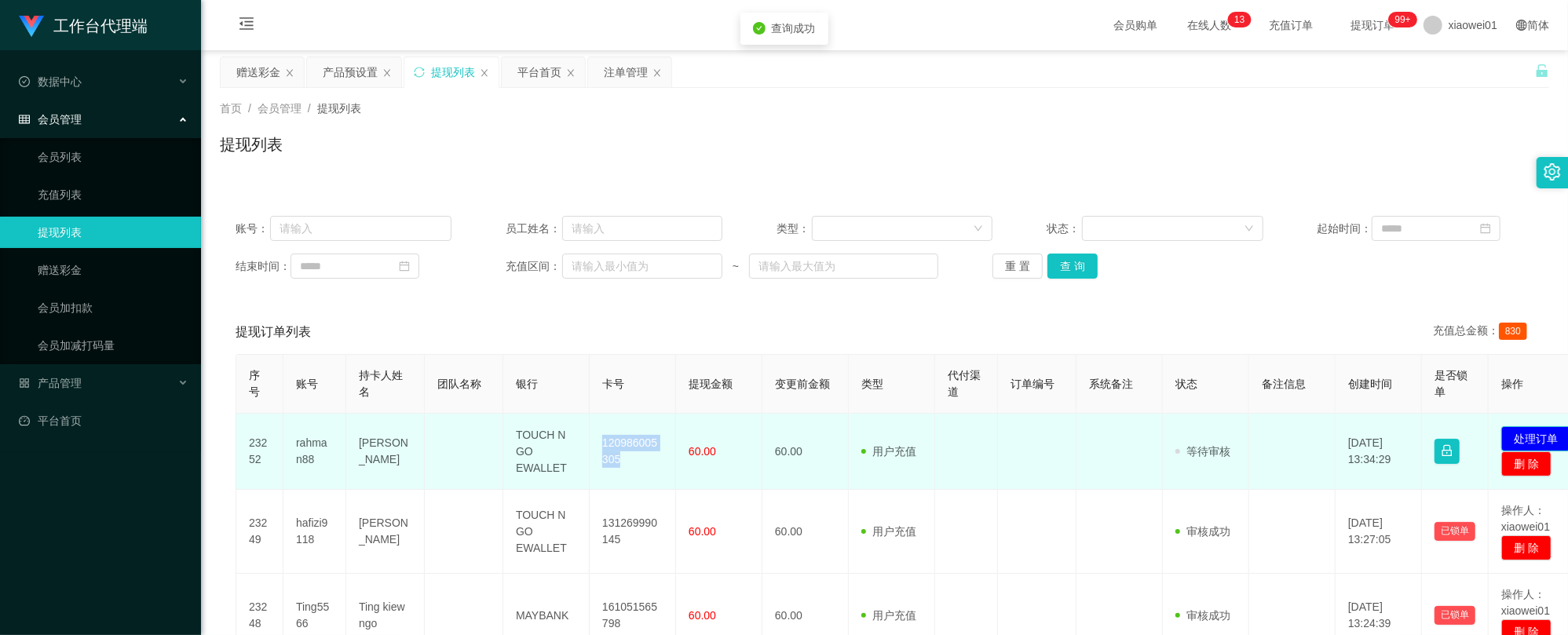
click at [1529, 432] on button "处理订单" at bounding box center [1536, 439] width 69 height 25
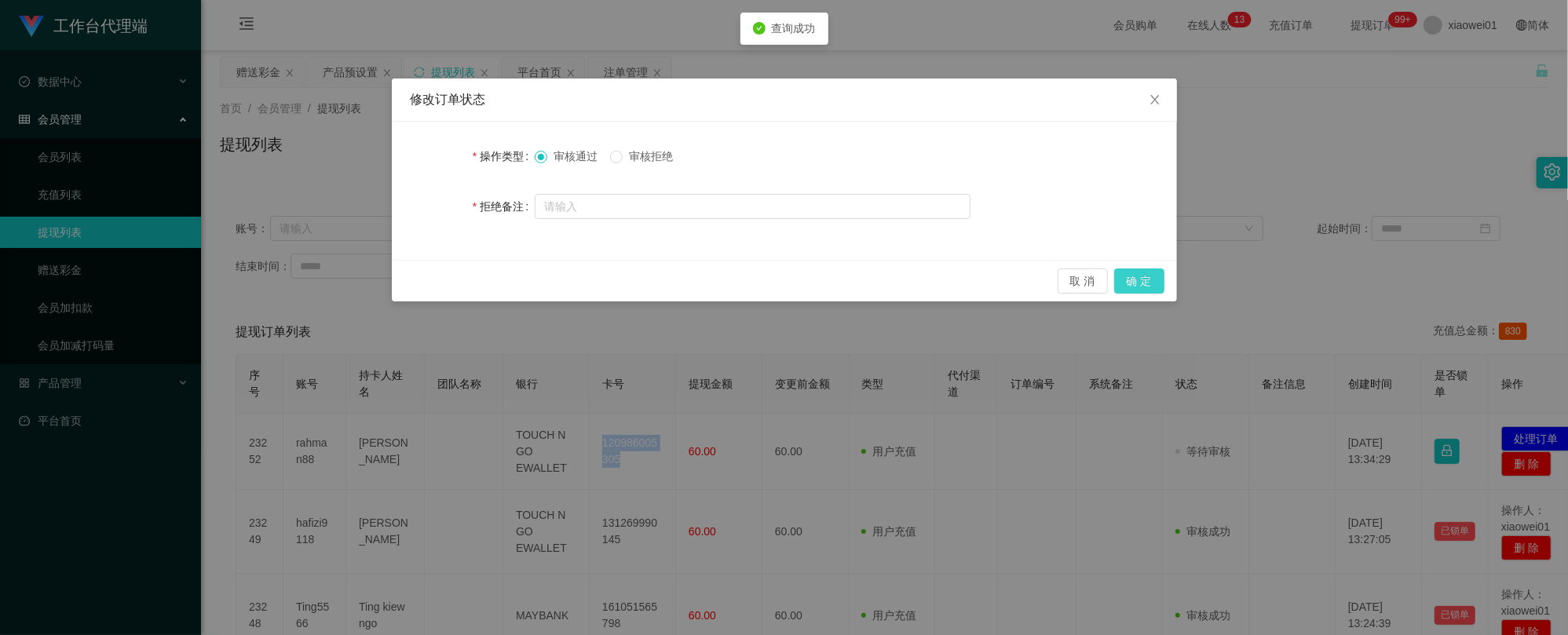
click at [1134, 289] on button "确 定" at bounding box center [1139, 281] width 50 height 25
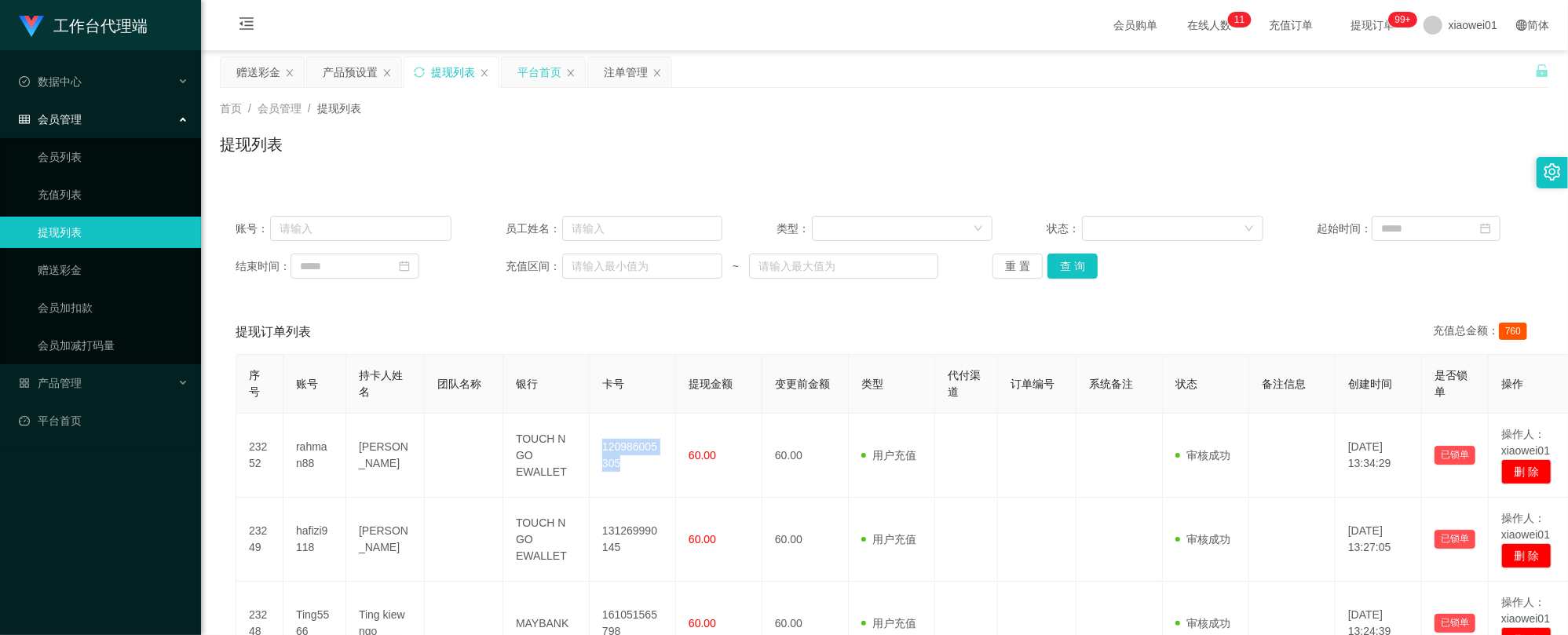
click at [550, 71] on div "平台首页" at bounding box center [539, 72] width 44 height 30
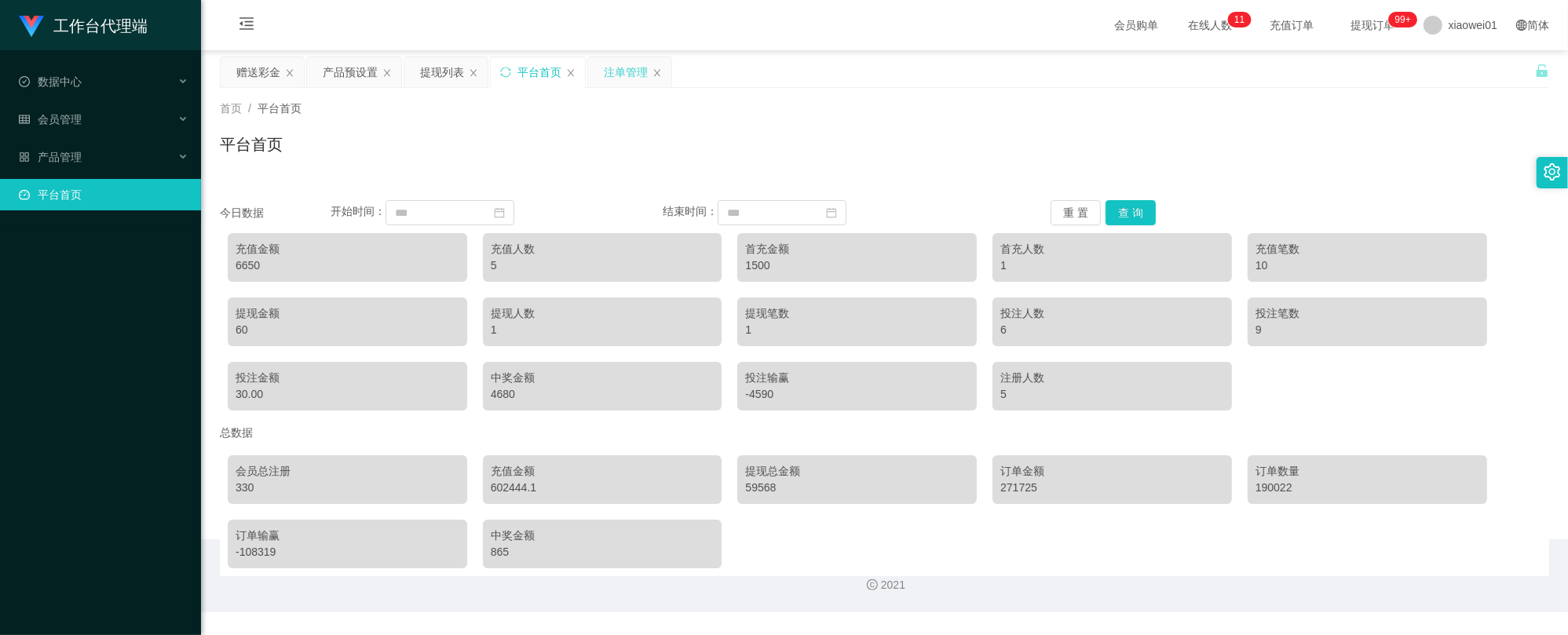
click at [619, 73] on div "注单管理" at bounding box center [625, 72] width 44 height 30
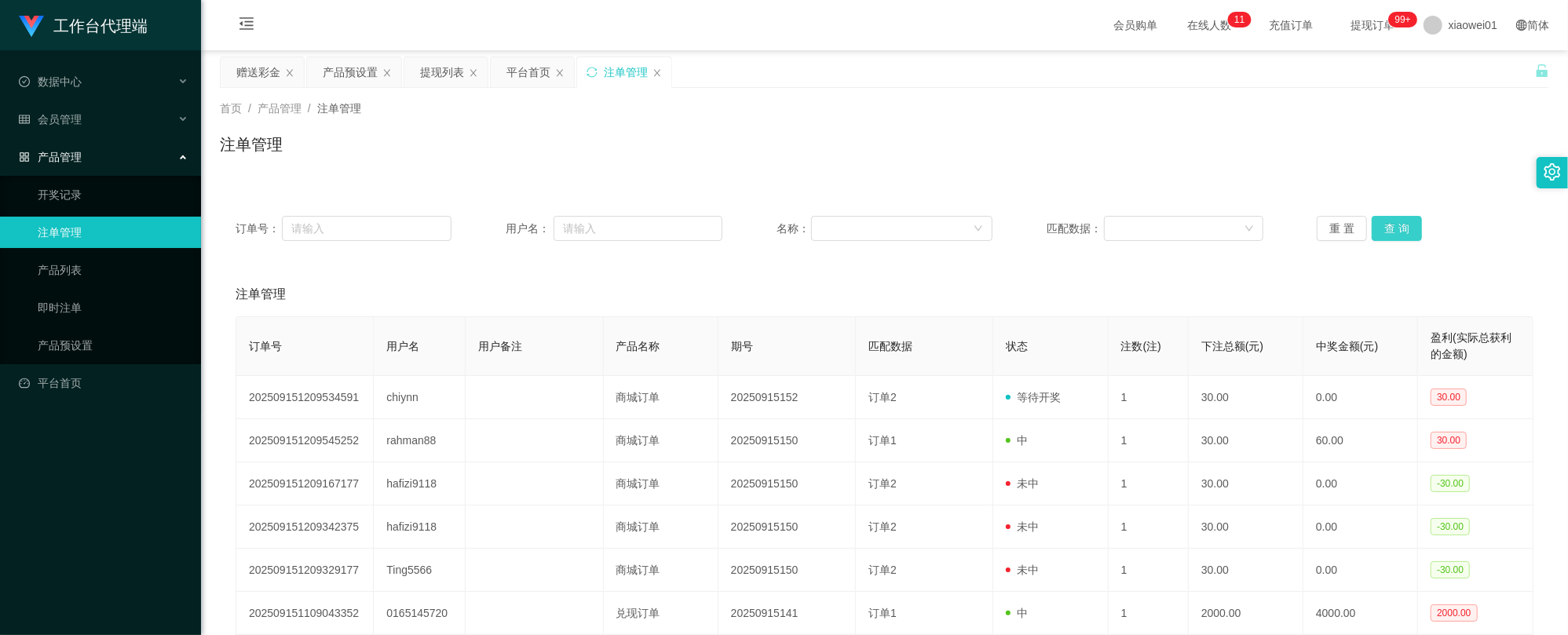
click at [1403, 234] on button "查 询" at bounding box center [1397, 228] width 50 height 25
click at [255, 69] on div "赠送彩金" at bounding box center [258, 72] width 44 height 30
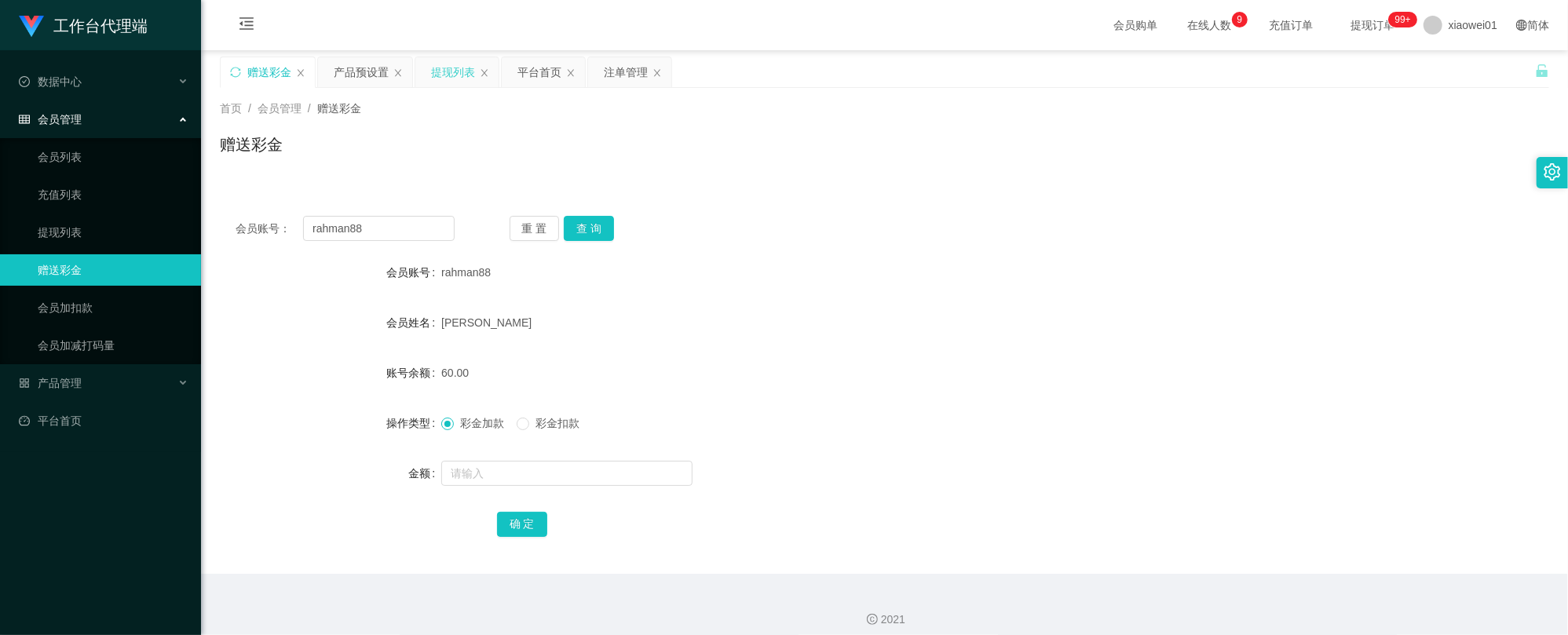
click at [459, 71] on div "提现列表" at bounding box center [452, 72] width 44 height 30
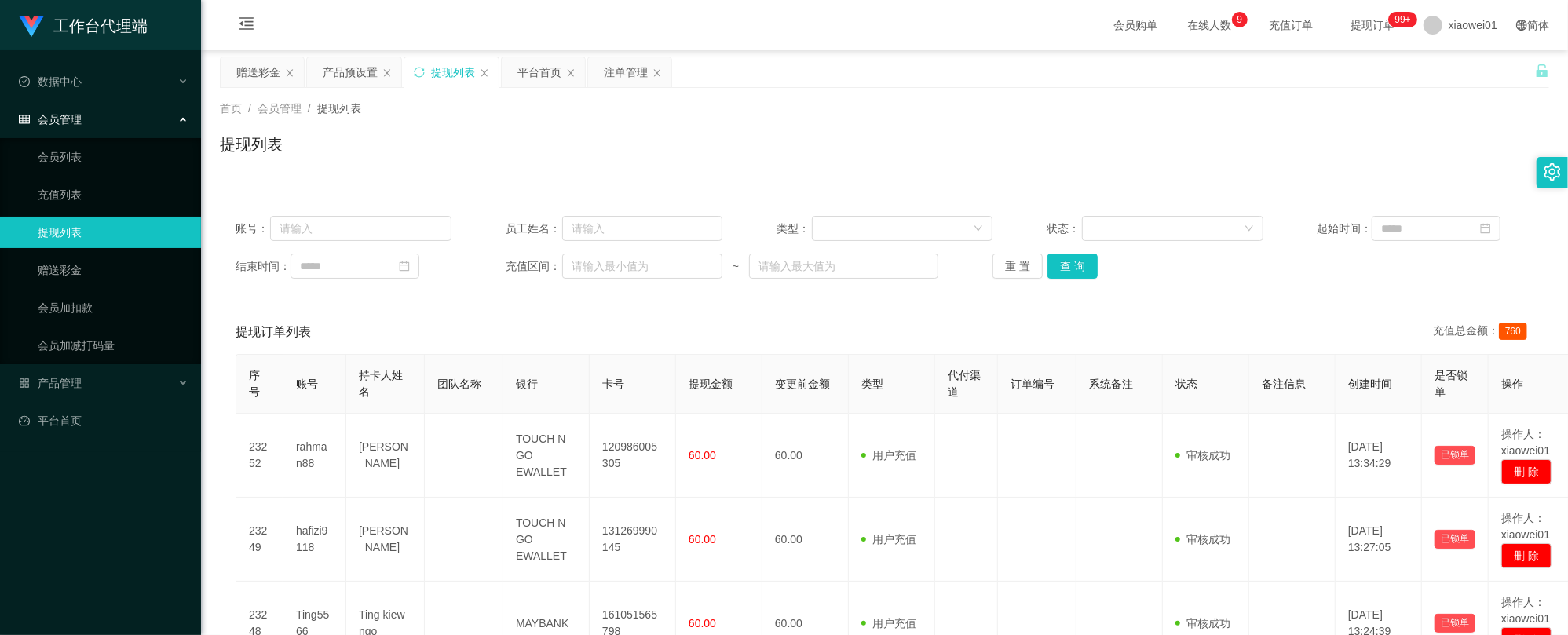
click at [1076, 281] on div "账号： 员工姓名： 类型： 状态： 起始时间： 结束时间： 充值区间： ~ 重 置 查 询" at bounding box center [883, 247] width 1329 height 94
click at [1077, 280] on div "账号： 员工姓名： 类型： 状态： 起始时间： 结束时间： 充值区间： ~ 重 置 查 询" at bounding box center [883, 247] width 1329 height 94
click at [1077, 278] on button "查 询" at bounding box center [1072, 266] width 50 height 25
click at [1077, 262] on div "重 置 查 询" at bounding box center [1100, 266] width 216 height 25
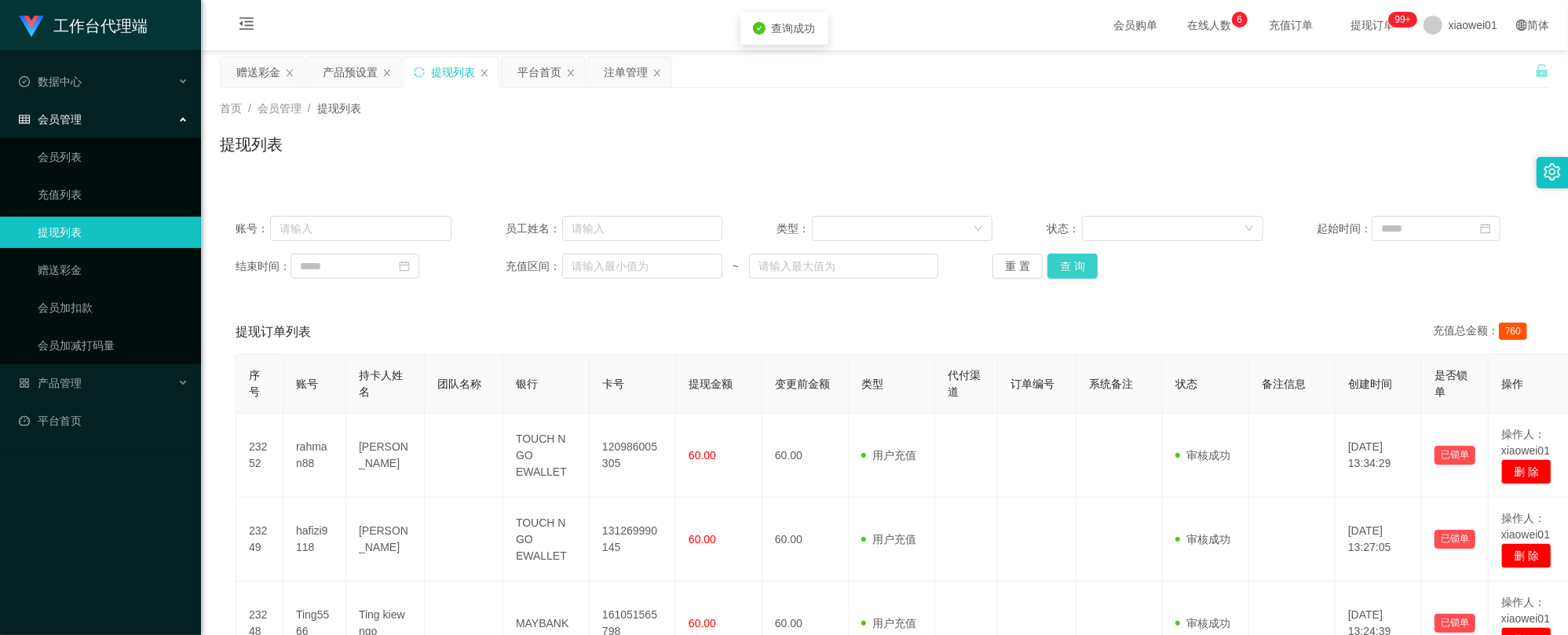
click at [1065, 258] on button "查 询" at bounding box center [1072, 266] width 50 height 25
click at [1072, 255] on button "查 询" at bounding box center [1072, 266] width 50 height 25
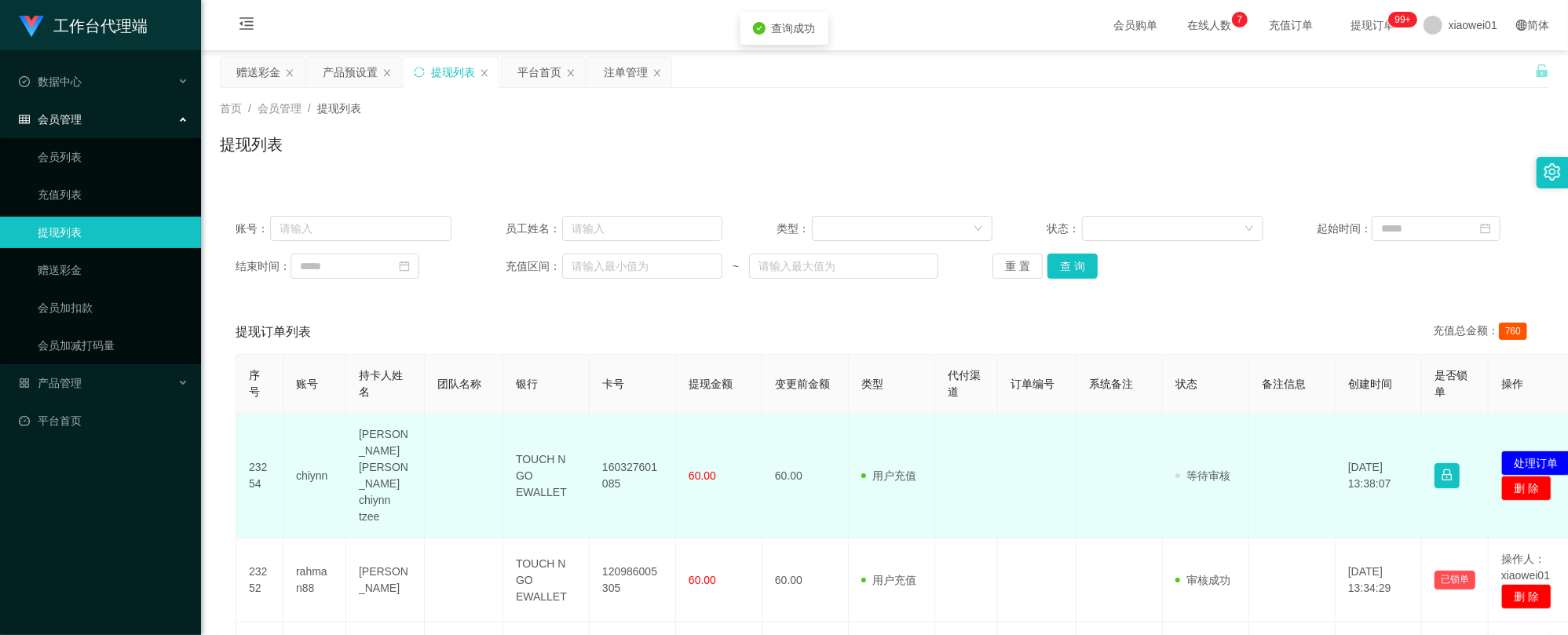
click at [607, 443] on td "160327601085" at bounding box center [632, 476] width 86 height 125
click at [610, 443] on td "160327601085" at bounding box center [632, 476] width 86 height 125
copy td "160327601085"
click at [1520, 451] on button "处理订单" at bounding box center [1536, 463] width 69 height 25
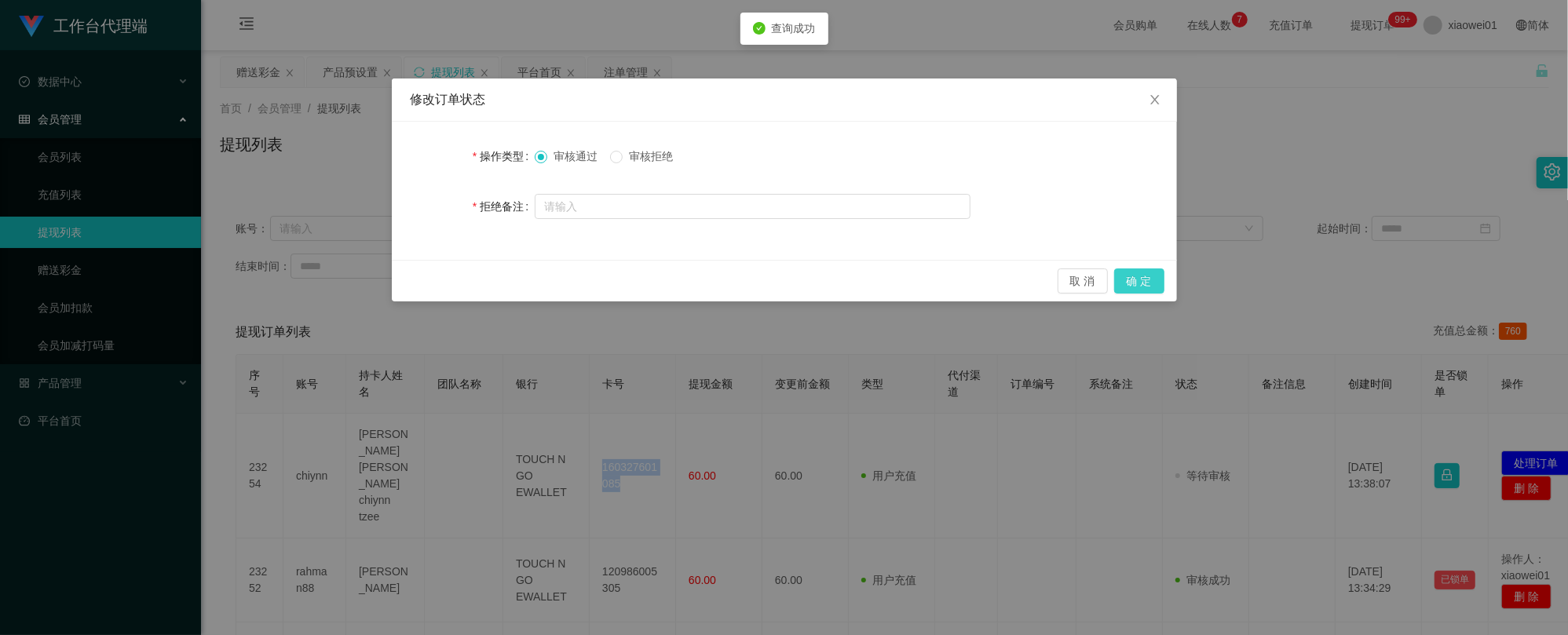
click at [1150, 289] on button "确 定" at bounding box center [1139, 281] width 50 height 25
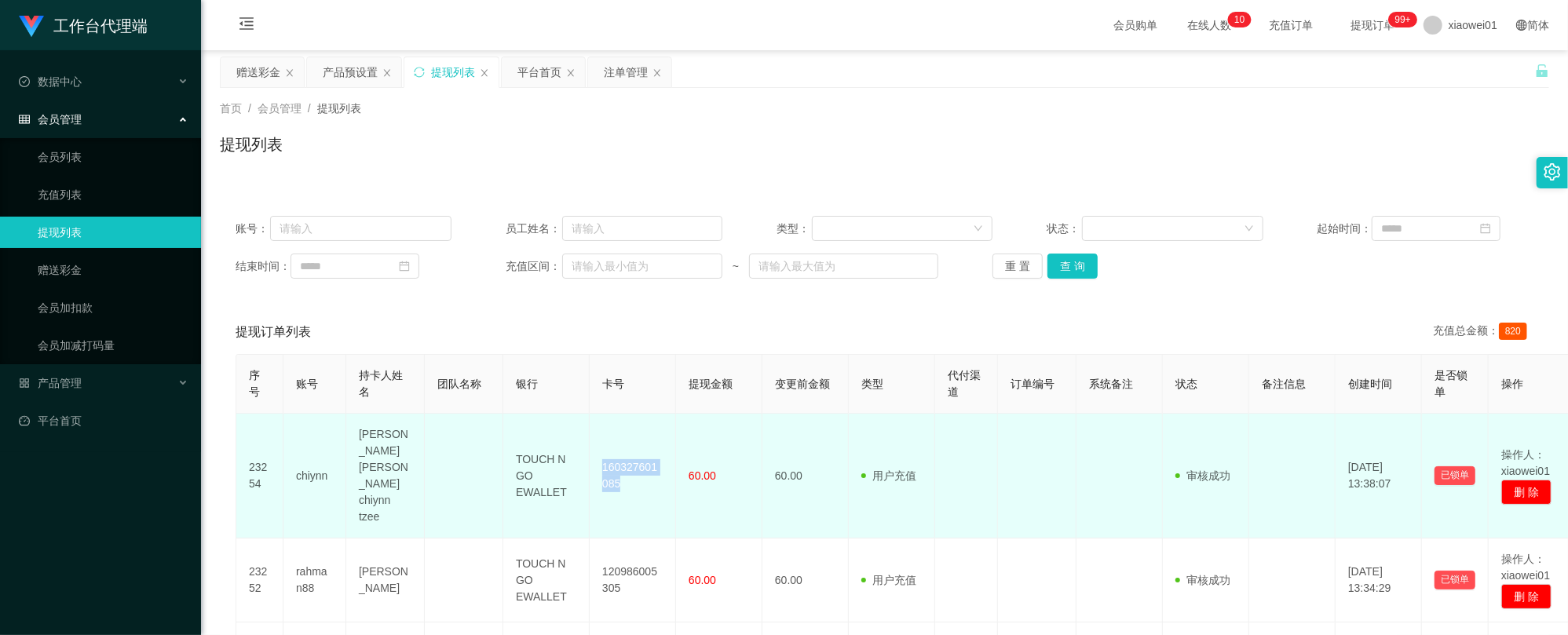
click at [647, 455] on td "160327601085" at bounding box center [632, 476] width 86 height 125
click at [647, 453] on td "160327601085" at bounding box center [632, 476] width 86 height 125
click at [644, 447] on td "160327601085" at bounding box center [632, 476] width 86 height 125
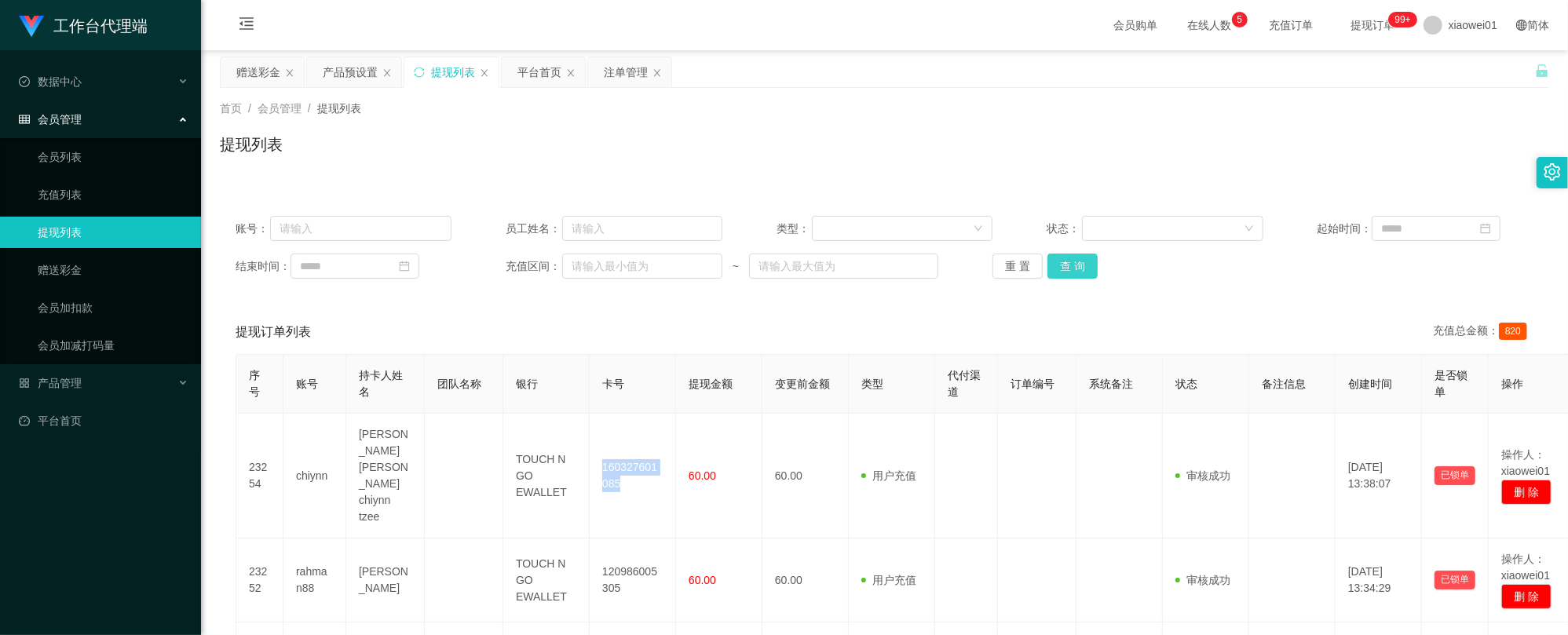
click at [1075, 272] on button "查 询" at bounding box center [1072, 266] width 50 height 25
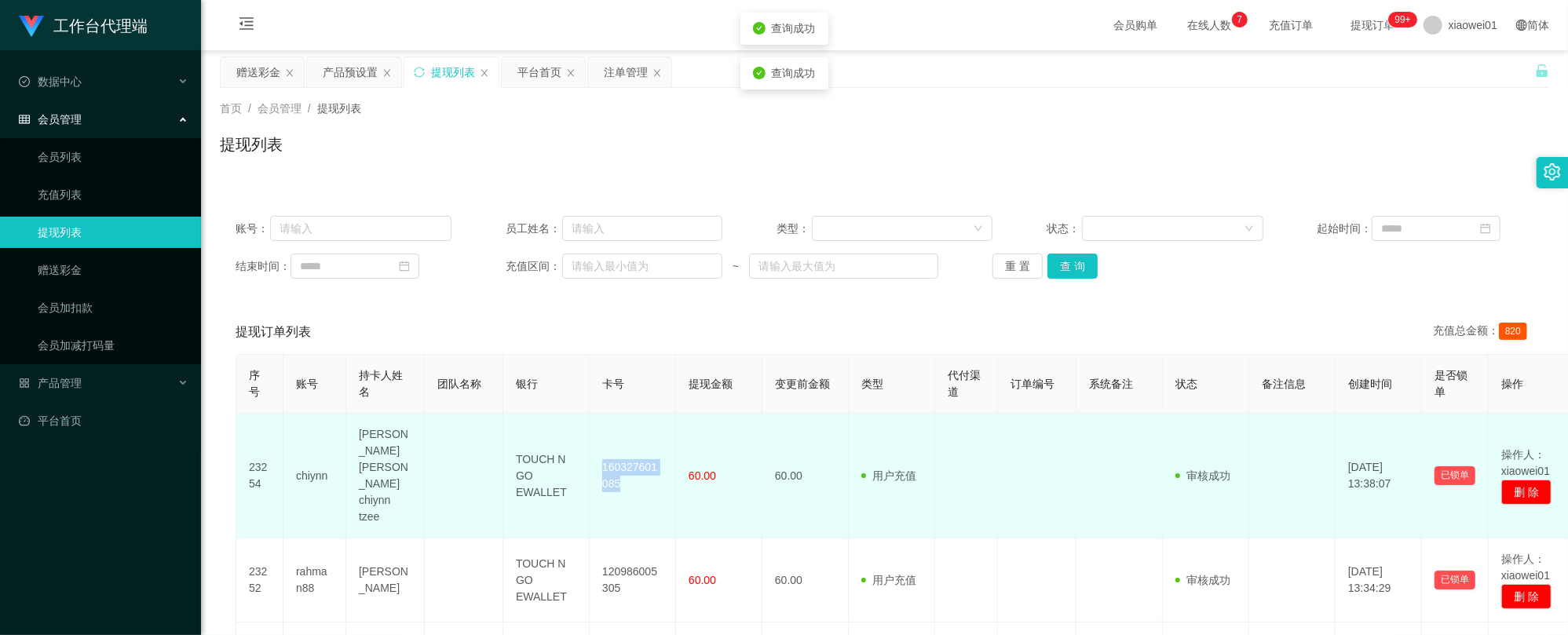
click at [660, 441] on td "160327601085" at bounding box center [632, 476] width 86 height 125
click at [648, 443] on td "160327601085" at bounding box center [632, 476] width 86 height 125
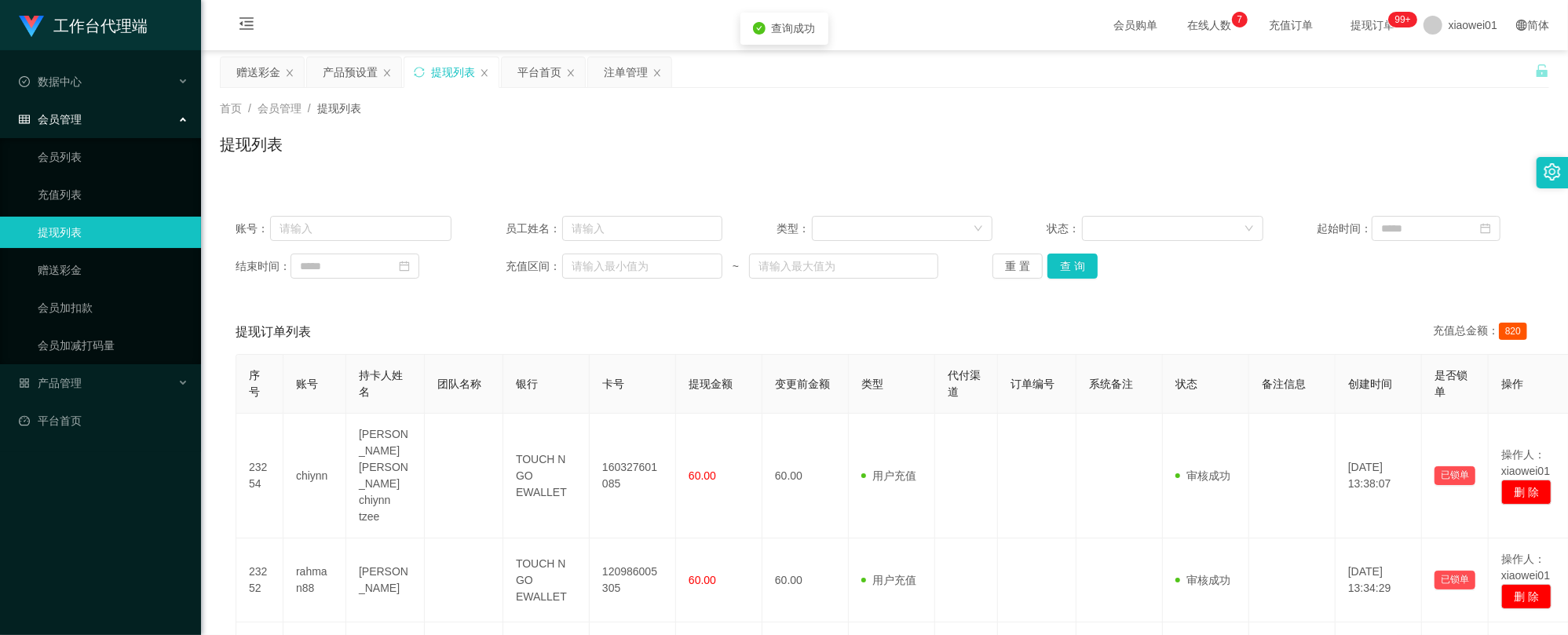
click at [1040, 268] on div "重 置 查 询" at bounding box center [1100, 266] width 216 height 25
click at [1059, 268] on button "查 询" at bounding box center [1072, 266] width 50 height 25
click at [251, 74] on div "赠送彩金" at bounding box center [258, 72] width 44 height 30
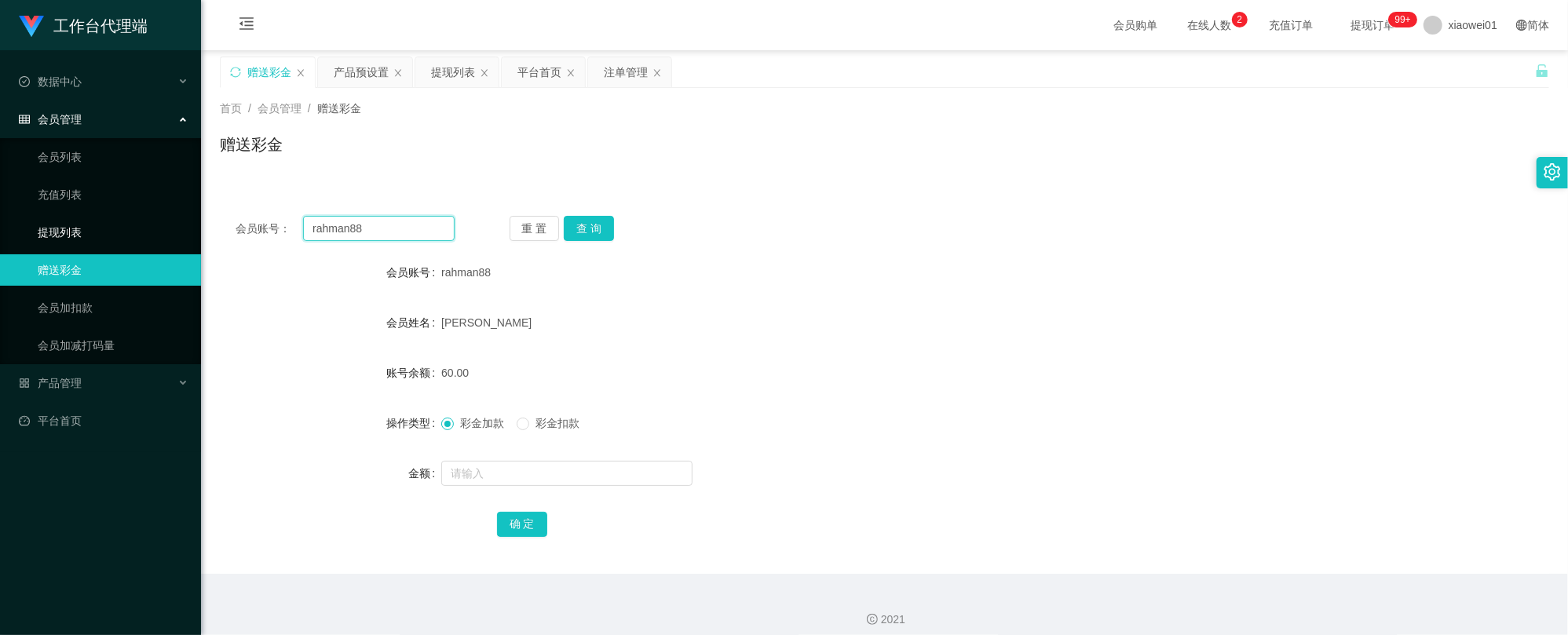
drag, startPoint x: 400, startPoint y: 232, endPoint x: 67, endPoint y: 213, distance: 333.5
click at [99, 218] on section "工作台代理端 数据中心 会员管理 会员列表 充值列表 提现列表 赠送彩金 会员加扣款 会员加减打码量 产品管理 开奖记录 注单管理 产品列表 即时注单 产品预…" at bounding box center [784, 323] width 1568 height 647
paste input "eni"
type input "eni"
click at [596, 233] on button "查 询" at bounding box center [589, 228] width 50 height 25
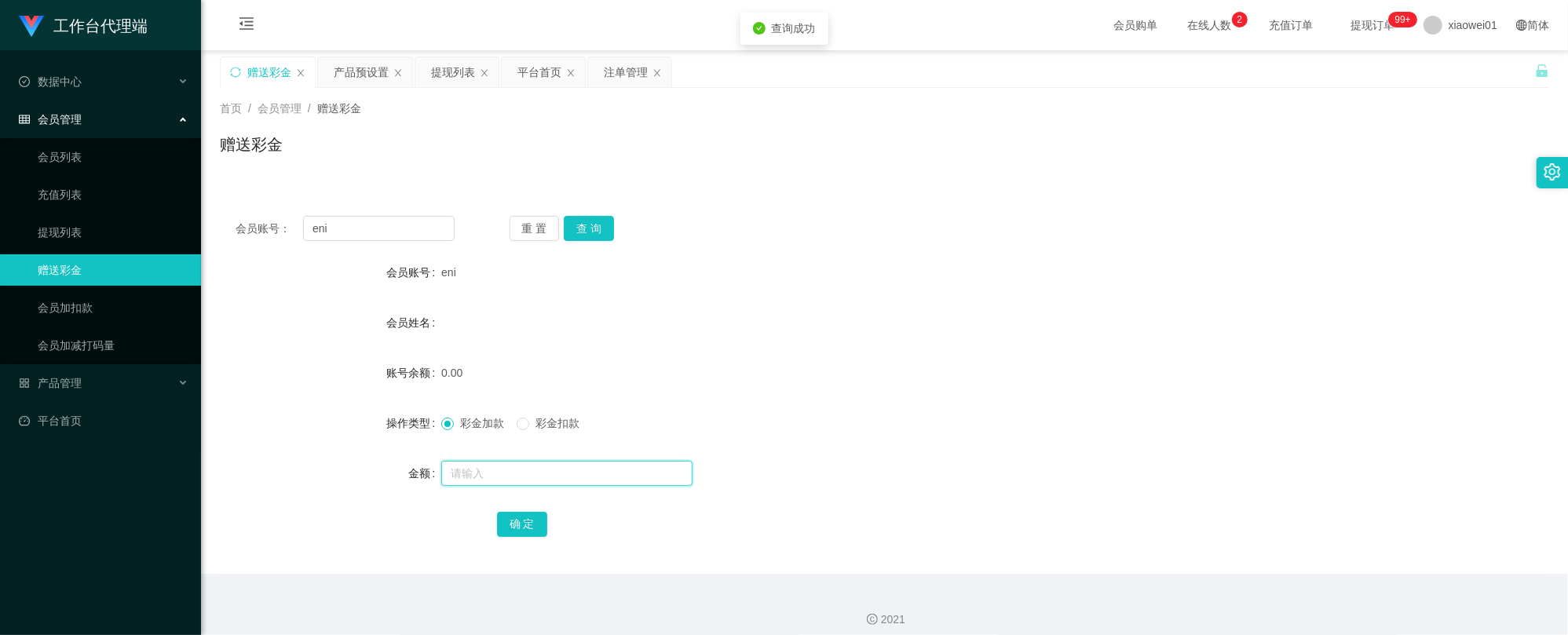
click at [541, 478] on input "text" at bounding box center [566, 473] width 251 height 25
type input "30"
click at [524, 512] on button "确 定" at bounding box center [522, 524] width 50 height 25
click at [386, 69] on div "产品预设置" at bounding box center [361, 72] width 55 height 30
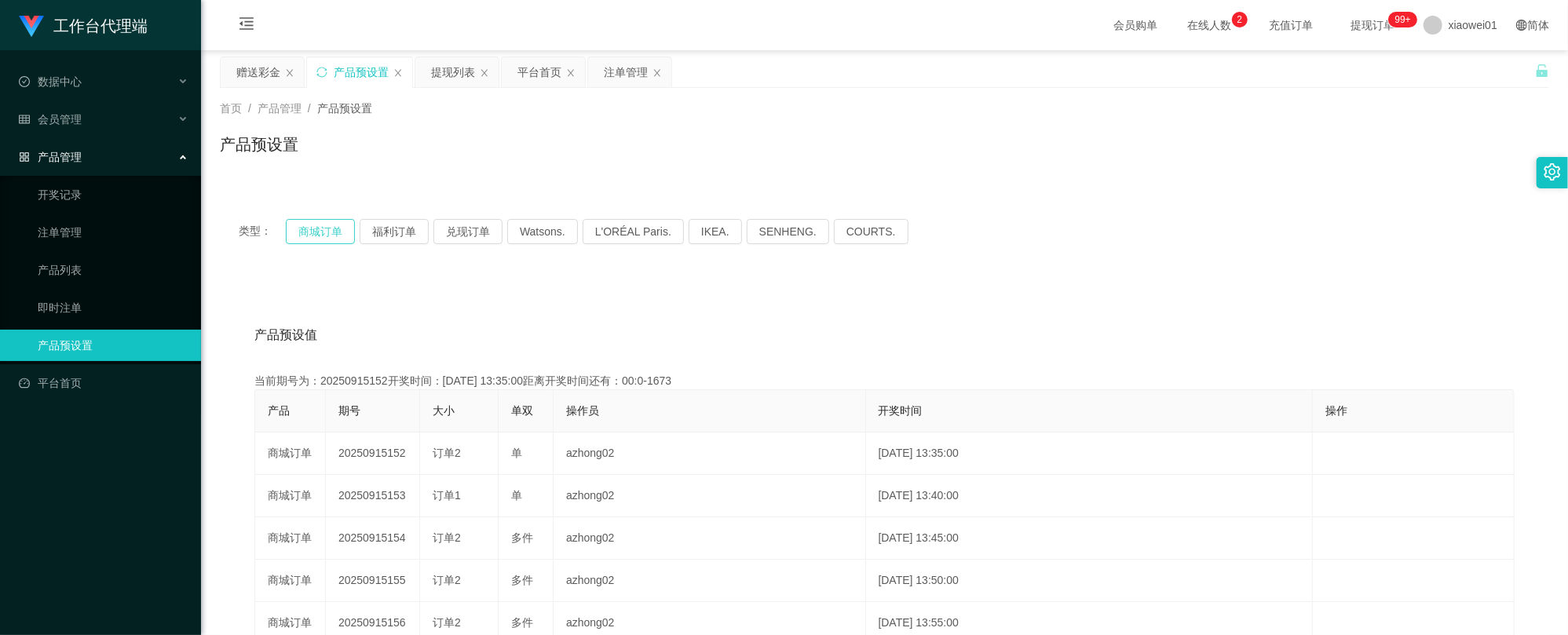
click at [311, 236] on button "商城订单" at bounding box center [320, 231] width 69 height 25
click at [435, 65] on div "提现列表" at bounding box center [452, 72] width 44 height 30
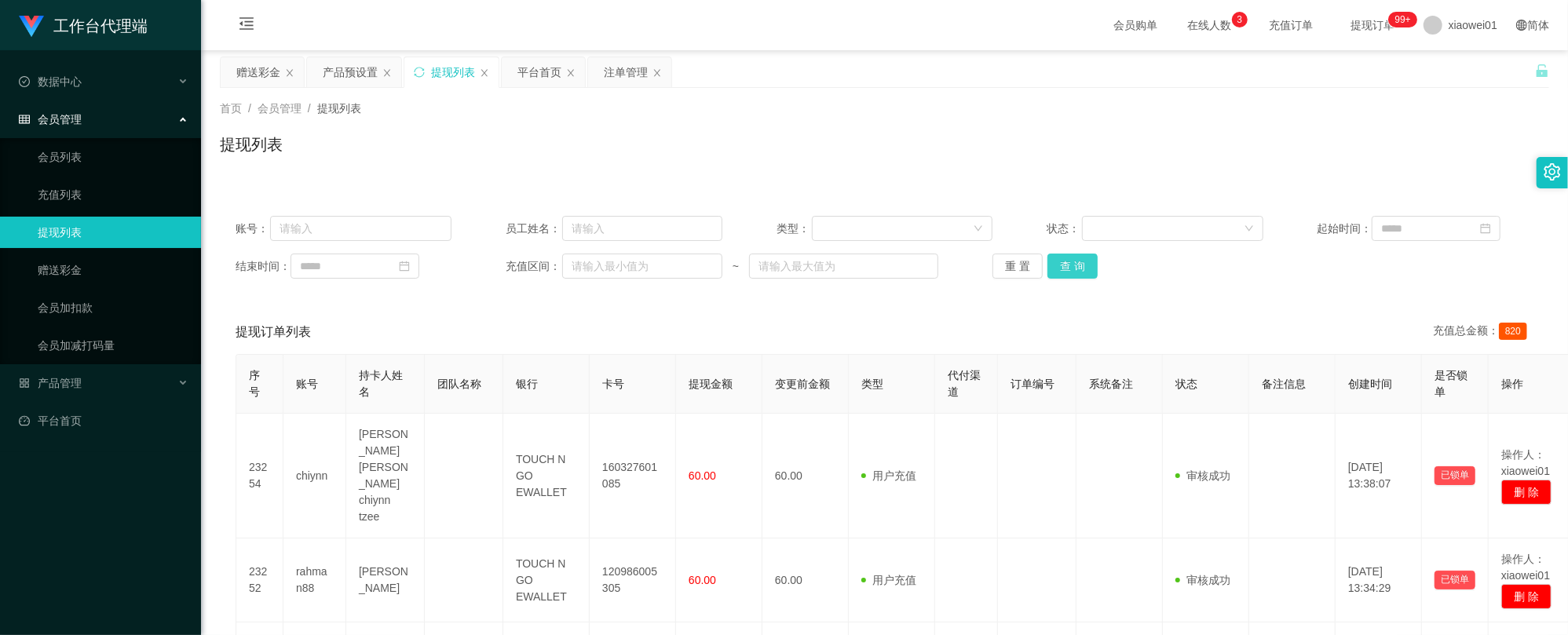
click at [1055, 274] on button "查 询" at bounding box center [1072, 266] width 50 height 25
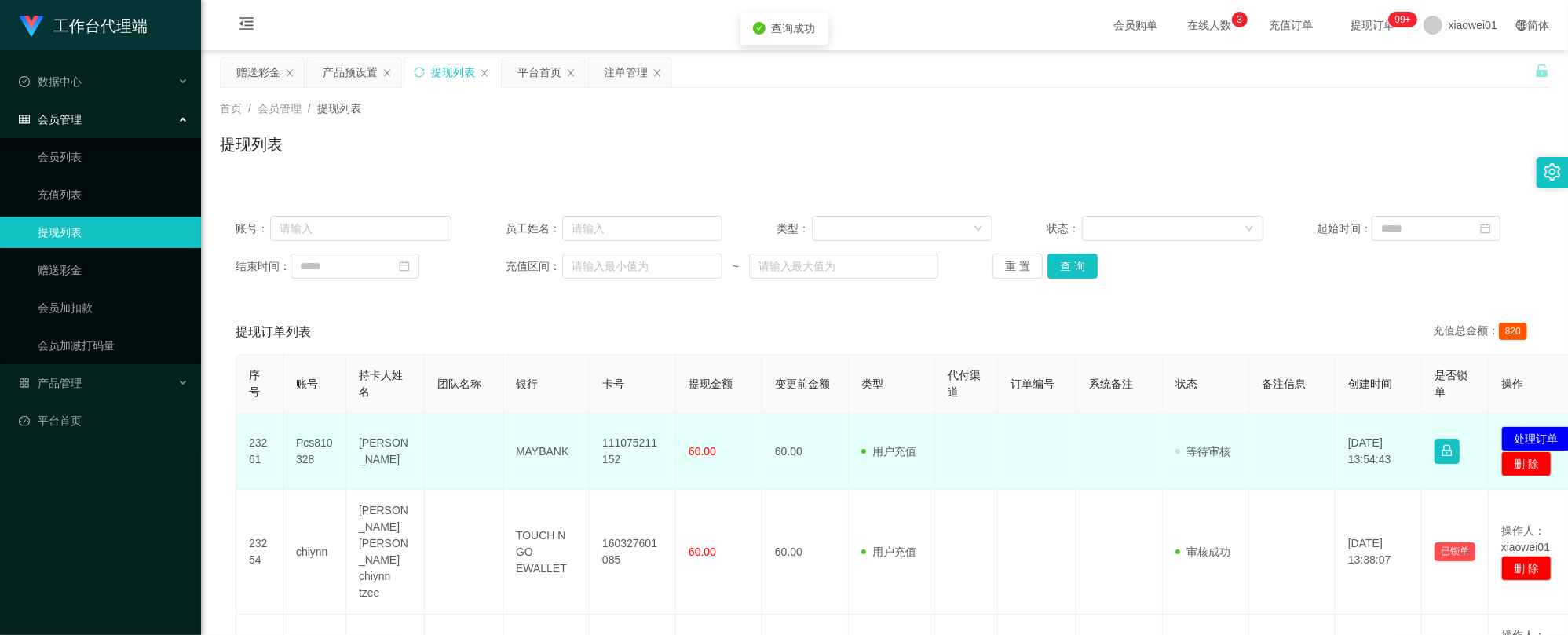
click at [642, 447] on td "111075211152" at bounding box center [632, 452] width 86 height 76
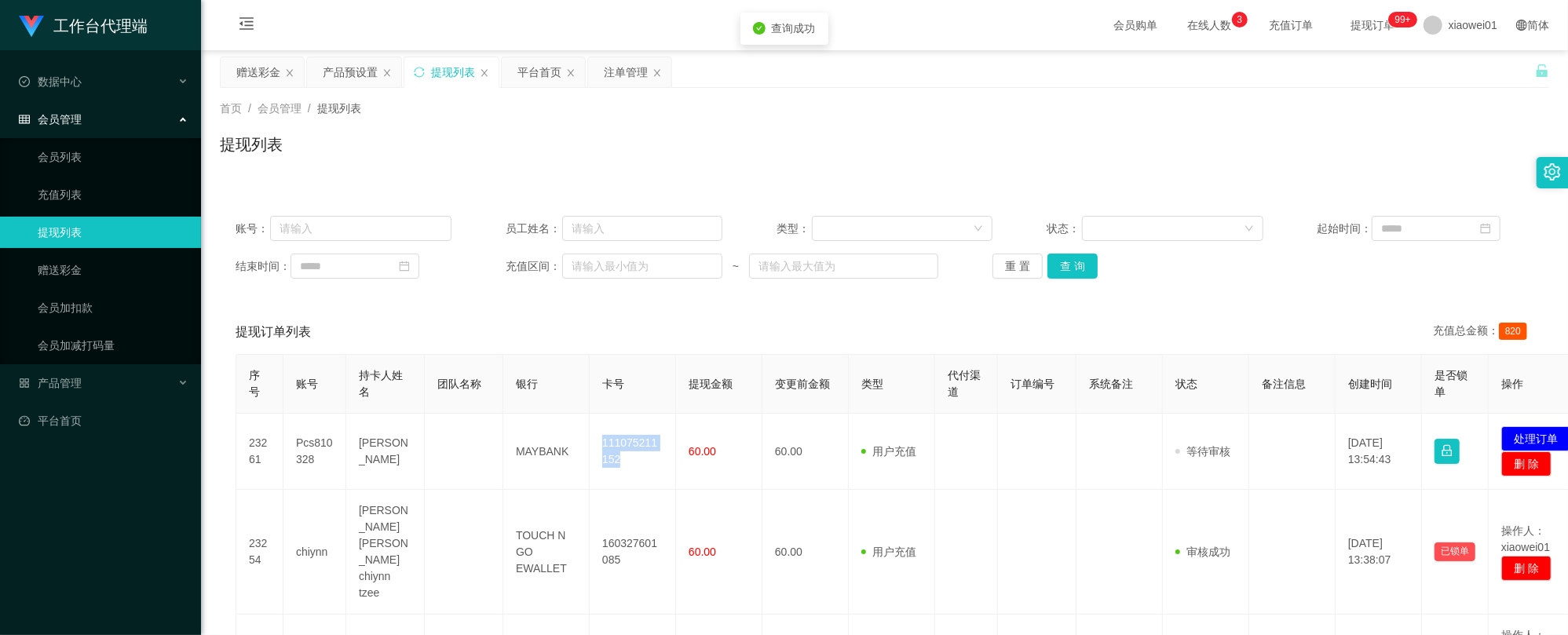
copy td "111075211152"
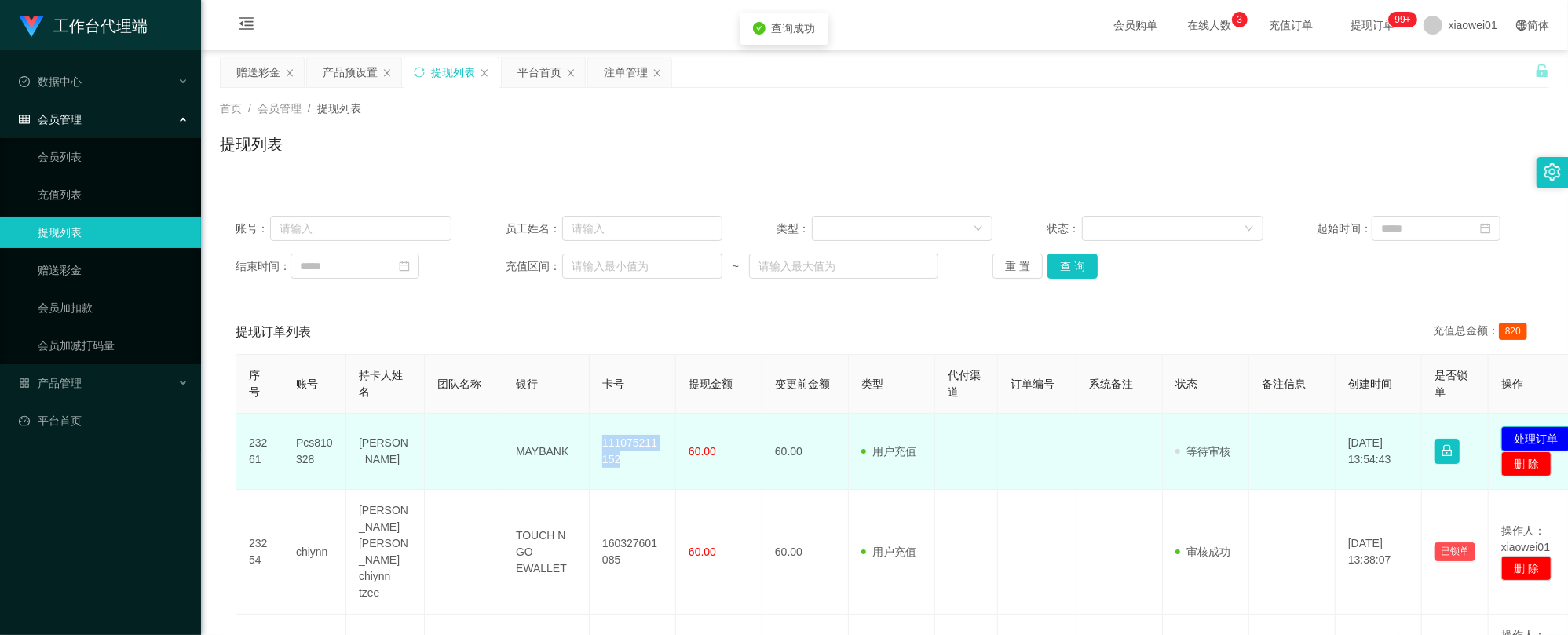
click at [1530, 438] on button "处理订单" at bounding box center [1536, 439] width 69 height 25
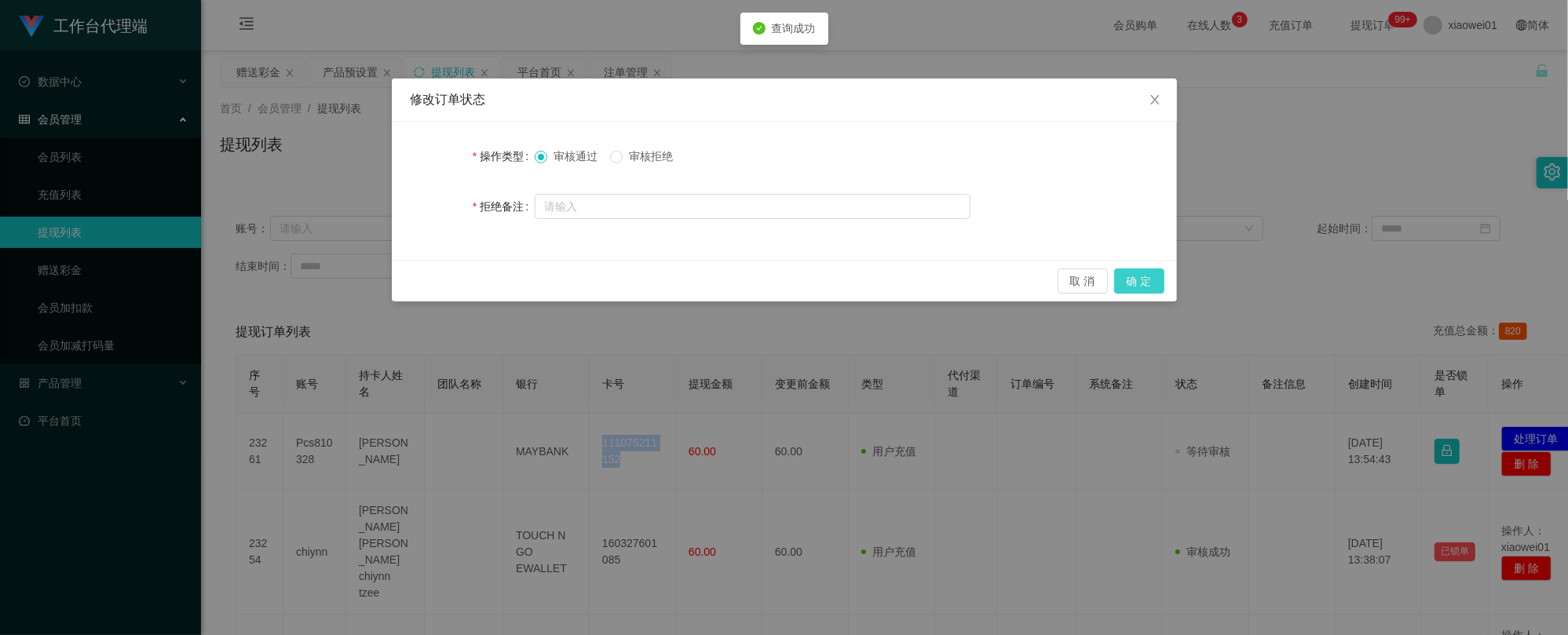
click at [1137, 280] on button "确 定" at bounding box center [1139, 281] width 50 height 25
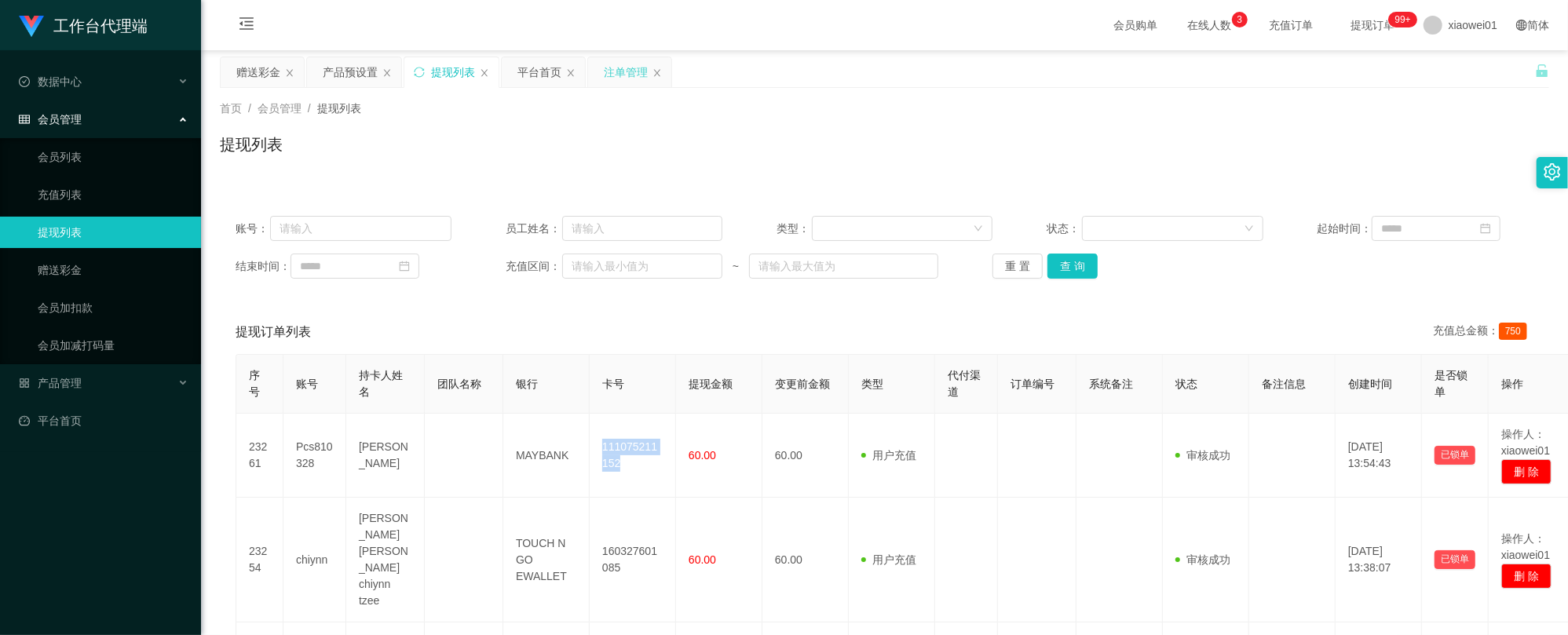
click at [630, 71] on div "注单管理" at bounding box center [625, 72] width 44 height 30
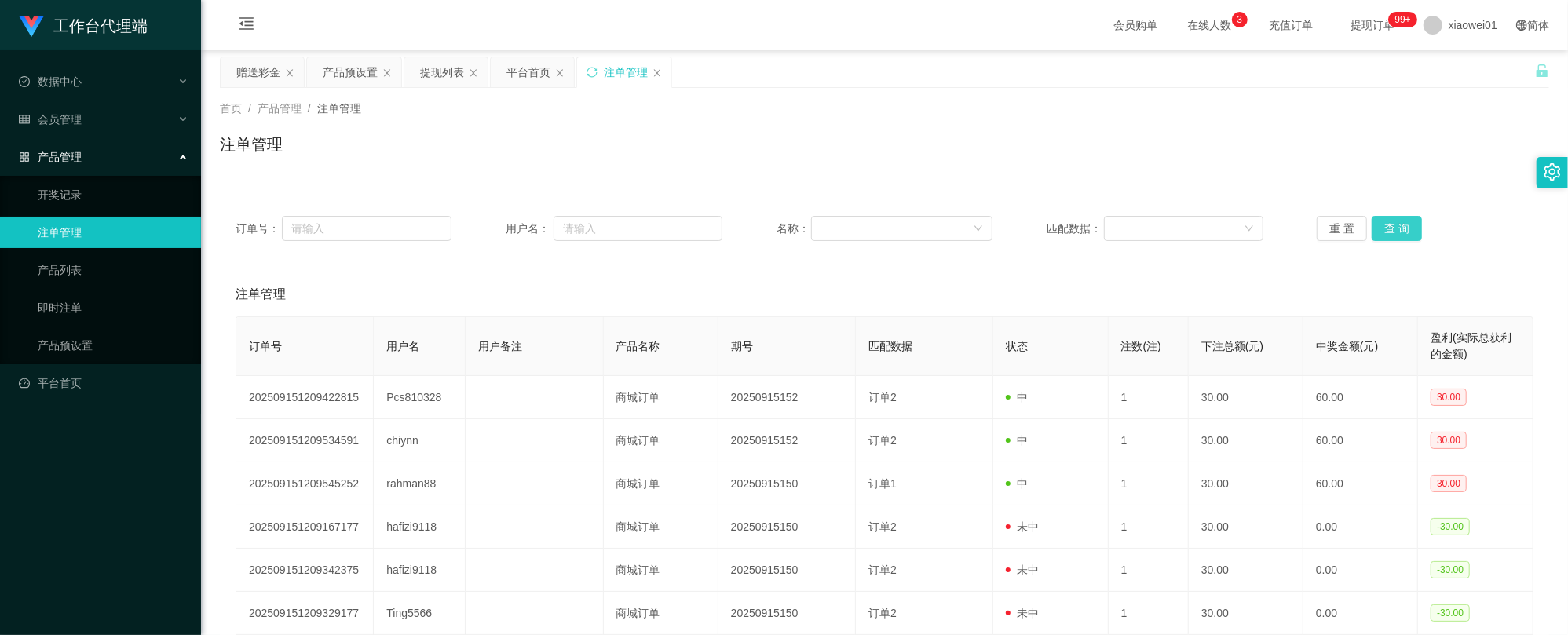
click at [1407, 232] on button "查 询" at bounding box center [1397, 228] width 50 height 25
click at [1393, 229] on div "重 置 查 询" at bounding box center [1424, 228] width 216 height 25
click at [1394, 229] on button "查 询" at bounding box center [1397, 228] width 50 height 25
click at [767, 242] on div "订单号： 用户名： 名称： 匹配数据： 重 置 查 询" at bounding box center [883, 228] width 1329 height 57
click at [503, 65] on div "平台首页" at bounding box center [532, 72] width 84 height 30
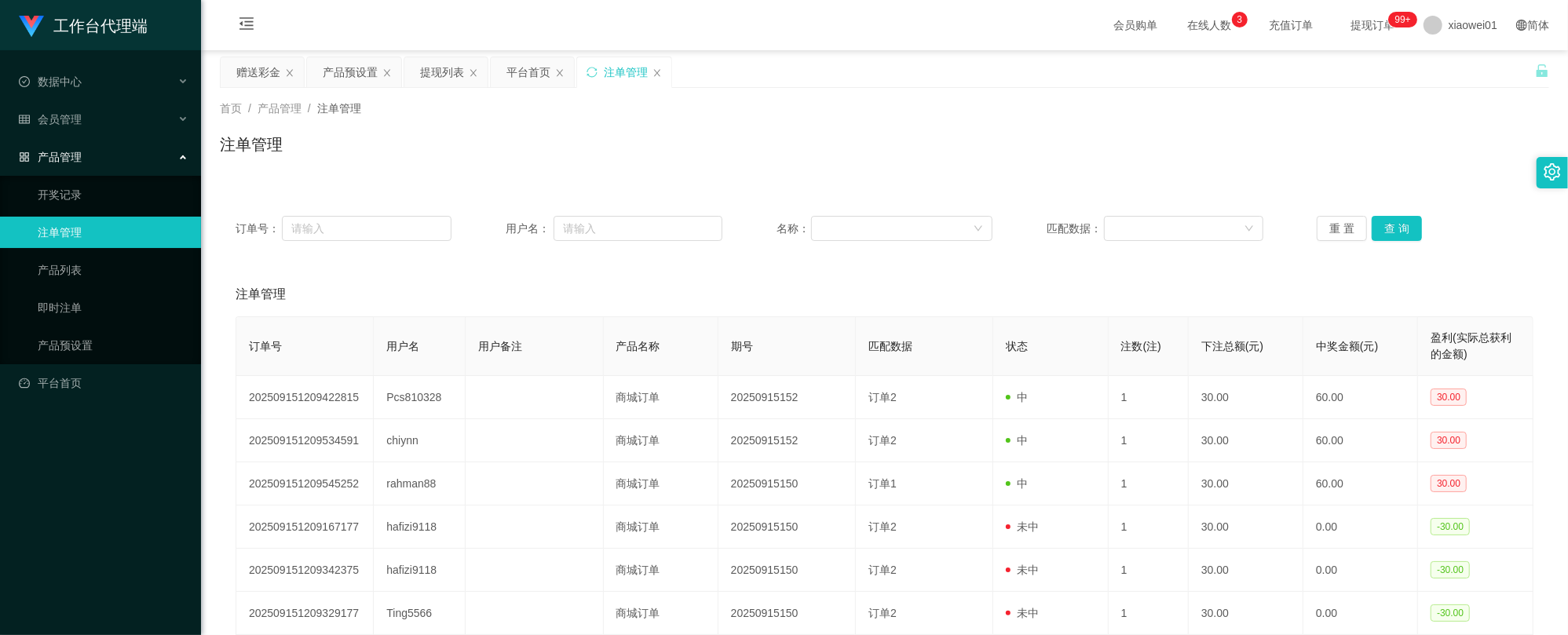
click at [628, 71] on div "注单管理" at bounding box center [625, 72] width 44 height 30
click at [1397, 224] on button "查 询" at bounding box center [1397, 228] width 50 height 25
click at [341, 79] on div "产品预设置" at bounding box center [350, 72] width 55 height 30
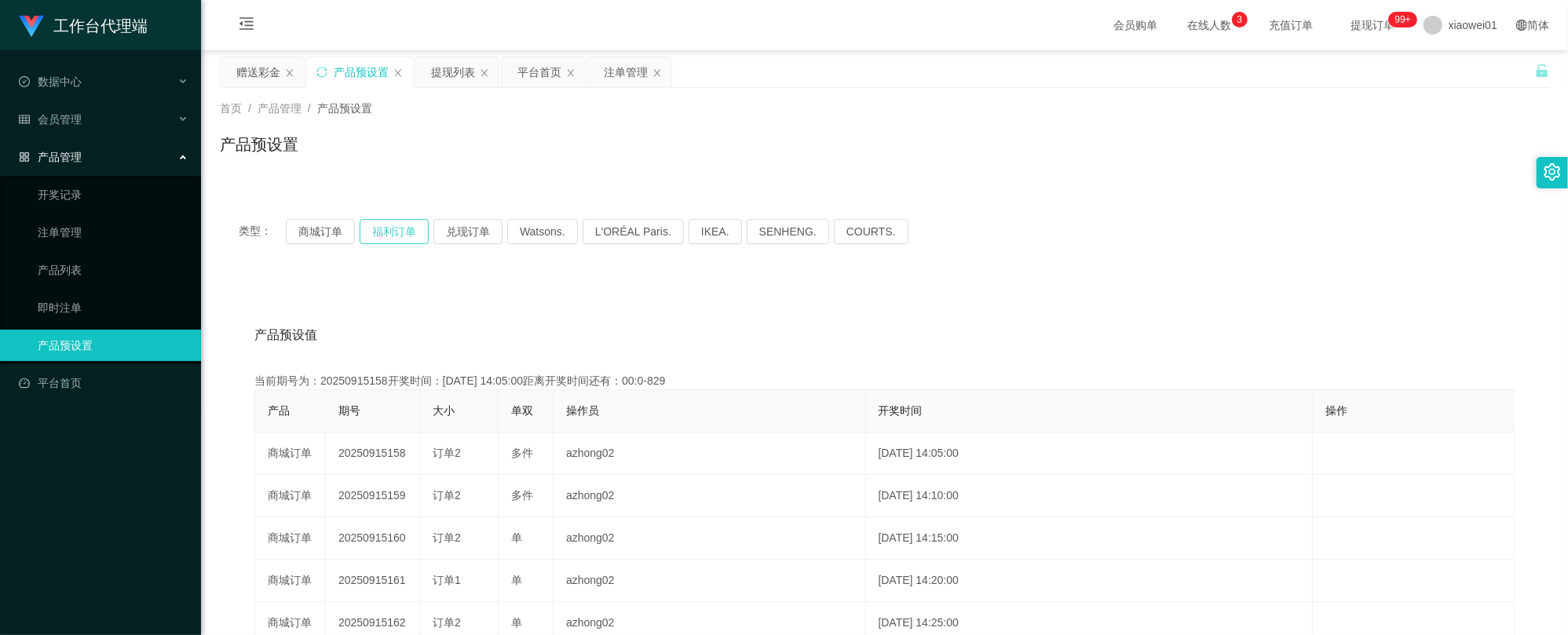
click at [365, 229] on button "福利订单" at bounding box center [394, 231] width 69 height 25
click at [316, 233] on button "商城订单" at bounding box center [320, 231] width 69 height 25
click at [259, 78] on div "赠送彩金" at bounding box center [258, 72] width 44 height 30
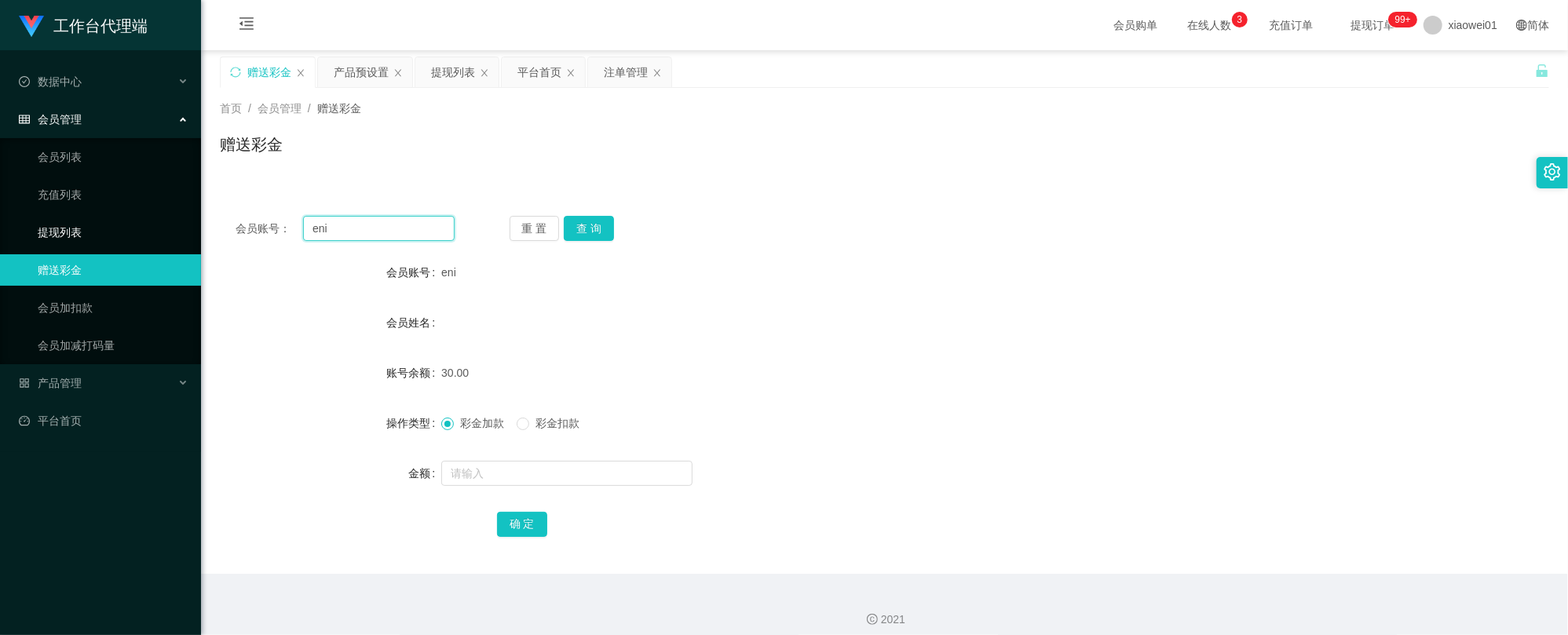
drag, startPoint x: 398, startPoint y: 217, endPoint x: 168, endPoint y: 226, distance: 230.2
click at [168, 226] on section "工作台代理端 数据中心 会员管理 会员列表 充值列表 提现列表 赠送彩金 会员加扣款 会员加减打码量 产品管理 开奖记录 注单管理 产品列表 即时注单 产品预…" at bounding box center [784, 323] width 1568 height 647
click at [603, 236] on button "查 询" at bounding box center [589, 228] width 50 height 25
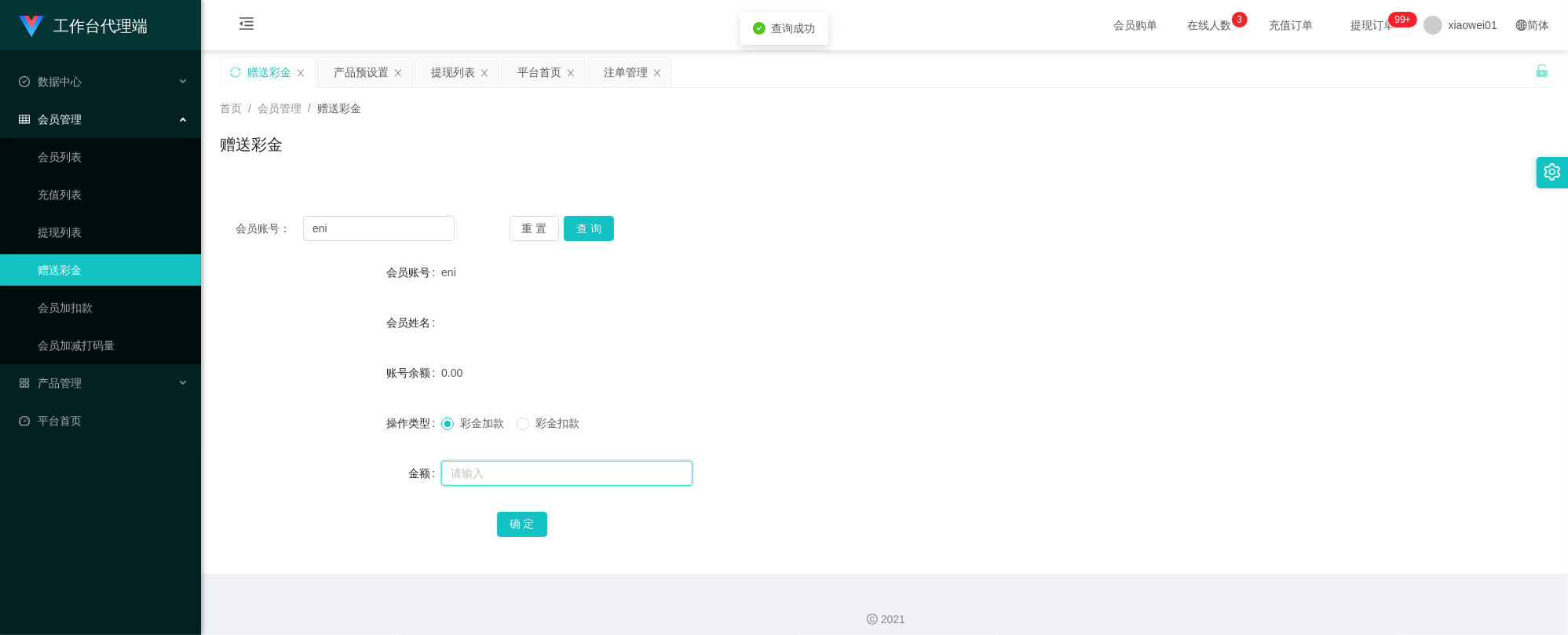
click at [510, 463] on input "text" at bounding box center [566, 473] width 251 height 25
click at [512, 487] on div at bounding box center [829, 473] width 775 height 31
type input "3"
type input "60"
click at [518, 525] on button "确 定" at bounding box center [522, 524] width 50 height 25
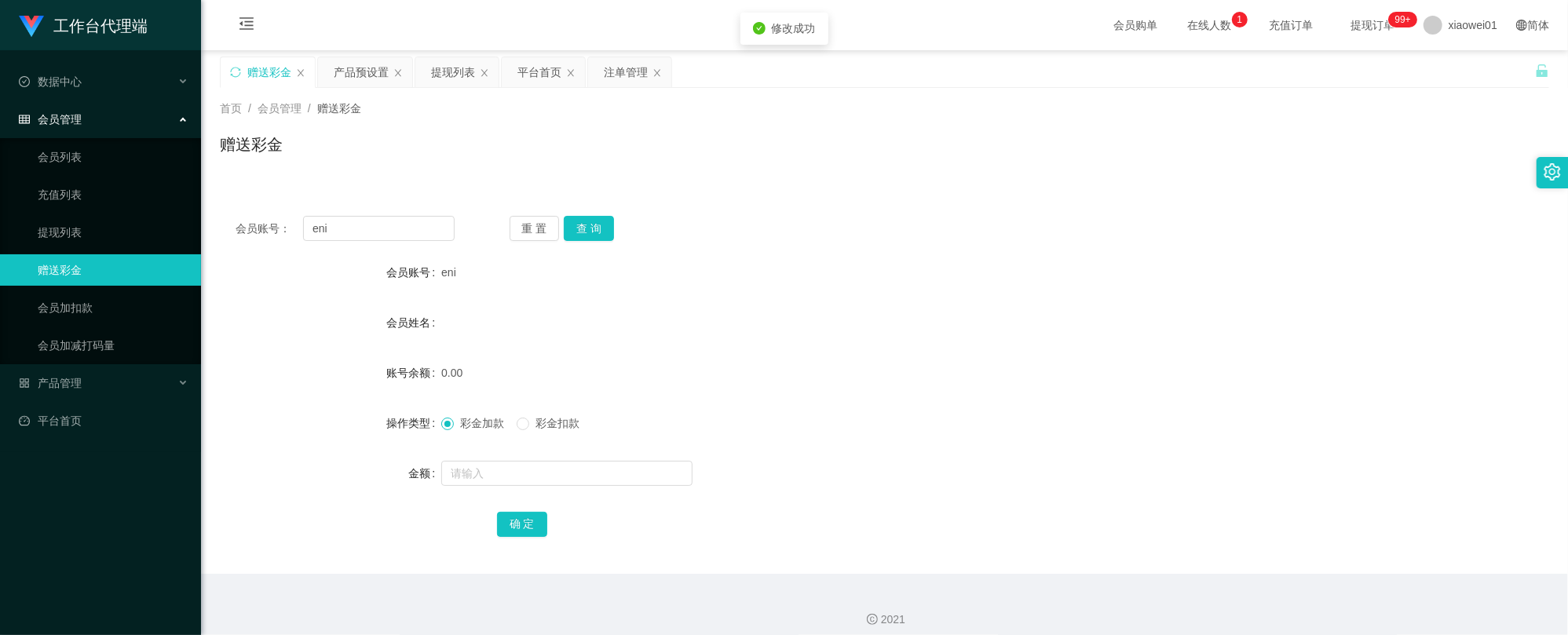
click at [934, 326] on div "会员姓名" at bounding box center [883, 322] width 1329 height 31
click at [444, 69] on div "提现列表" at bounding box center [452, 72] width 44 height 30
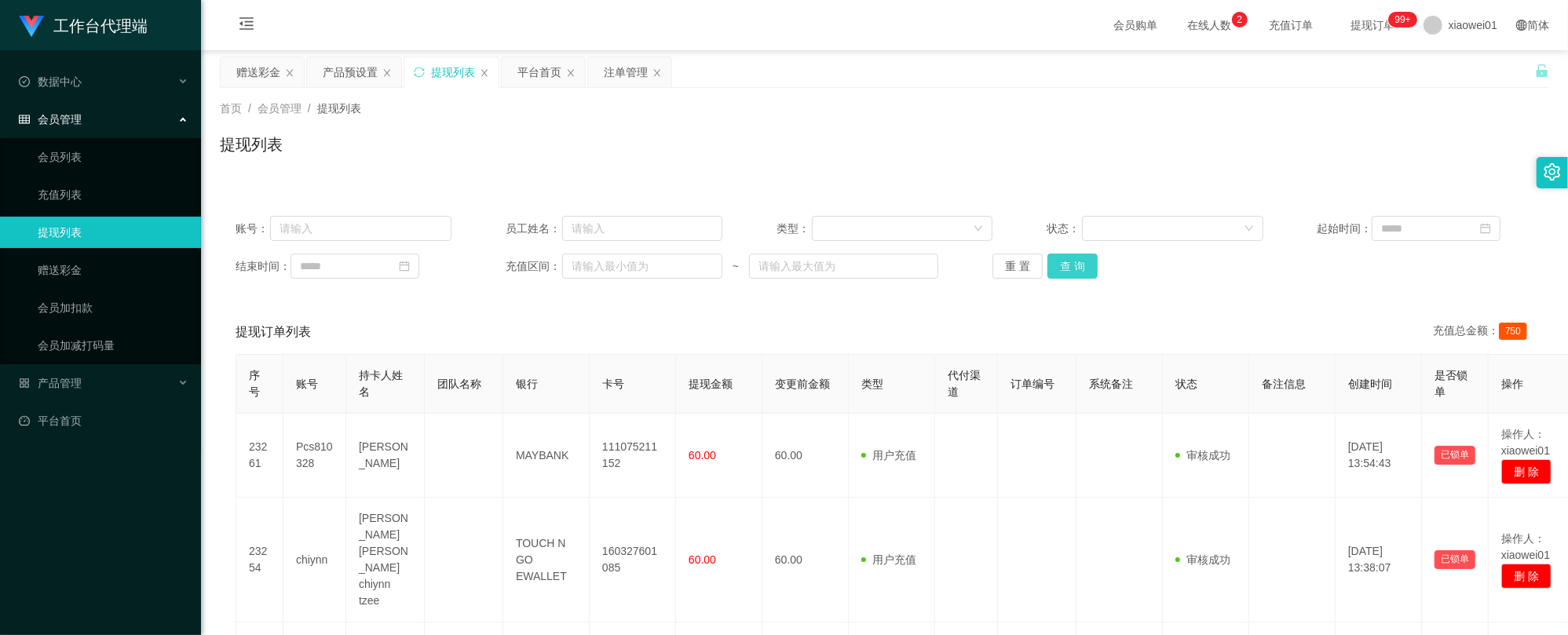
click at [1079, 264] on button "查 询" at bounding box center [1072, 266] width 50 height 25
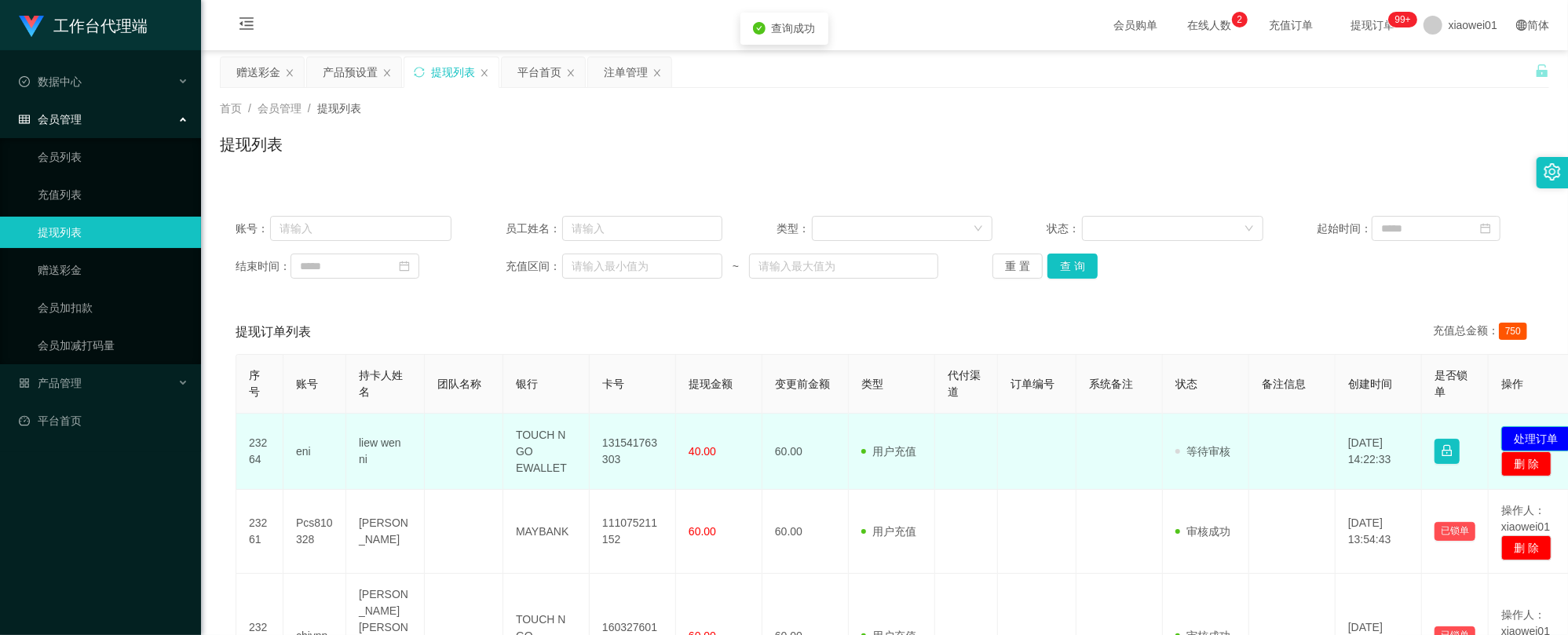
click at [1525, 437] on button "处理订单" at bounding box center [1536, 439] width 69 height 25
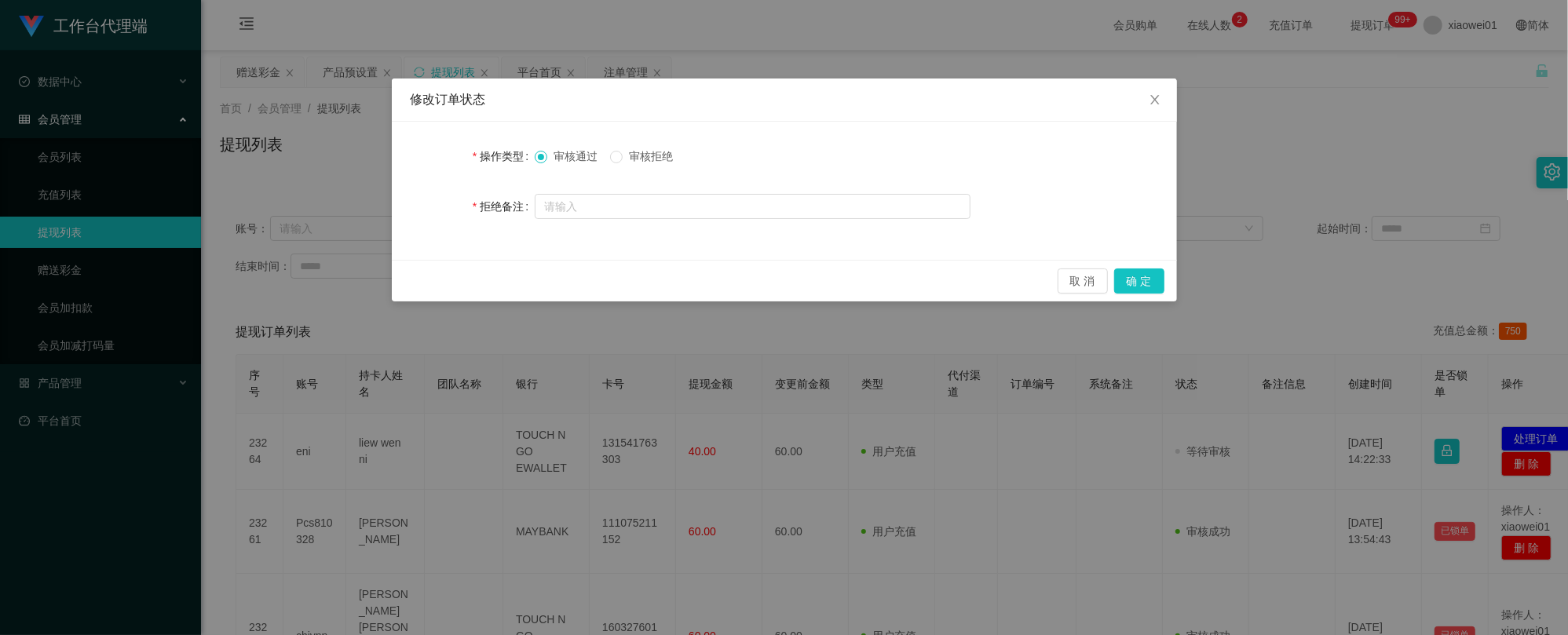
click at [632, 164] on label "审核拒绝" at bounding box center [644, 157] width 69 height 16
click at [1134, 268] on button "确 定" at bounding box center [1139, 281] width 50 height 25
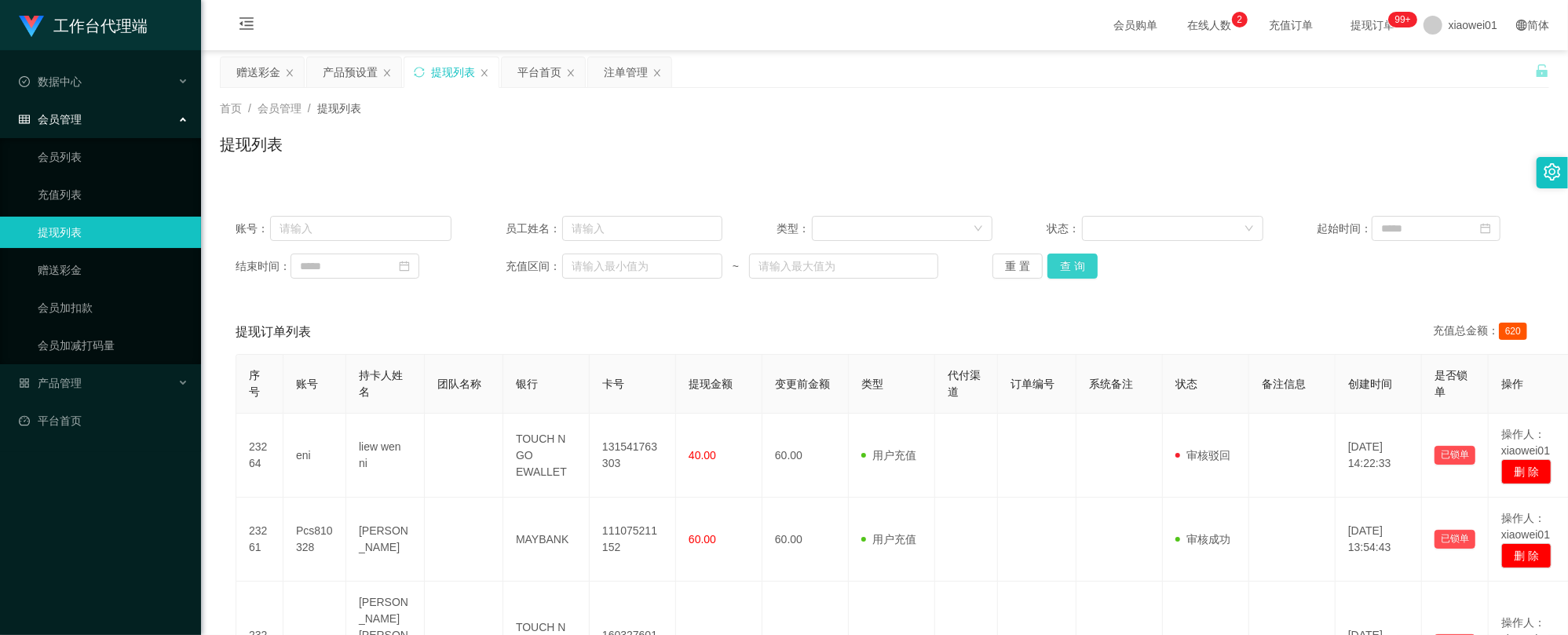
click at [1066, 271] on button "查 询" at bounding box center [1072, 266] width 50 height 25
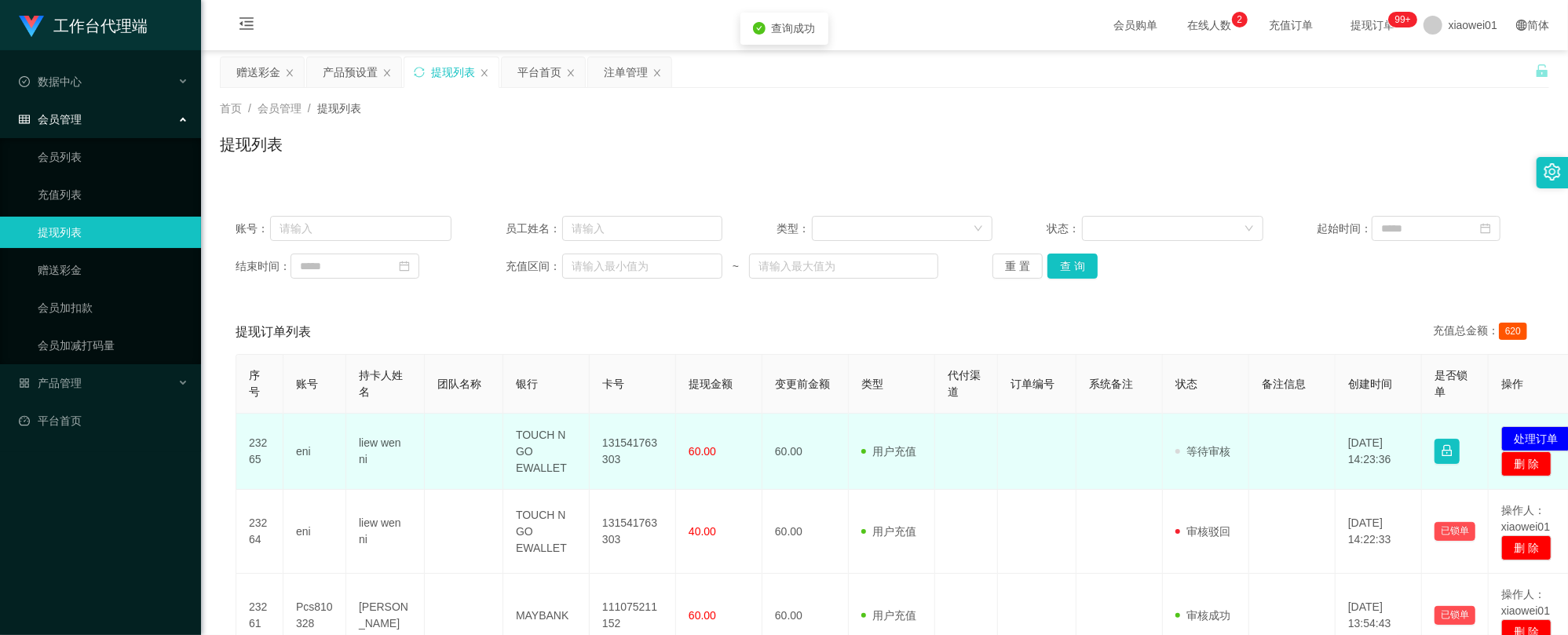
click at [623, 431] on td "131541763303" at bounding box center [632, 452] width 86 height 76
click at [620, 440] on td "131541763303" at bounding box center [632, 452] width 86 height 76
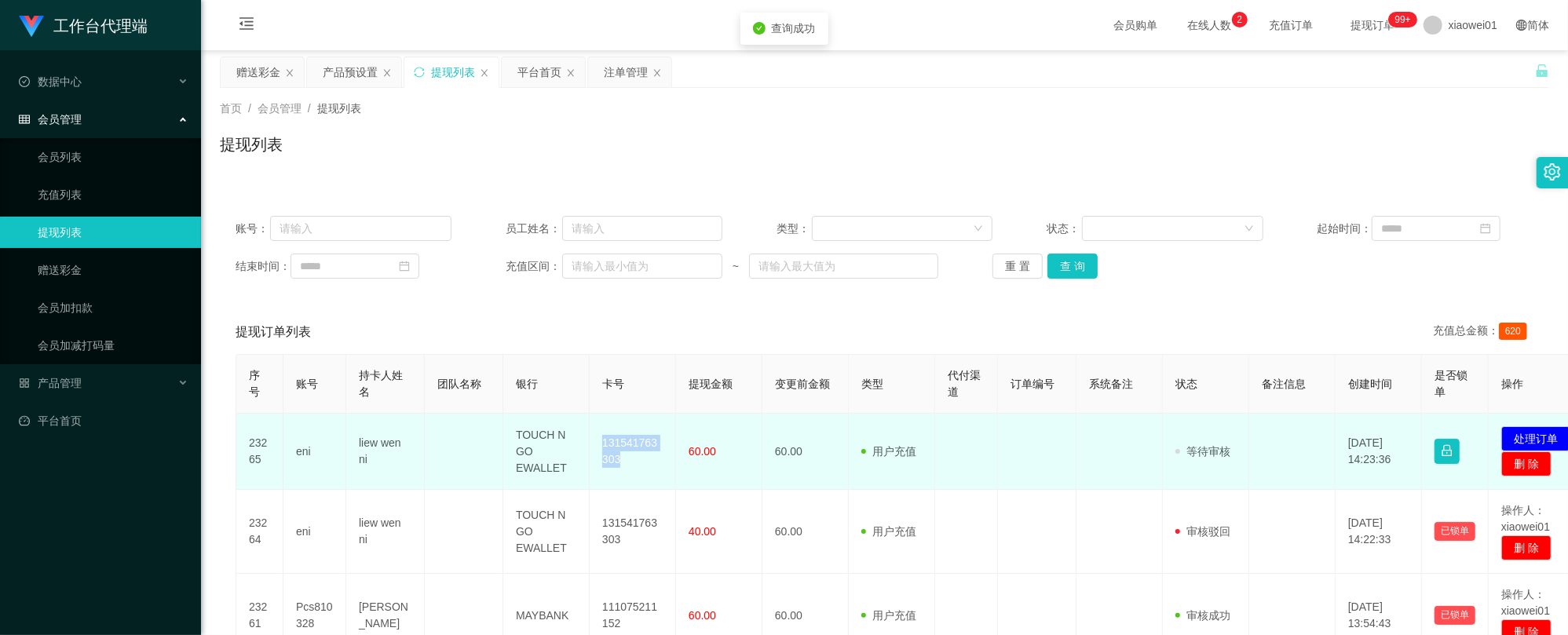
copy td "131541763303"
click at [1537, 425] on td "发起代付 处理订单 删 除" at bounding box center [1541, 452] width 104 height 76
click at [1532, 432] on button "处理订单" at bounding box center [1536, 439] width 69 height 25
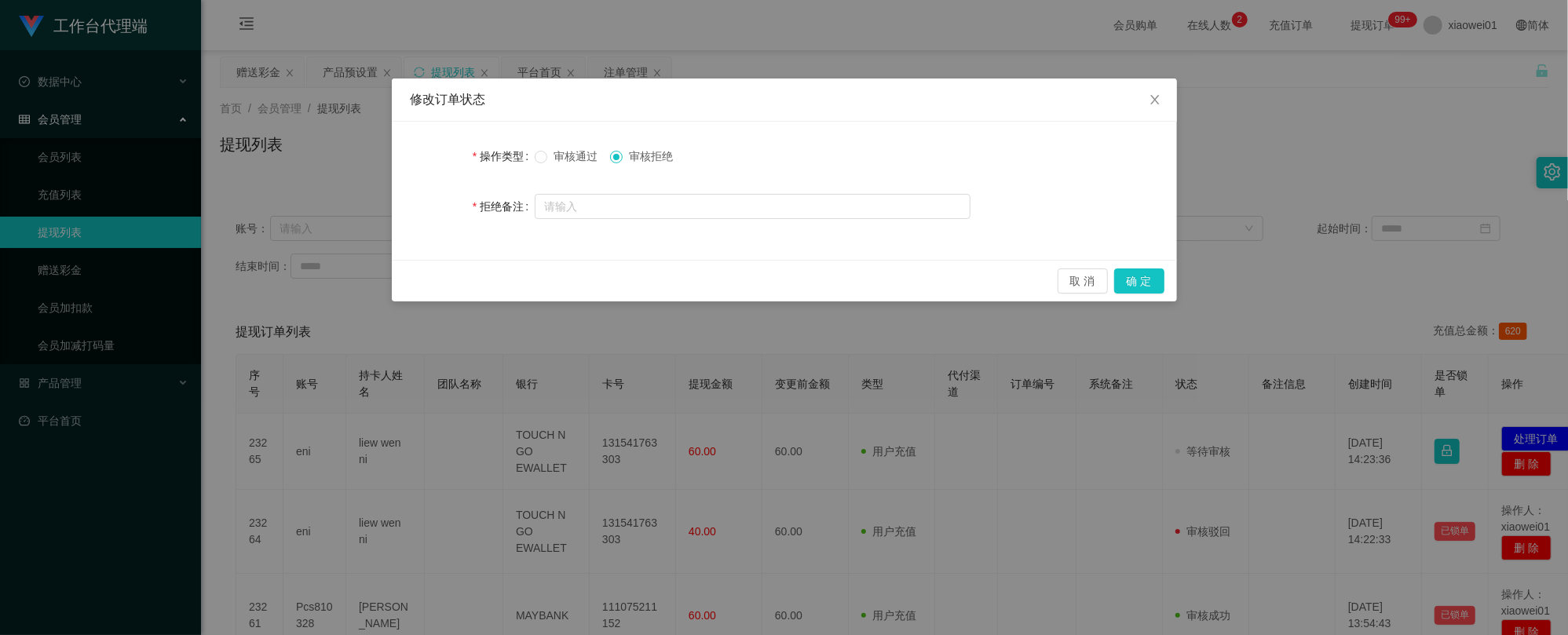
click at [560, 152] on span "审核通过" at bounding box center [575, 157] width 57 height 13
click at [1150, 281] on button "确 定" at bounding box center [1139, 281] width 50 height 25
